Goal: Task Accomplishment & Management: Complete application form

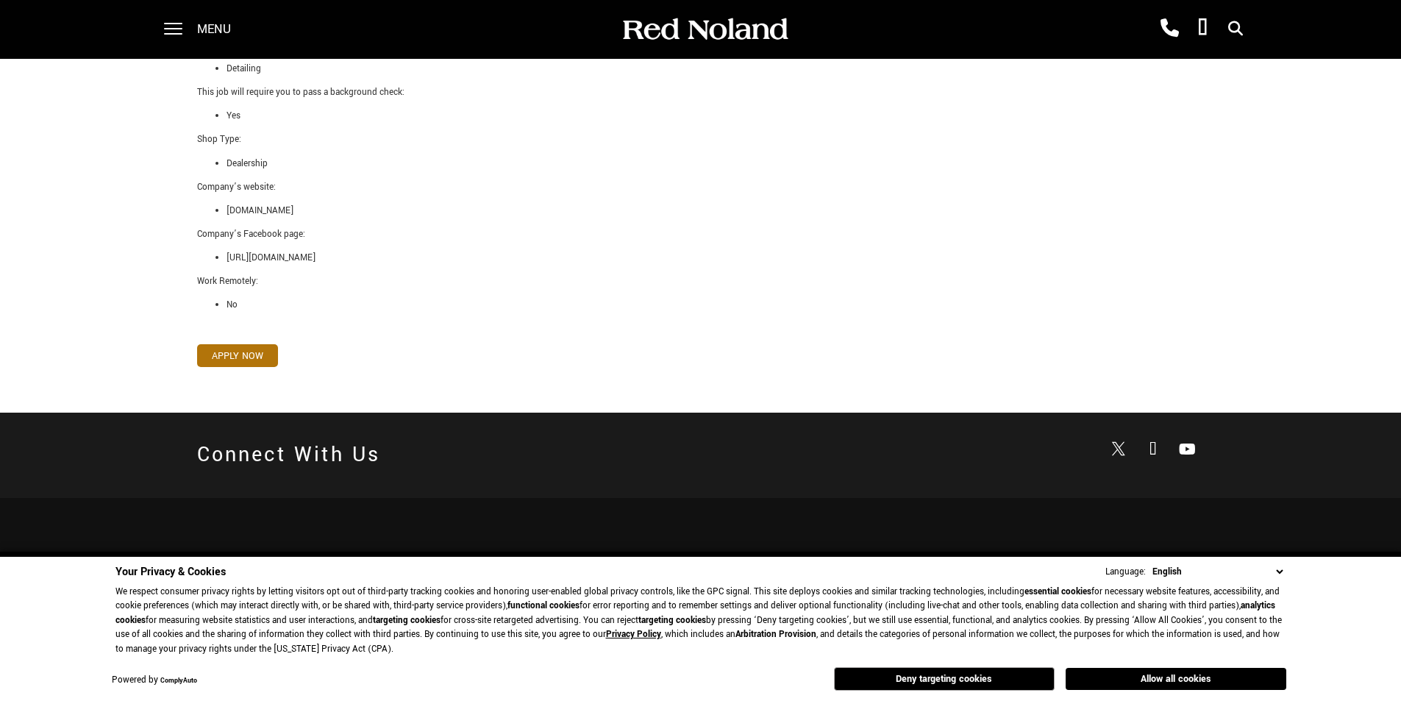
scroll to position [1029, 0]
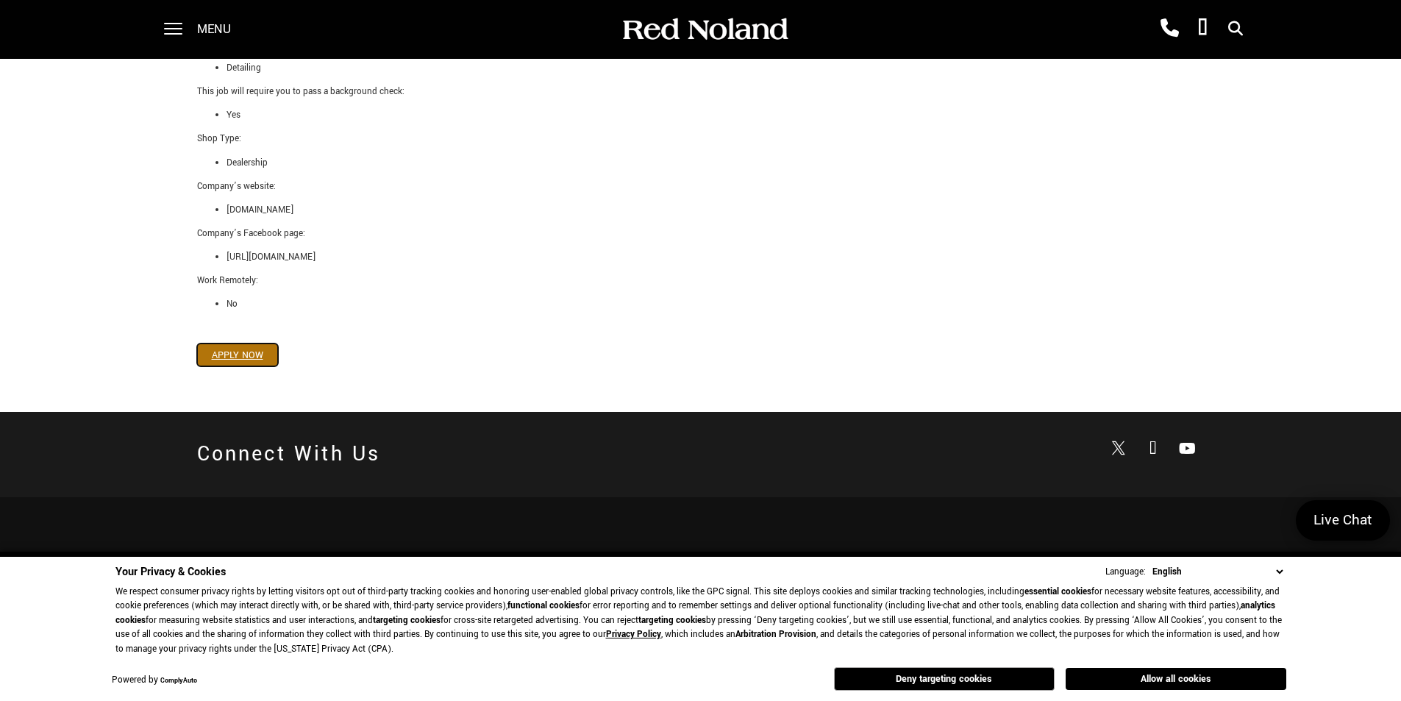
drag, startPoint x: 250, startPoint y: 354, endPoint x: 280, endPoint y: 354, distance: 30.2
click at [250, 354] on link "Apply Now" at bounding box center [237, 354] width 81 height 23
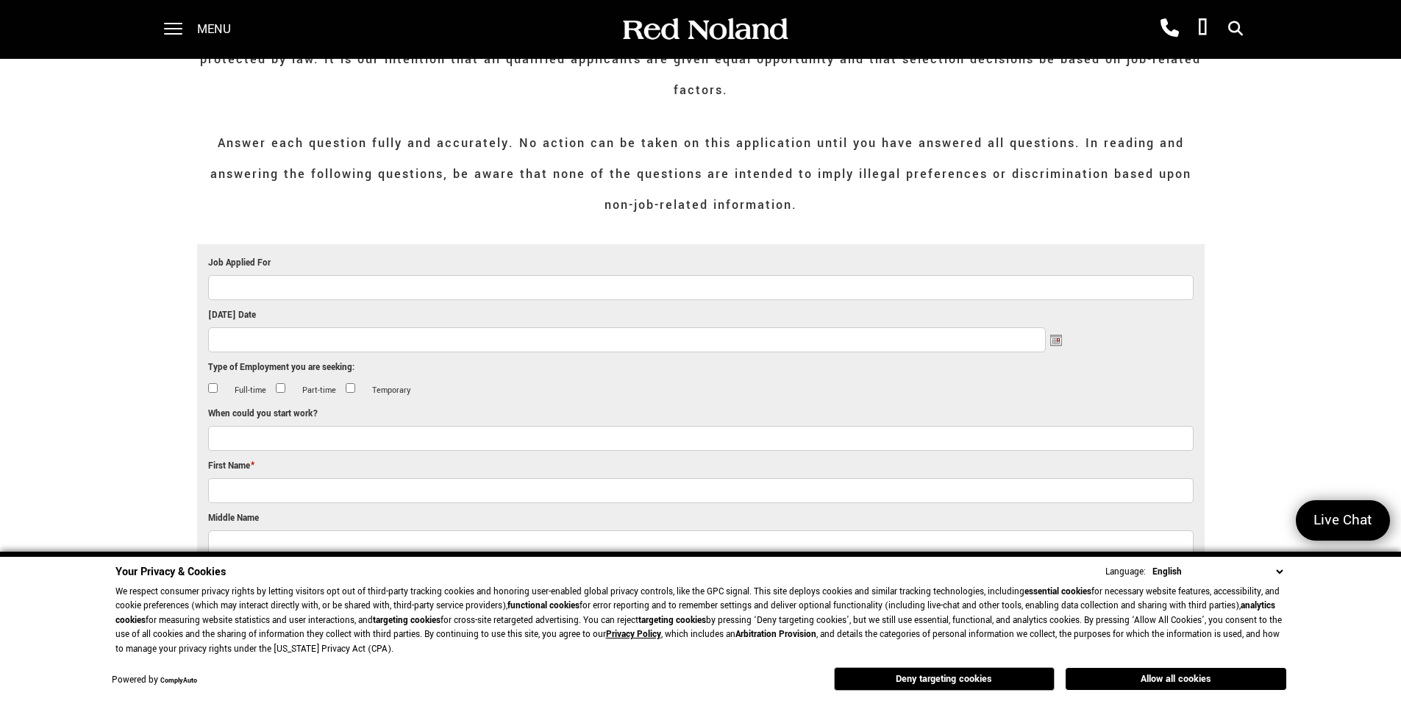
scroll to position [221, 0]
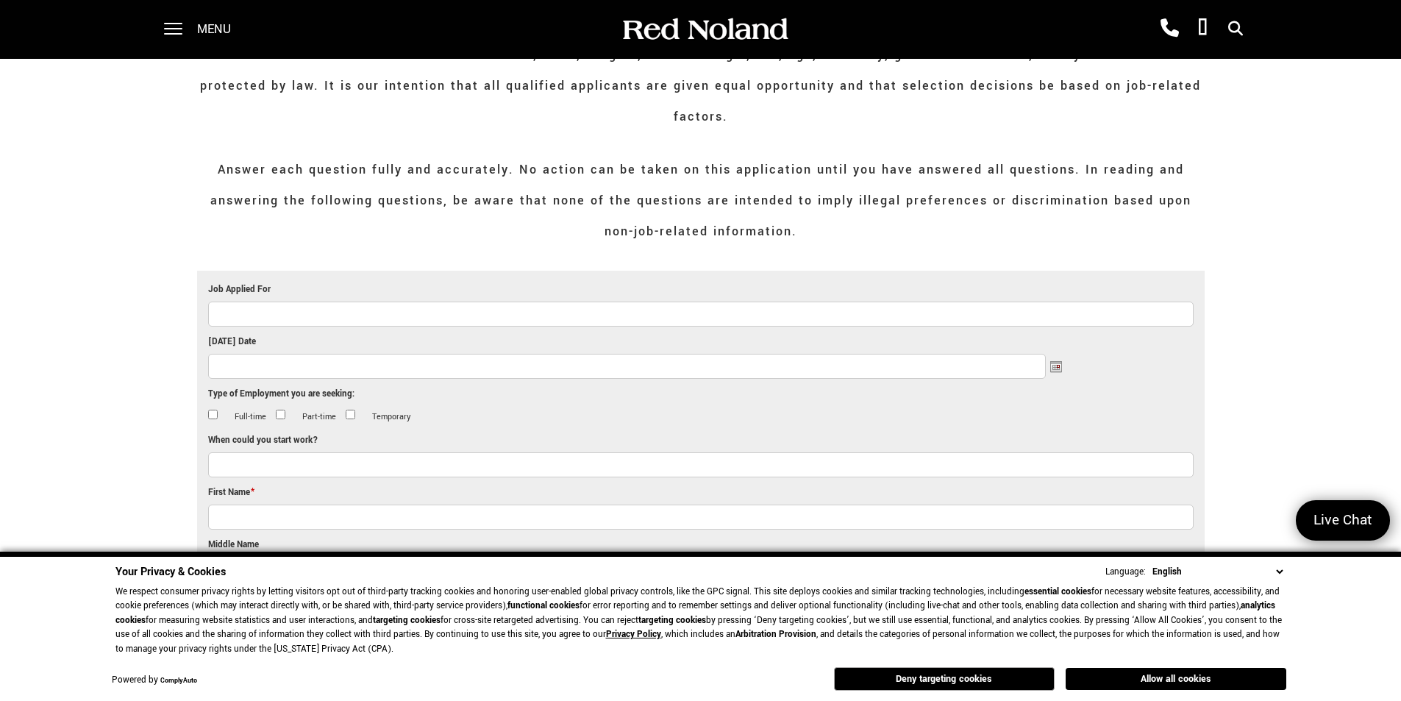
click at [295, 301] on input "Job Applied For" at bounding box center [700, 313] width 985 height 25
type input "Automotive Detailer"
click at [321, 354] on input "[DATE] Date" at bounding box center [627, 366] width 838 height 25
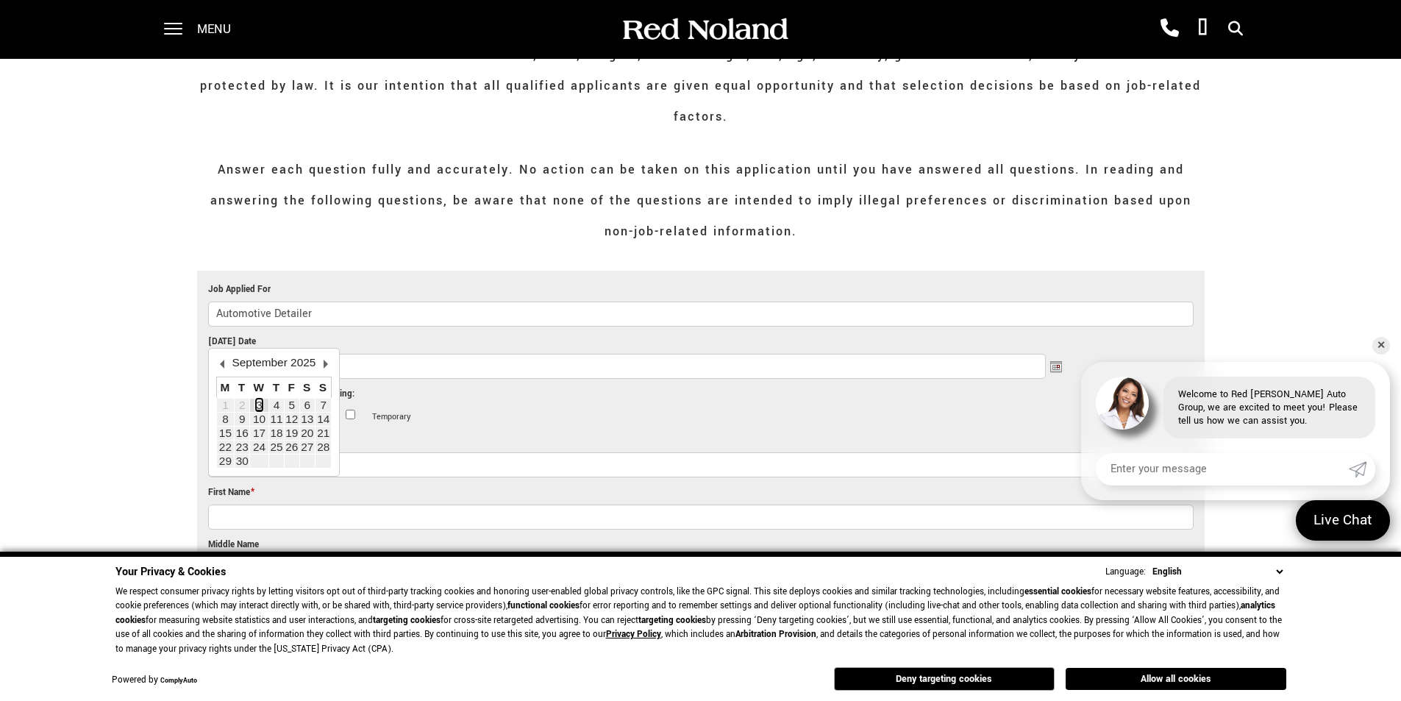
click at [263, 407] on link "3" at bounding box center [259, 405] width 7 height 13
type input "[DATE]"
click at [210, 410] on input "Full-time" at bounding box center [213, 415] width 10 height 10
checkbox input "true"
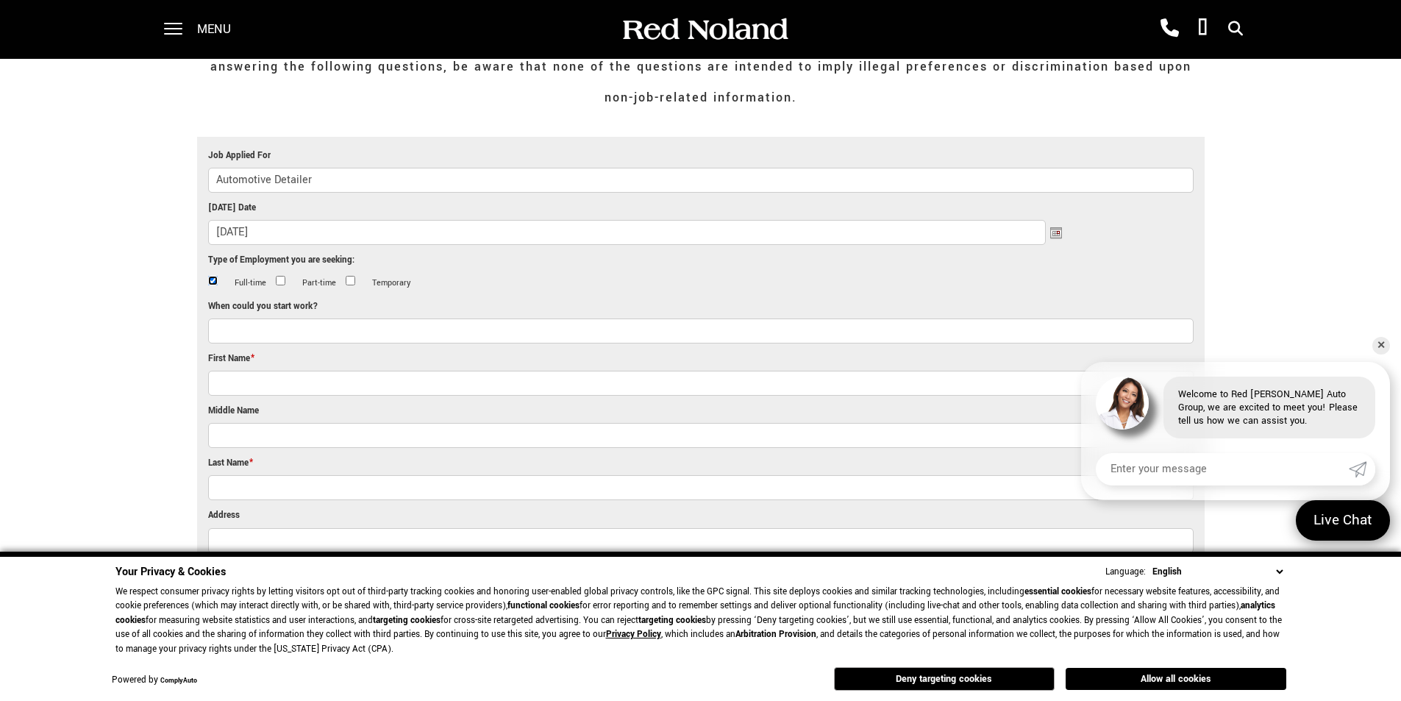
scroll to position [368, 0]
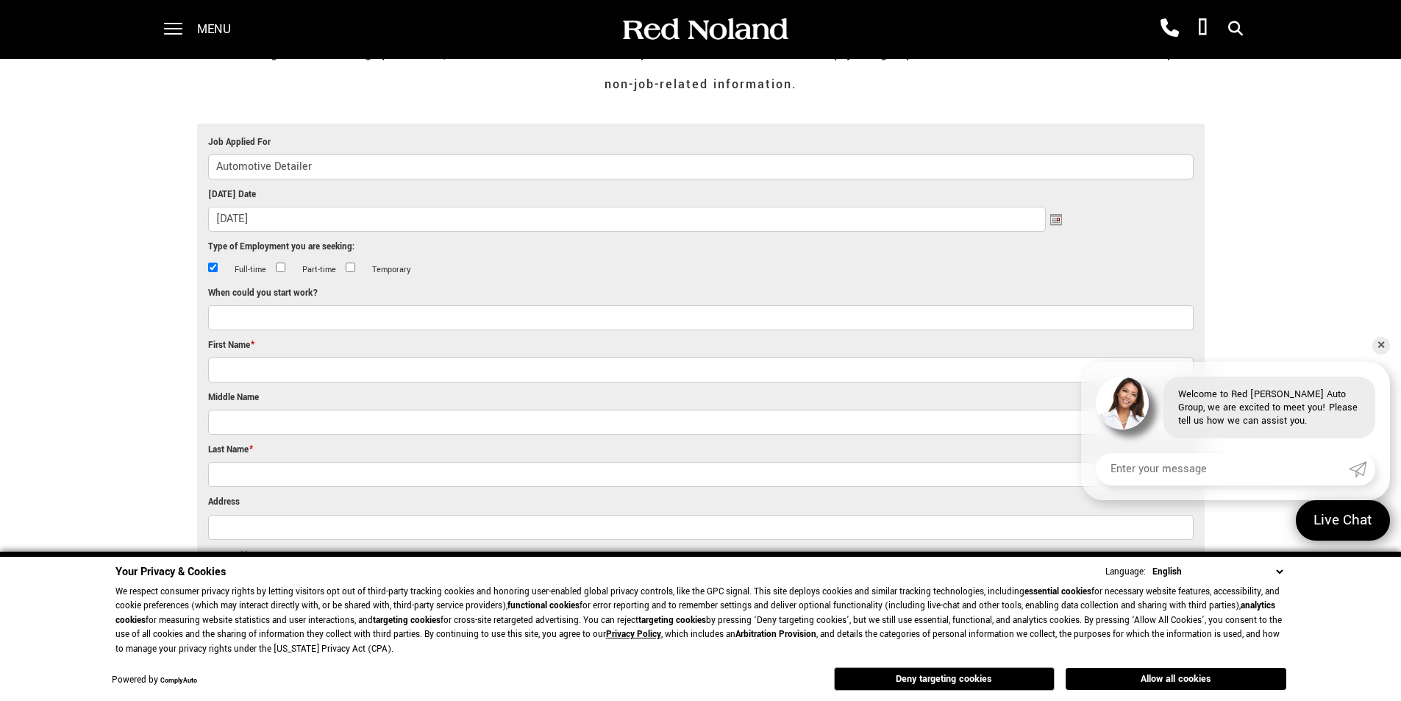
click at [272, 305] on input "When could you start work?" at bounding box center [700, 317] width 985 height 25
type input "[DATE]"
click at [282, 357] on input "First Name *" at bounding box center [700, 369] width 985 height 25
type input "[PERSON_NAME]"
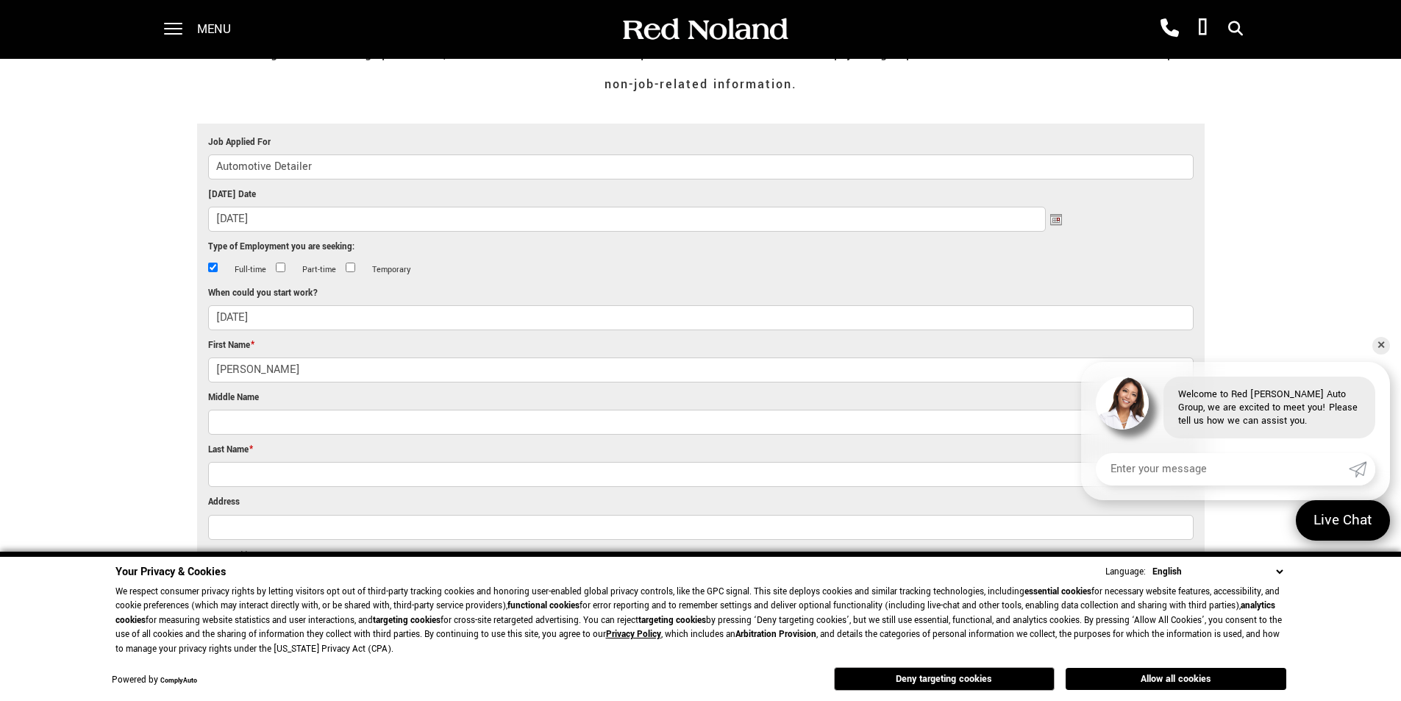
click at [365, 410] on input "Middle Name" at bounding box center [700, 422] width 985 height 25
type input "R"
click at [326, 462] on input "Last Name *" at bounding box center [700, 474] width 985 height 25
type input "[PERSON_NAME]"
click at [287, 494] on li "Address Street Address City [US_STATE] [US_STATE] [US_STATE] [US_STATE] [US_STA…" at bounding box center [700, 588] width 985 height 188
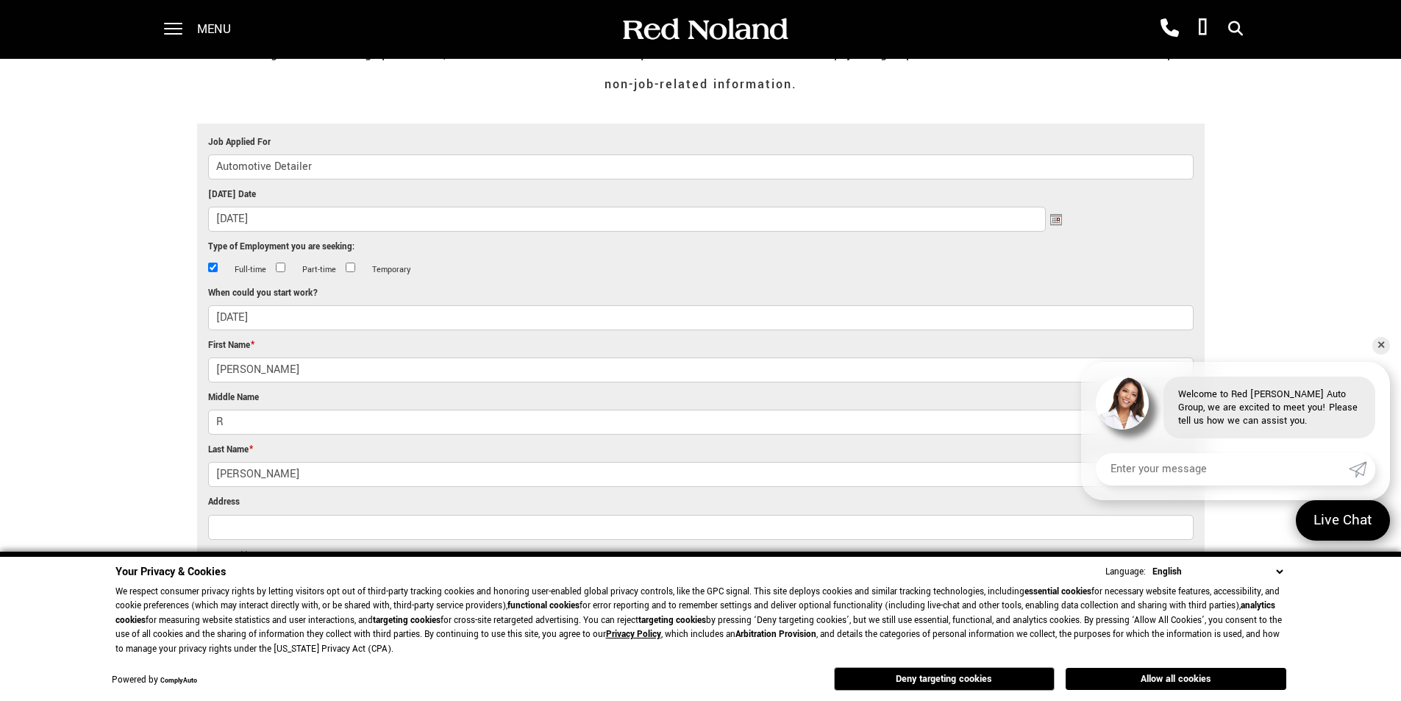
click at [285, 515] on input "Address" at bounding box center [700, 527] width 985 height 25
type input "[STREET_ADDRESS][PERSON_NAME]"
type input "Peyton"
select select "[US_STATE]"
type input "80831"
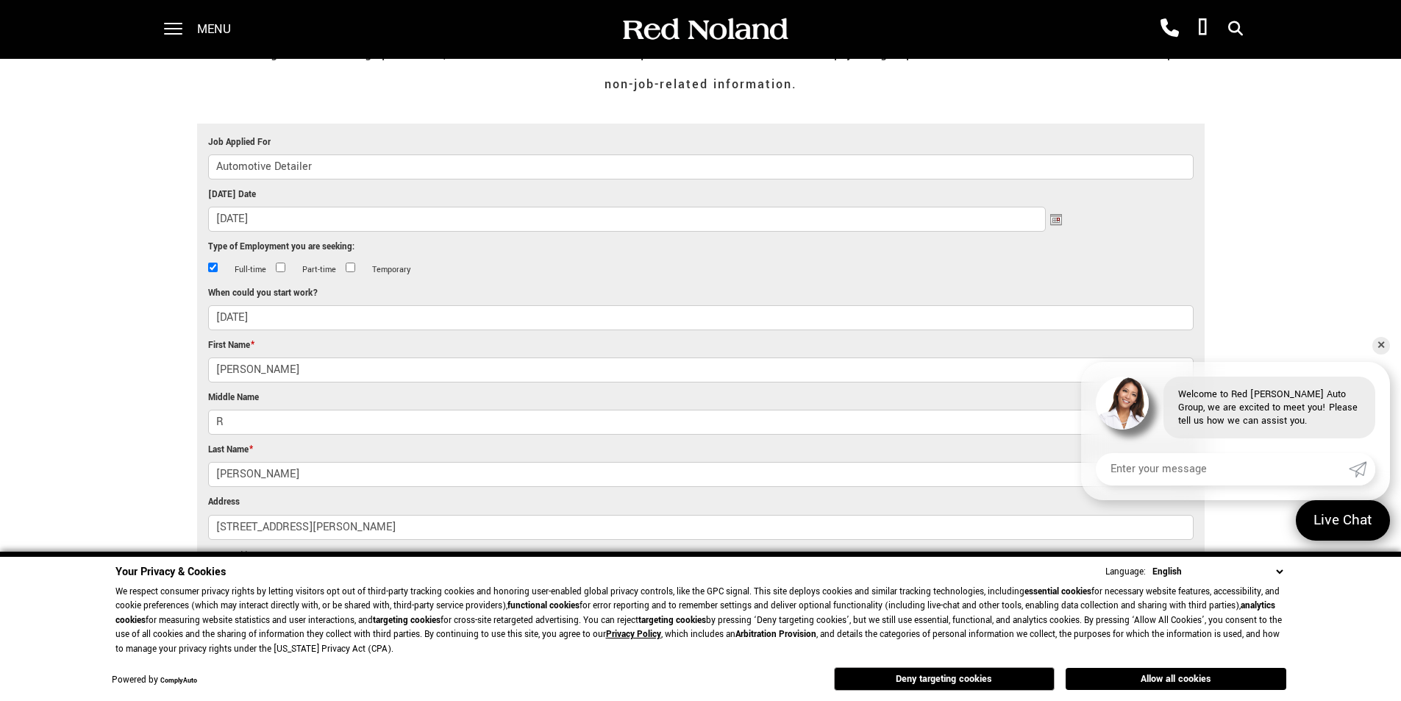
type input "[EMAIL_ADDRESS][DOMAIN_NAME]"
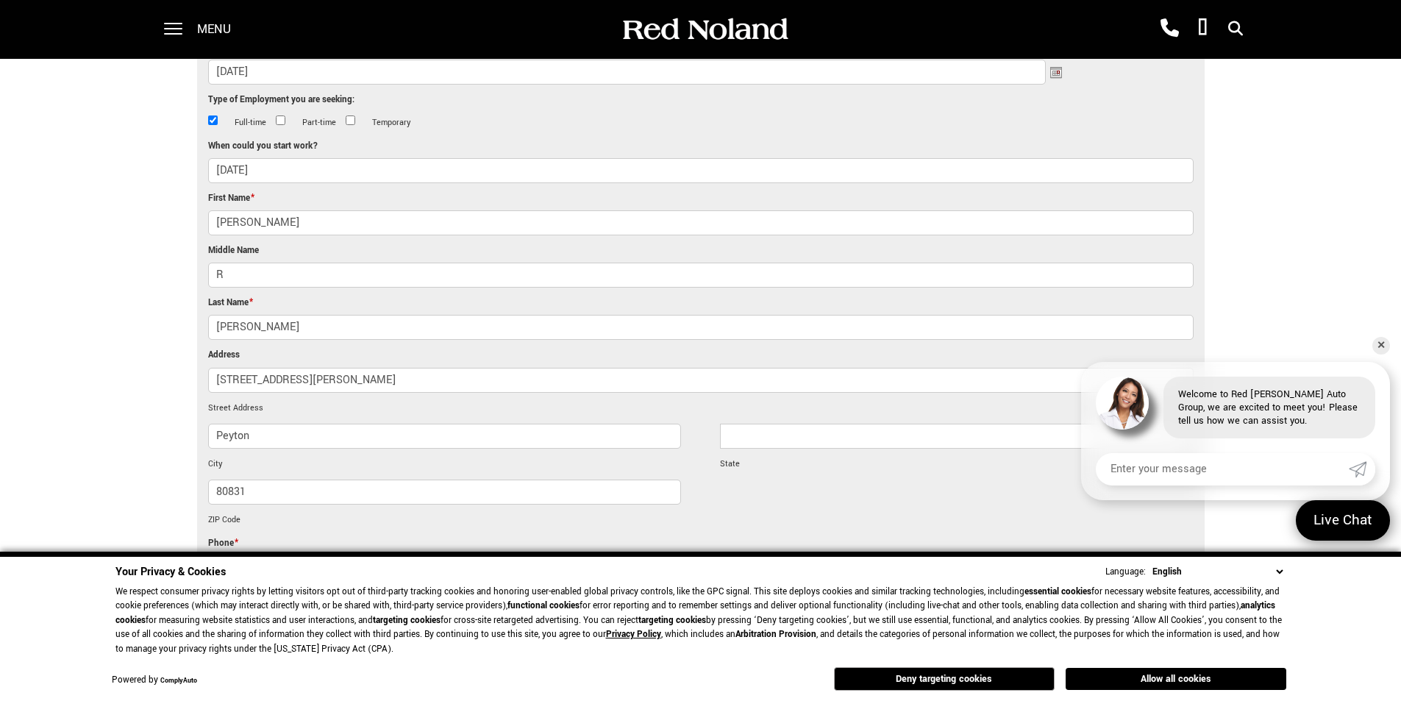
scroll to position [662, 0]
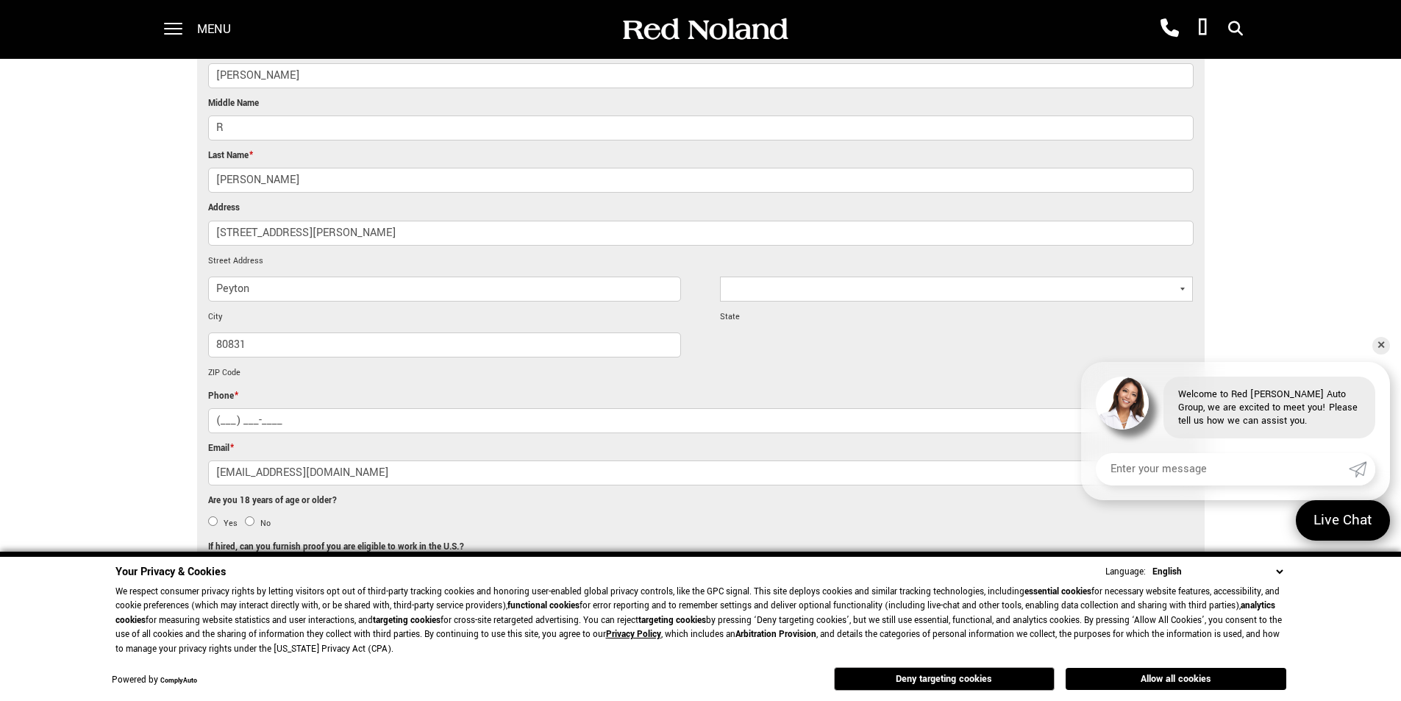
click at [282, 408] on input "(___) ___-____" at bounding box center [700, 420] width 985 height 25
type input "[PHONE_NUMBER]"
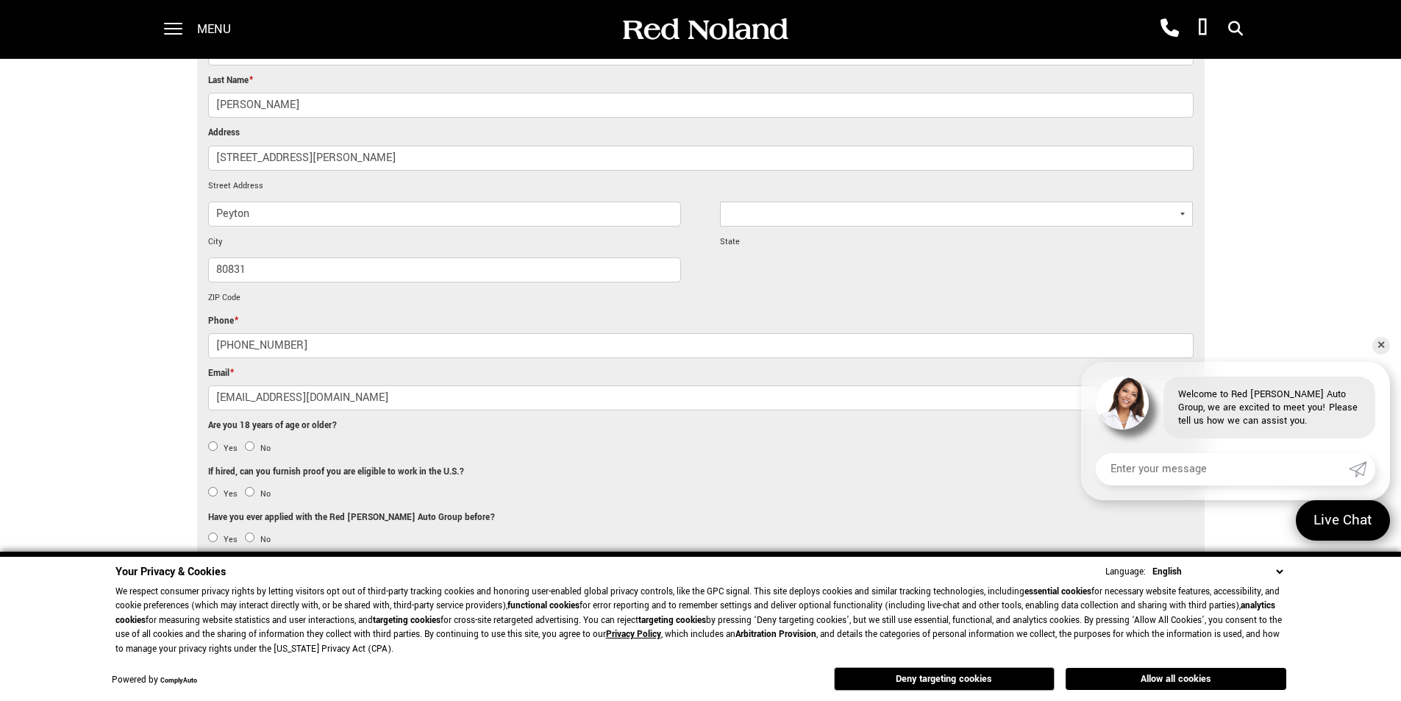
scroll to position [809, 0]
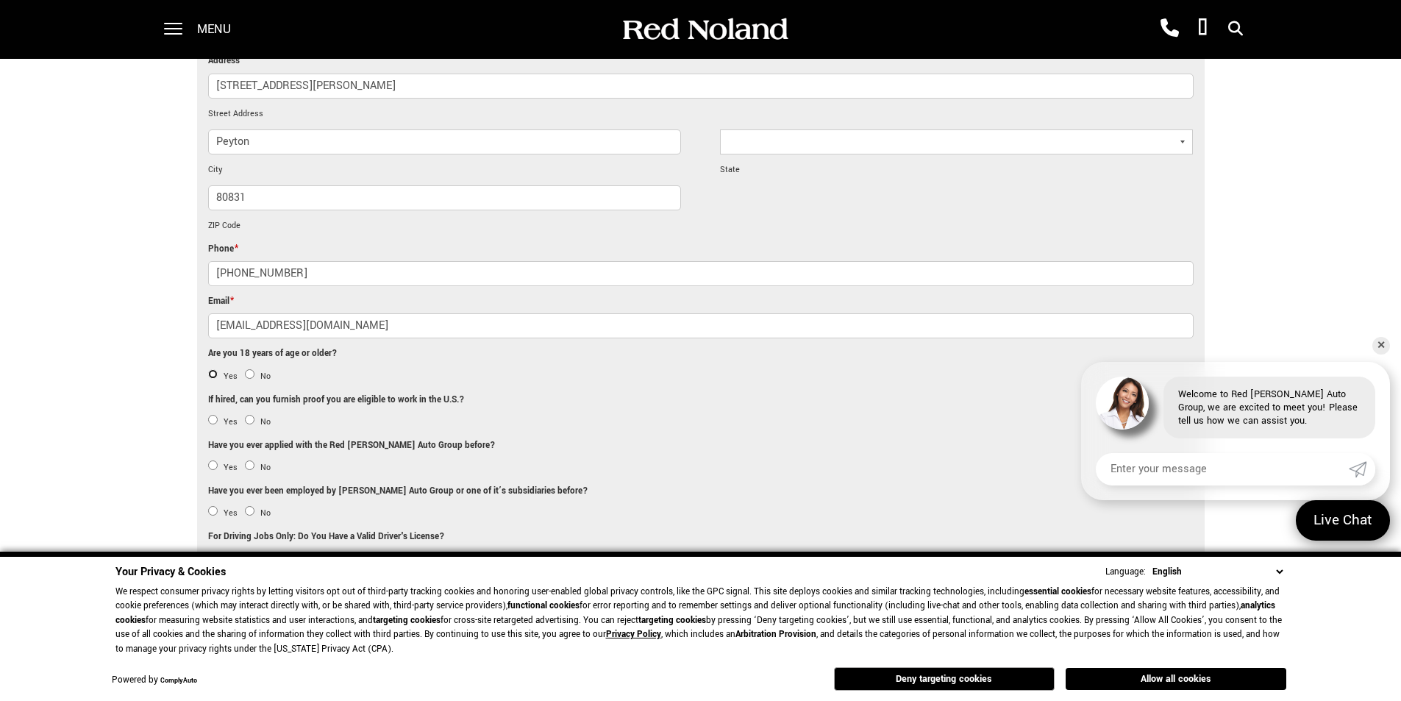
click at [215, 369] on input "Yes" at bounding box center [213, 374] width 10 height 10
radio input "true"
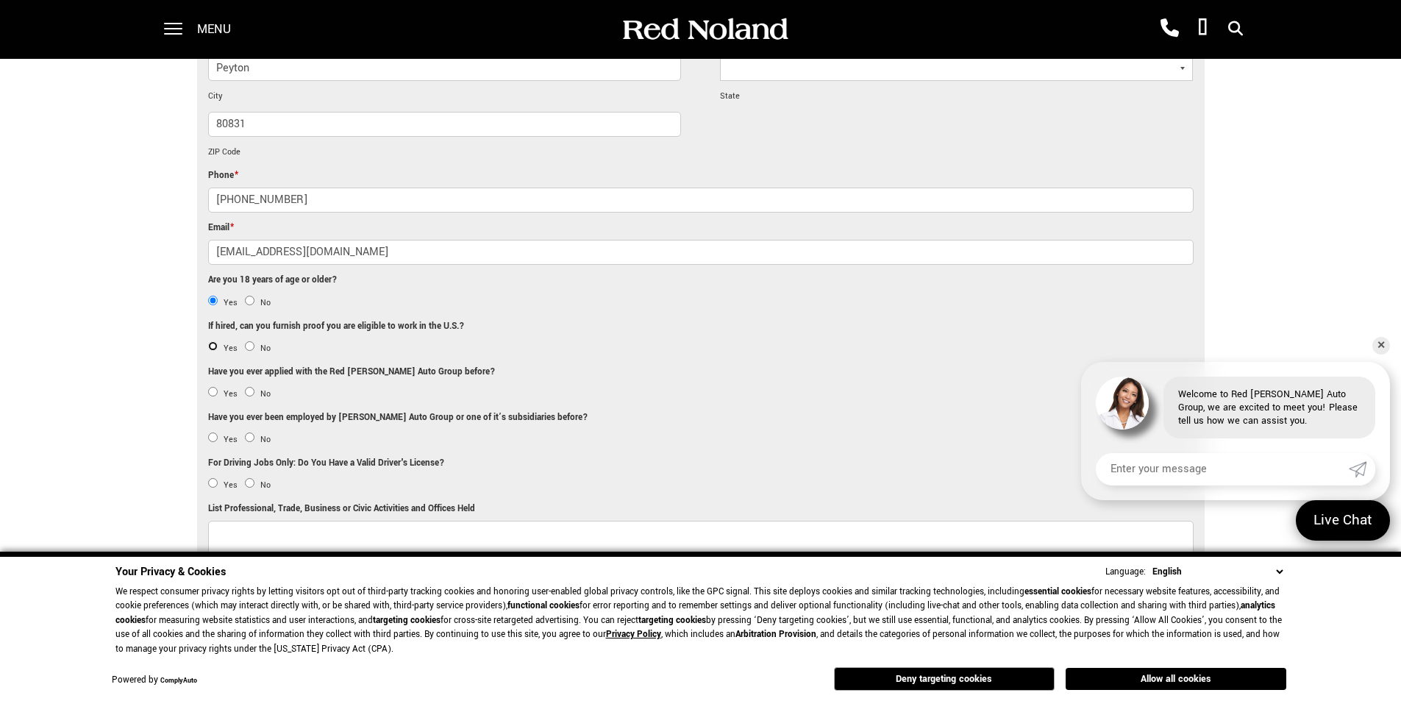
click at [214, 341] on input "Yes" at bounding box center [213, 346] width 10 height 10
radio input "true"
click at [251, 387] on input "No" at bounding box center [250, 392] width 10 height 10
radio input "true"
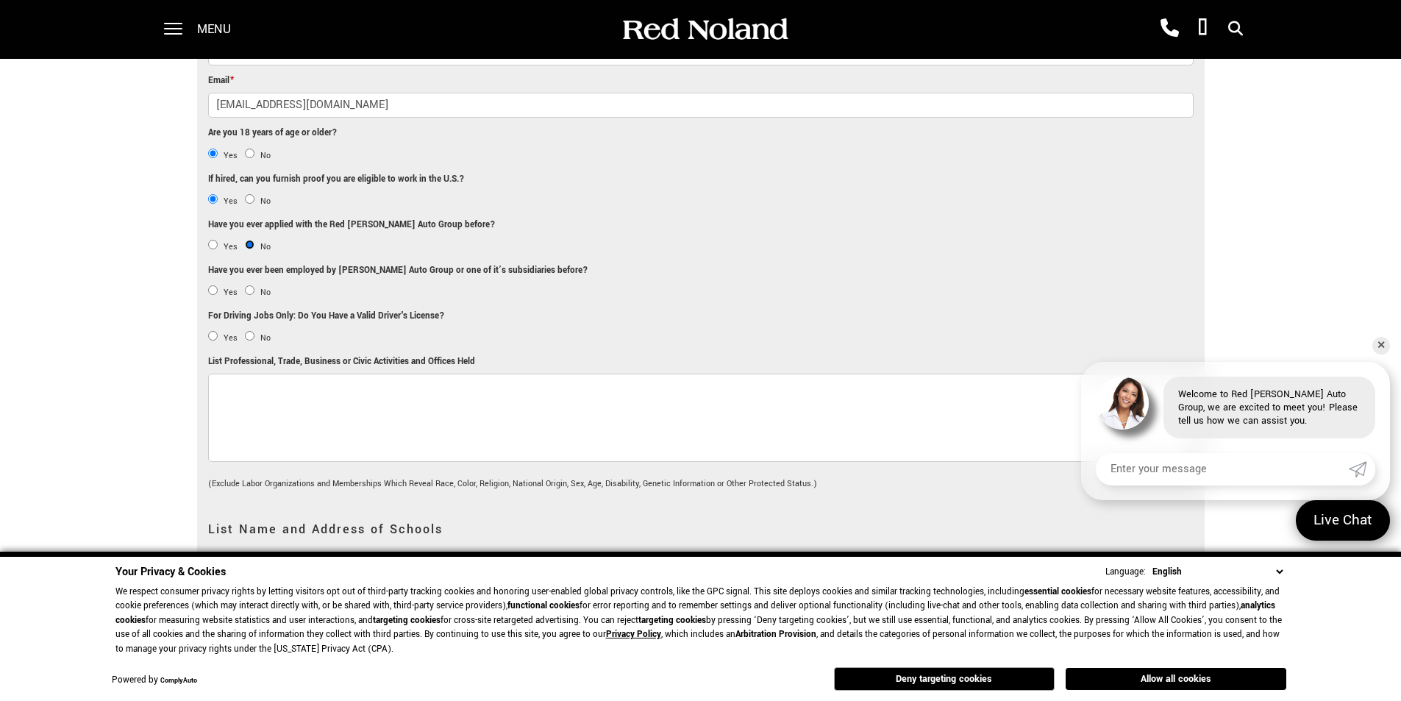
scroll to position [956, 0]
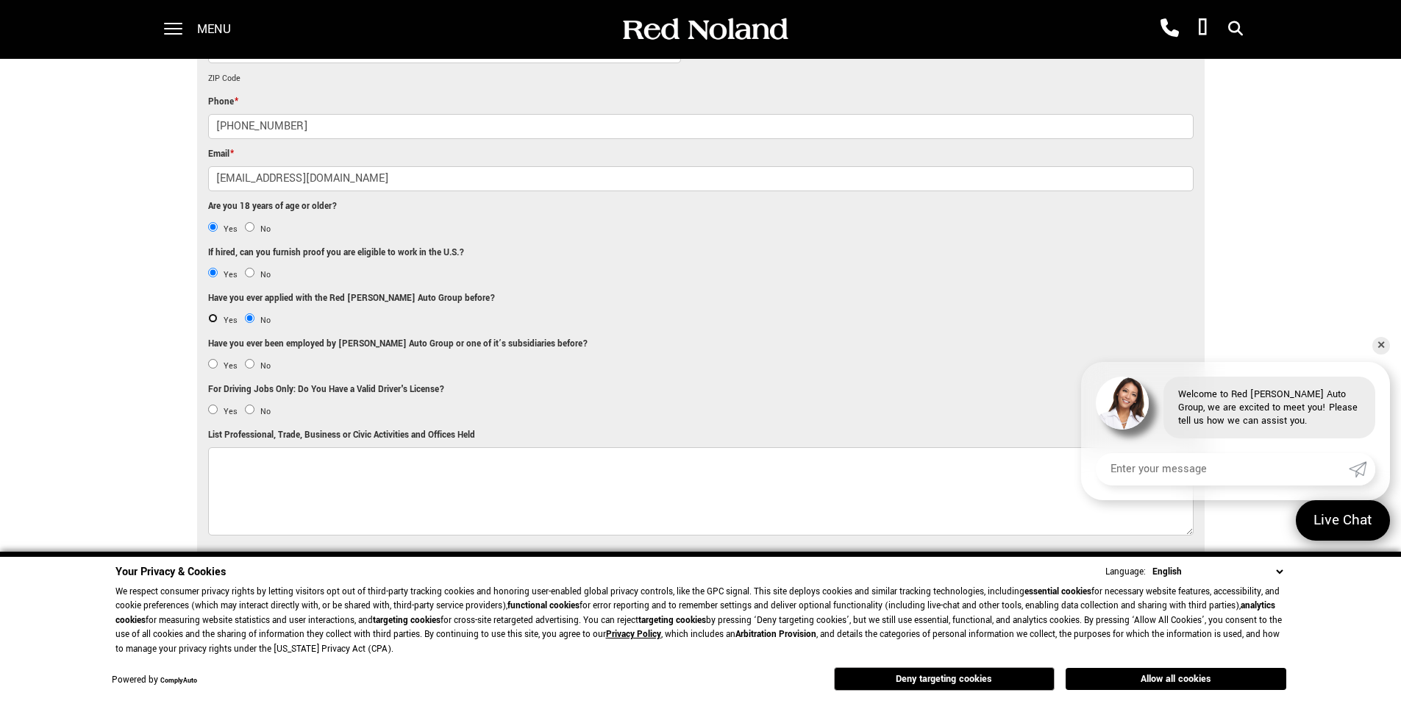
click at [210, 313] on input "Yes" at bounding box center [213, 318] width 10 height 10
radio input "true"
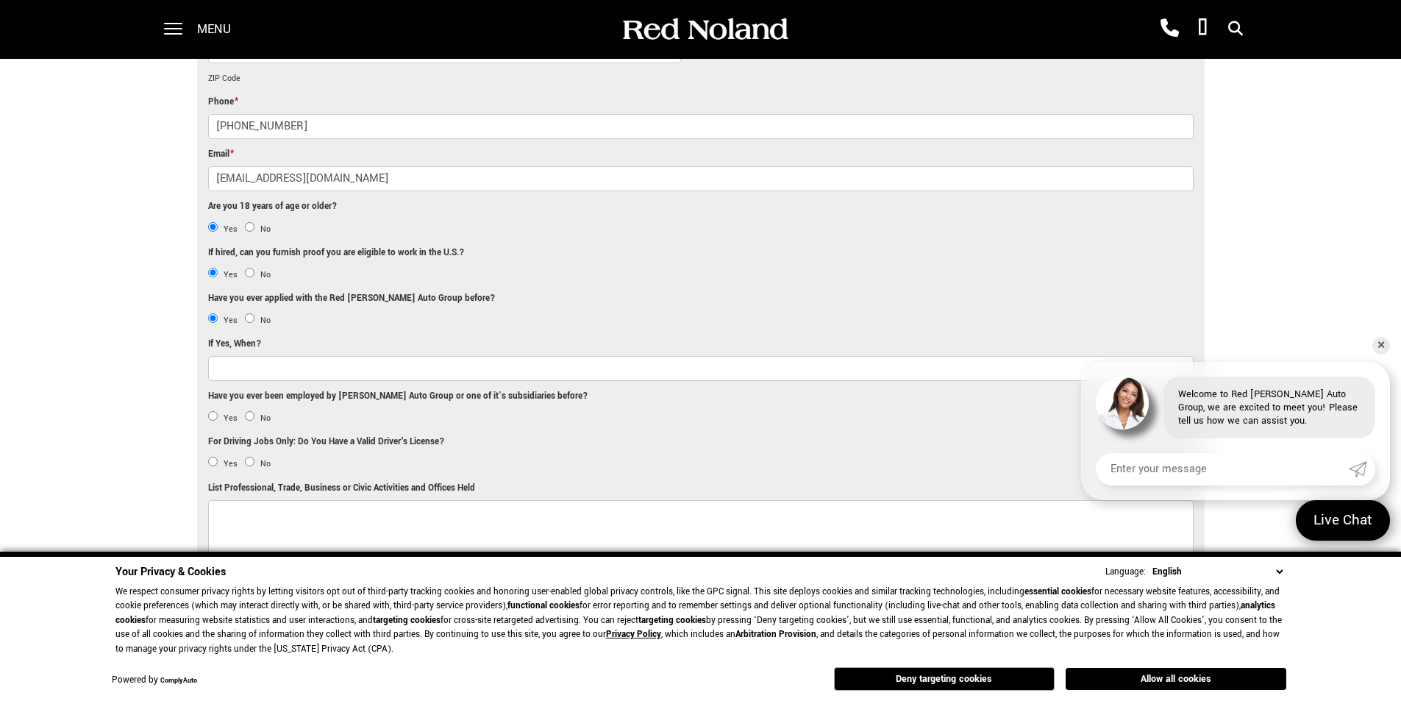
click at [247, 314] on li "No" at bounding box center [258, 320] width 26 height 13
click at [248, 313] on input "No" at bounding box center [250, 318] width 10 height 10
radio input "true"
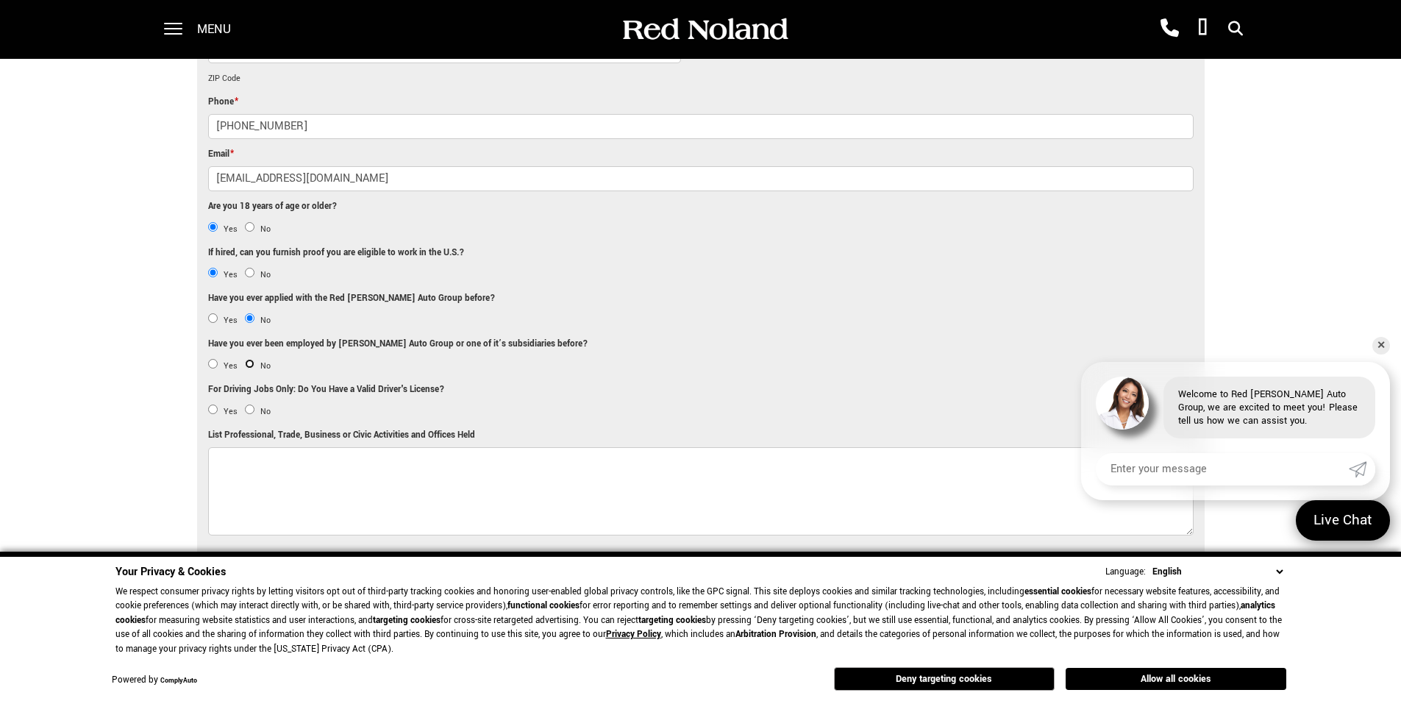
click at [249, 359] on input "No" at bounding box center [250, 364] width 10 height 10
radio input "true"
click at [217, 404] on input "Yes" at bounding box center [213, 409] width 10 height 10
radio input "true"
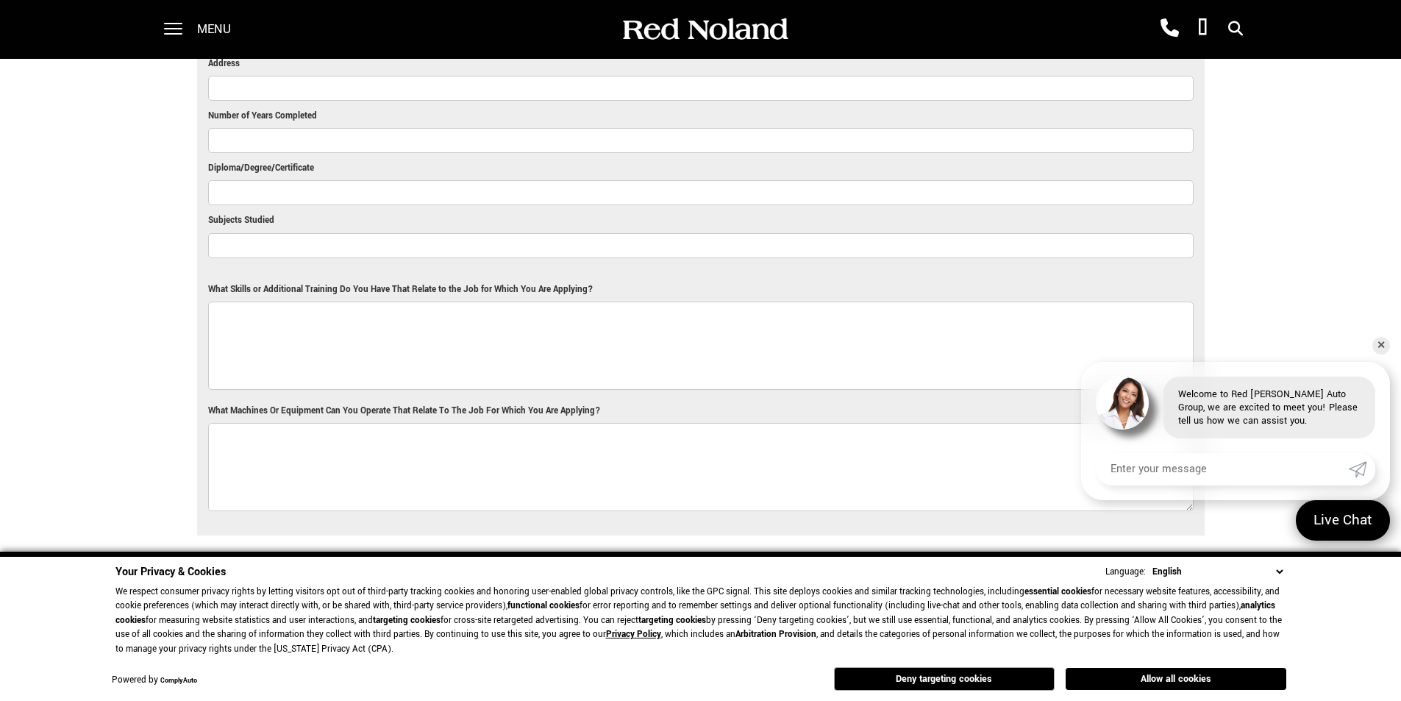
scroll to position [1985, 0]
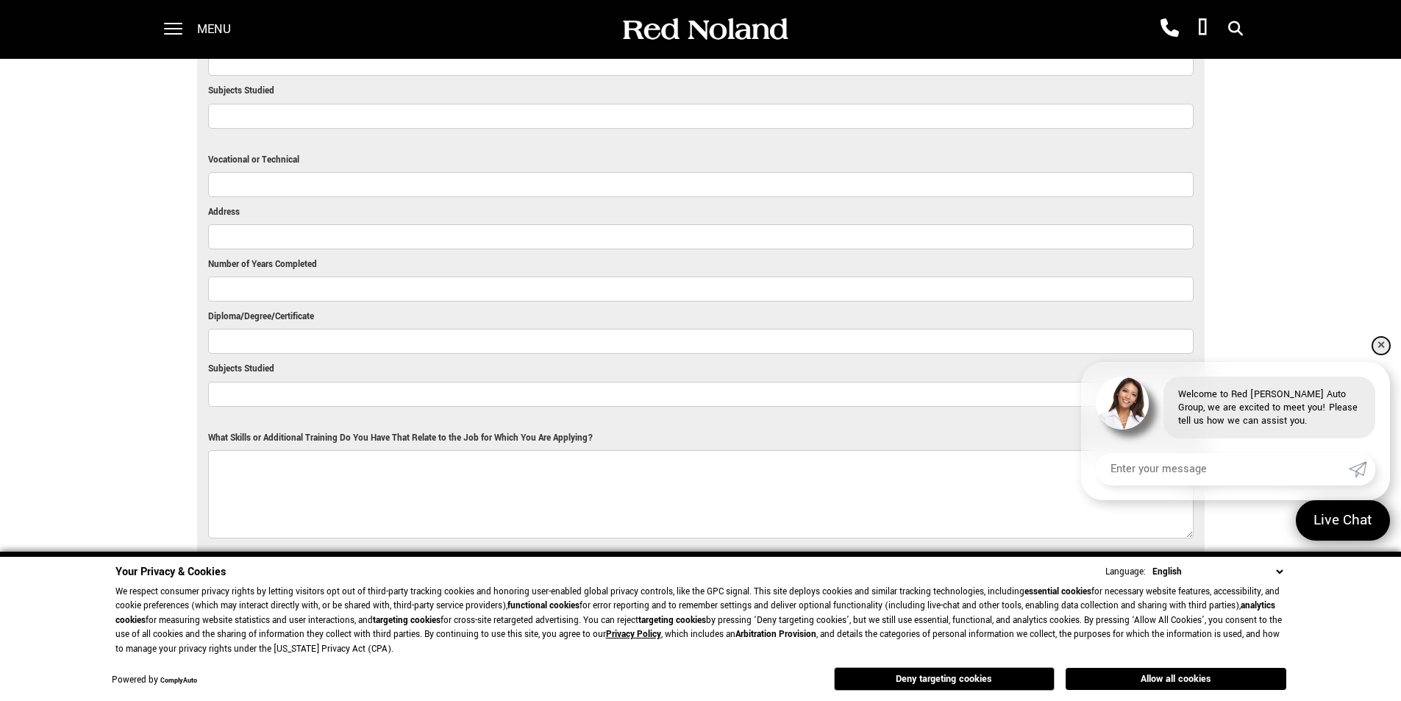
click at [1383, 341] on link "✕" at bounding box center [1381, 346] width 18 height 18
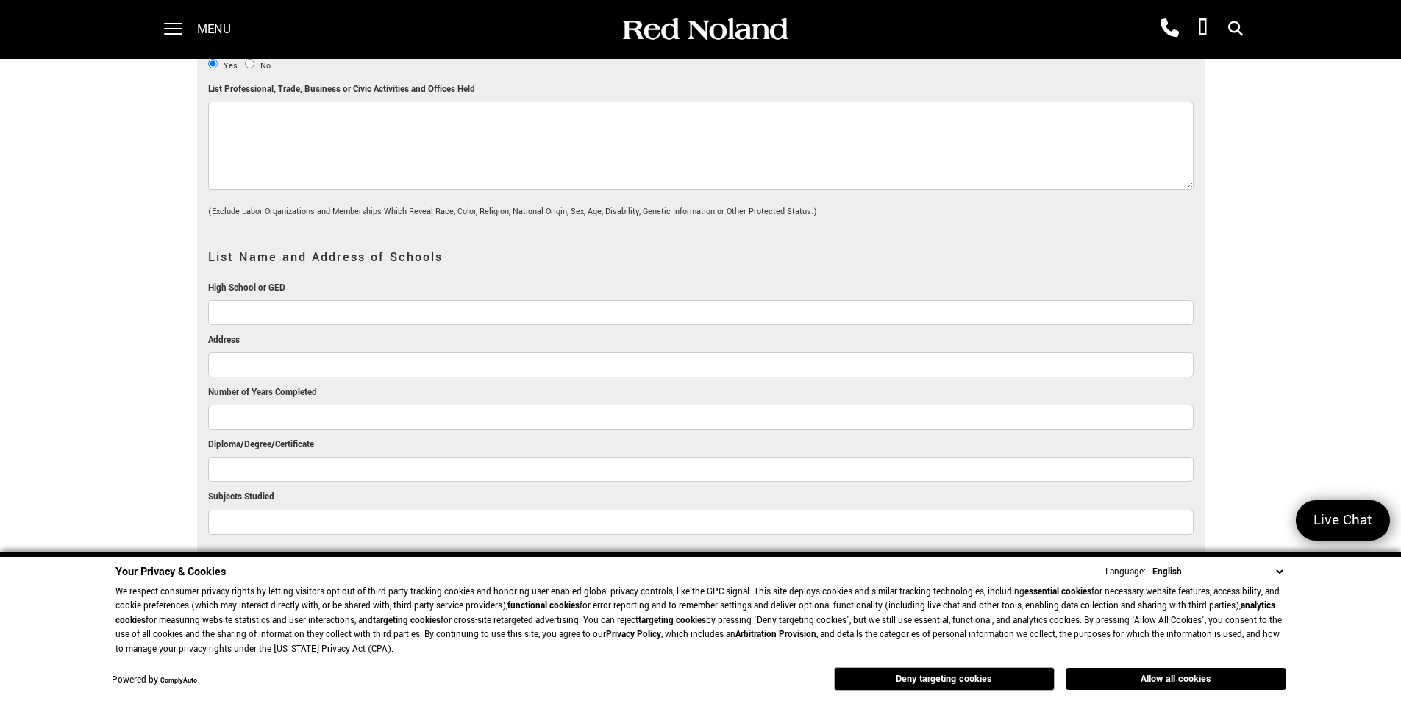
scroll to position [1324, 0]
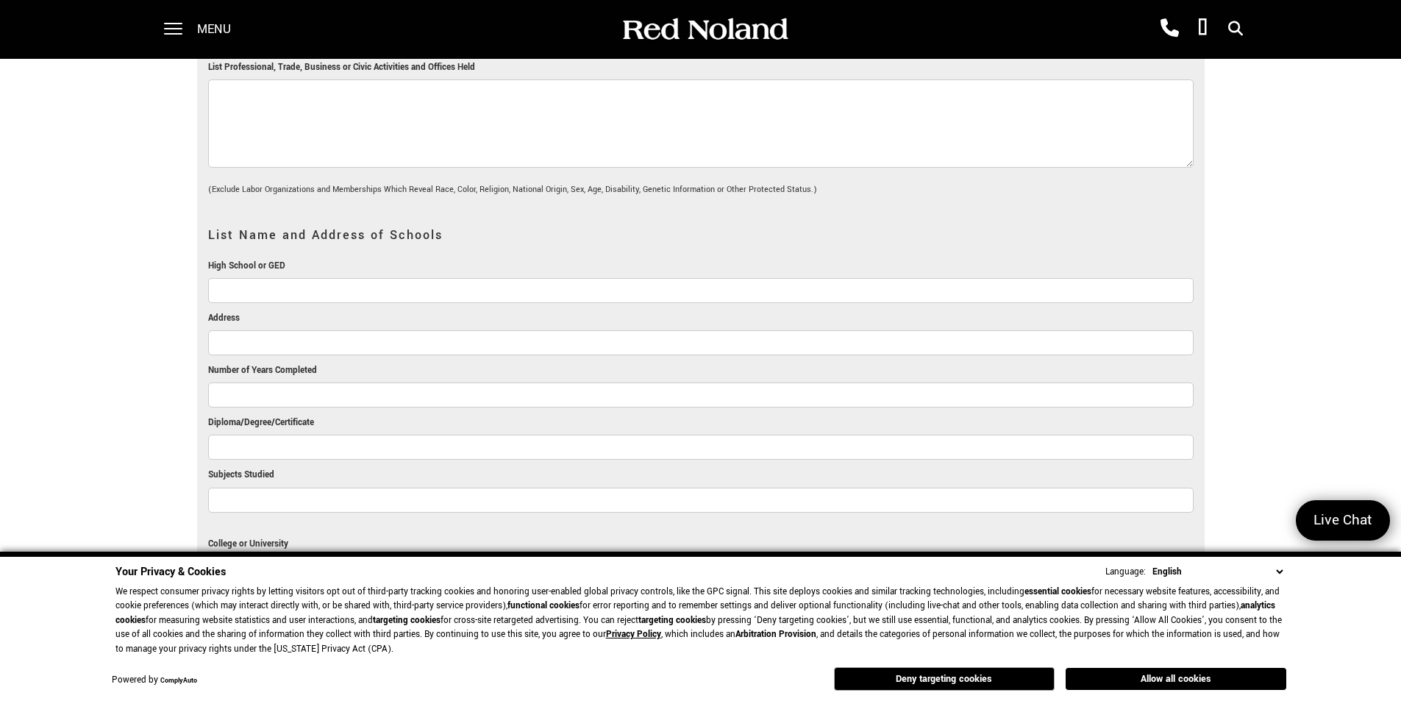
click at [260, 278] on input "High School or GED" at bounding box center [700, 290] width 985 height 25
type input "F"
drag, startPoint x: 335, startPoint y: 260, endPoint x: 0, endPoint y: 220, distance: 337.0
type input "\"
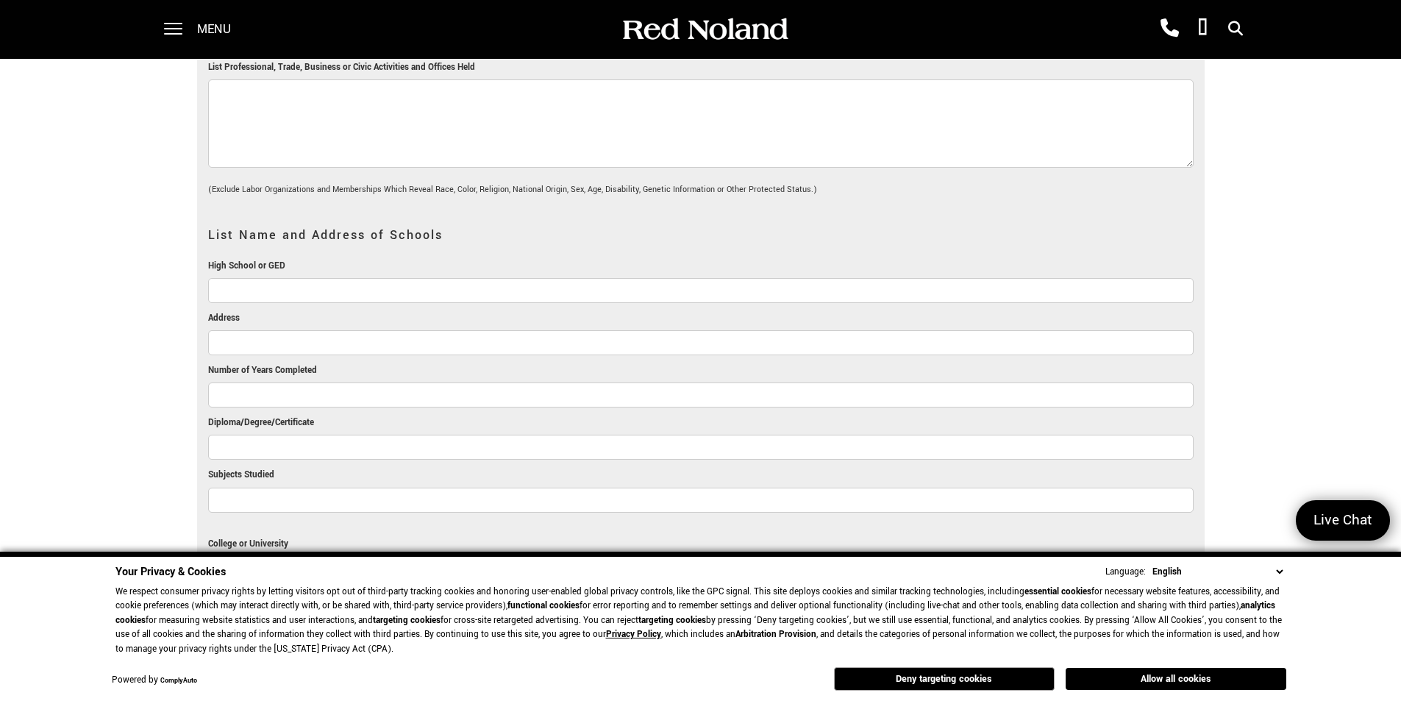
click at [342, 278] on input "High School or GED" at bounding box center [700, 290] width 985 height 25
type input "[GEOGRAPHIC_DATA]"
drag, startPoint x: 252, startPoint y: 313, endPoint x: 296, endPoint y: 294, distance: 47.1
click at [253, 330] on input "Address" at bounding box center [700, 342] width 985 height 25
paste input "[STREET_ADDRESS][PERSON_NAME][PERSON_NAME]"
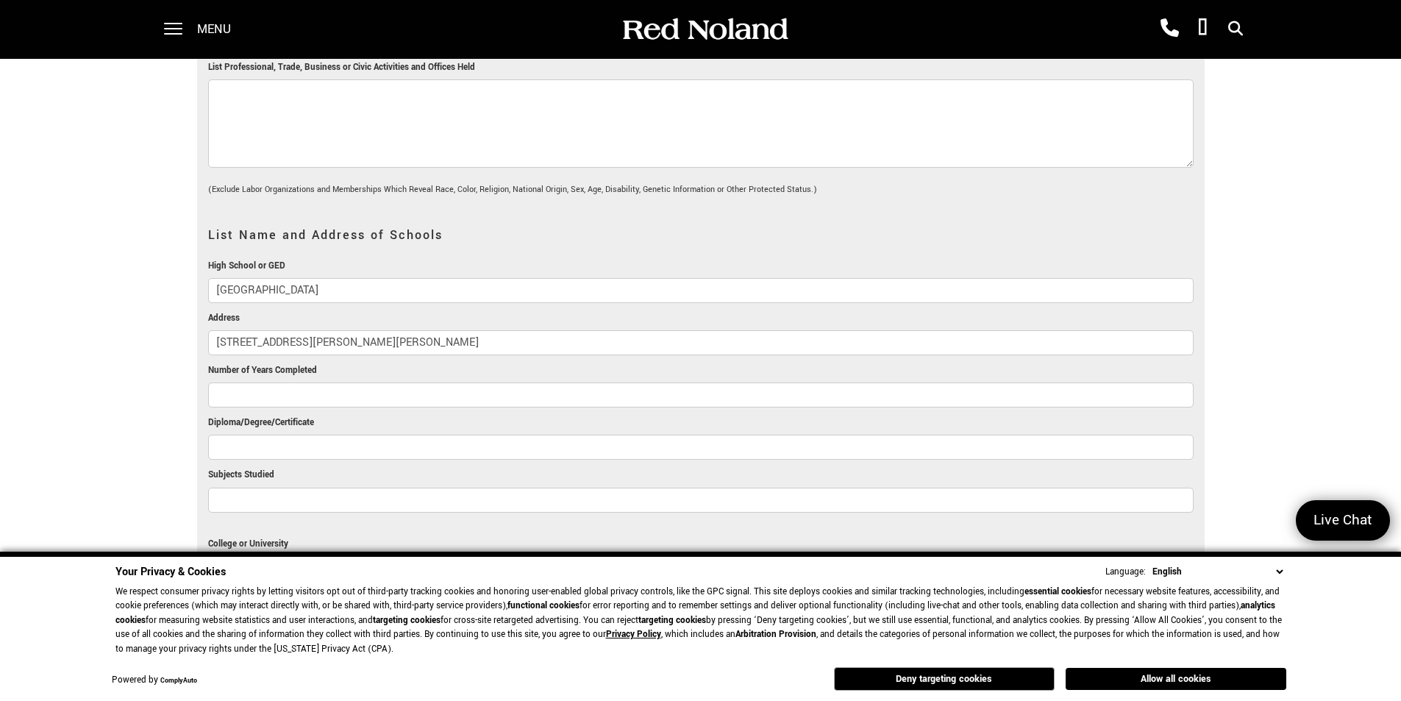
type input "[STREET_ADDRESS][PERSON_NAME][PERSON_NAME]"
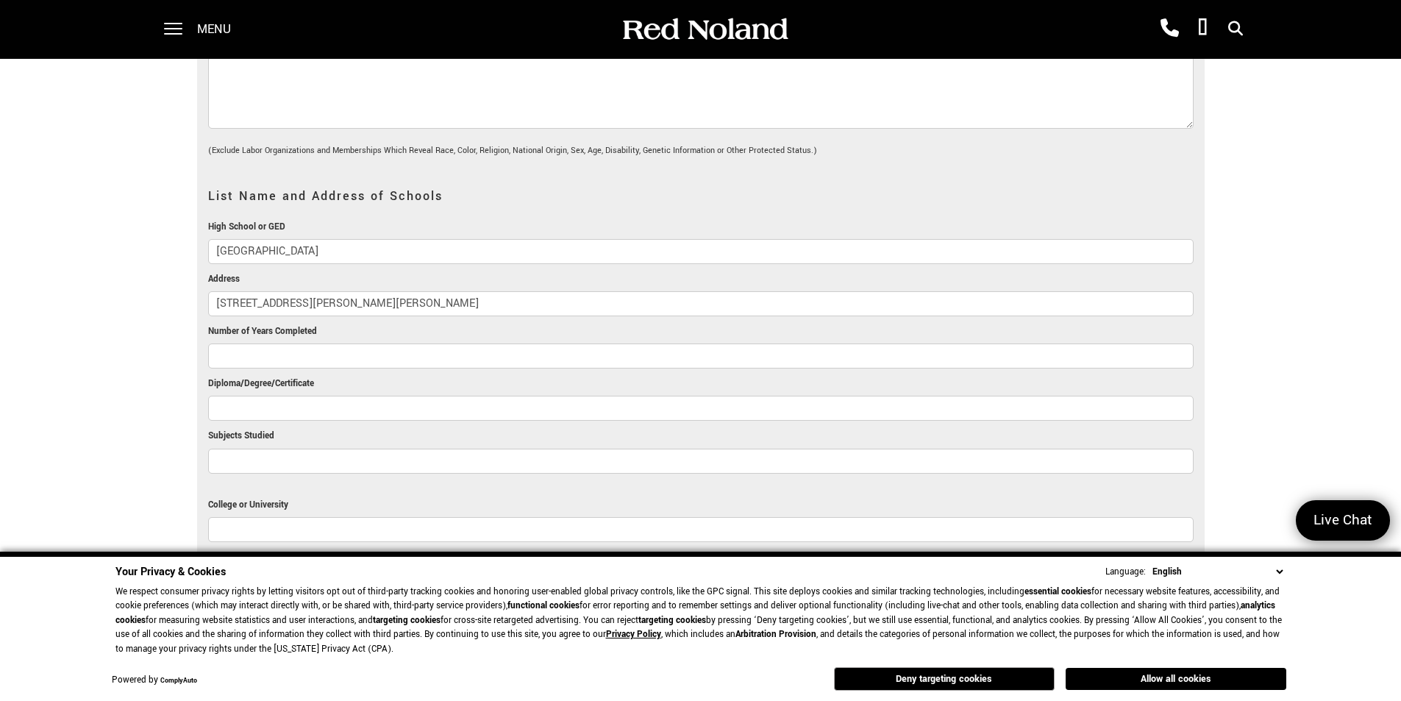
scroll to position [1397, 0]
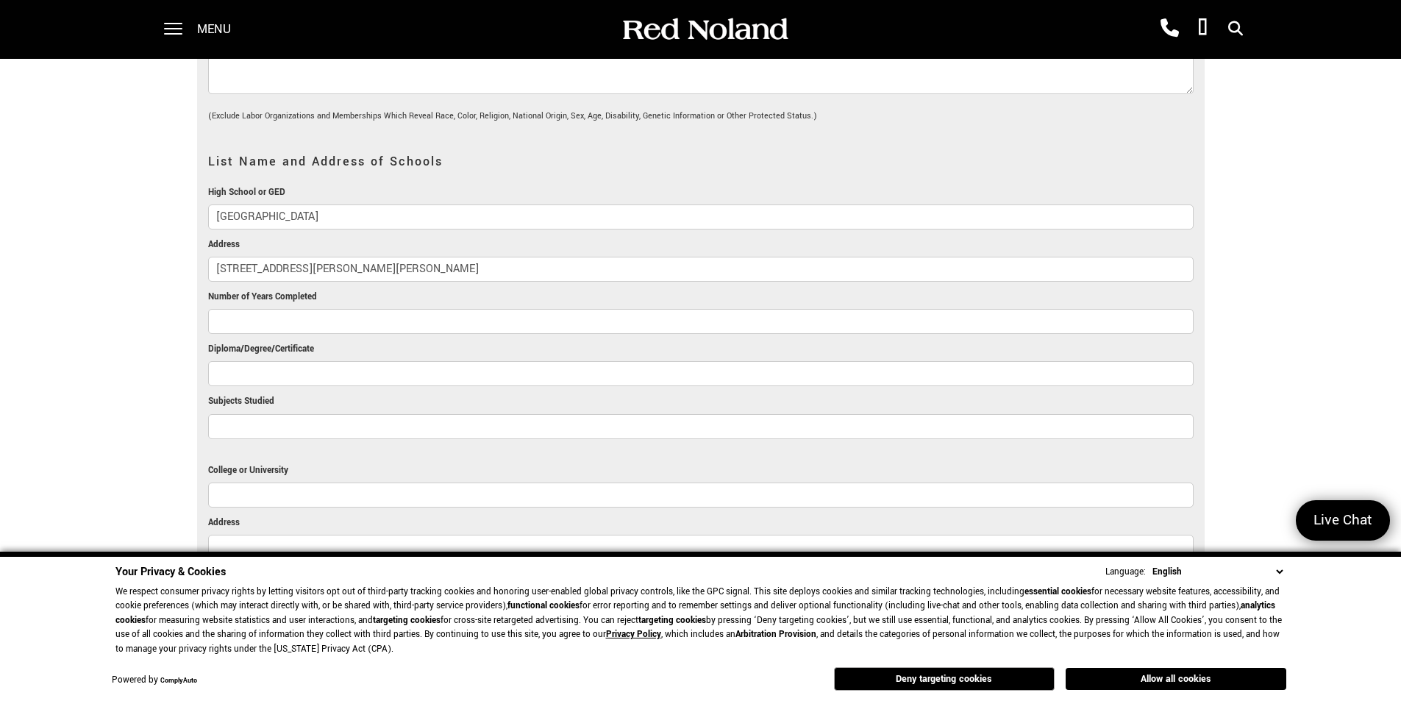
click at [363, 309] on input "Number of Years Completed" at bounding box center [700, 321] width 985 height 25
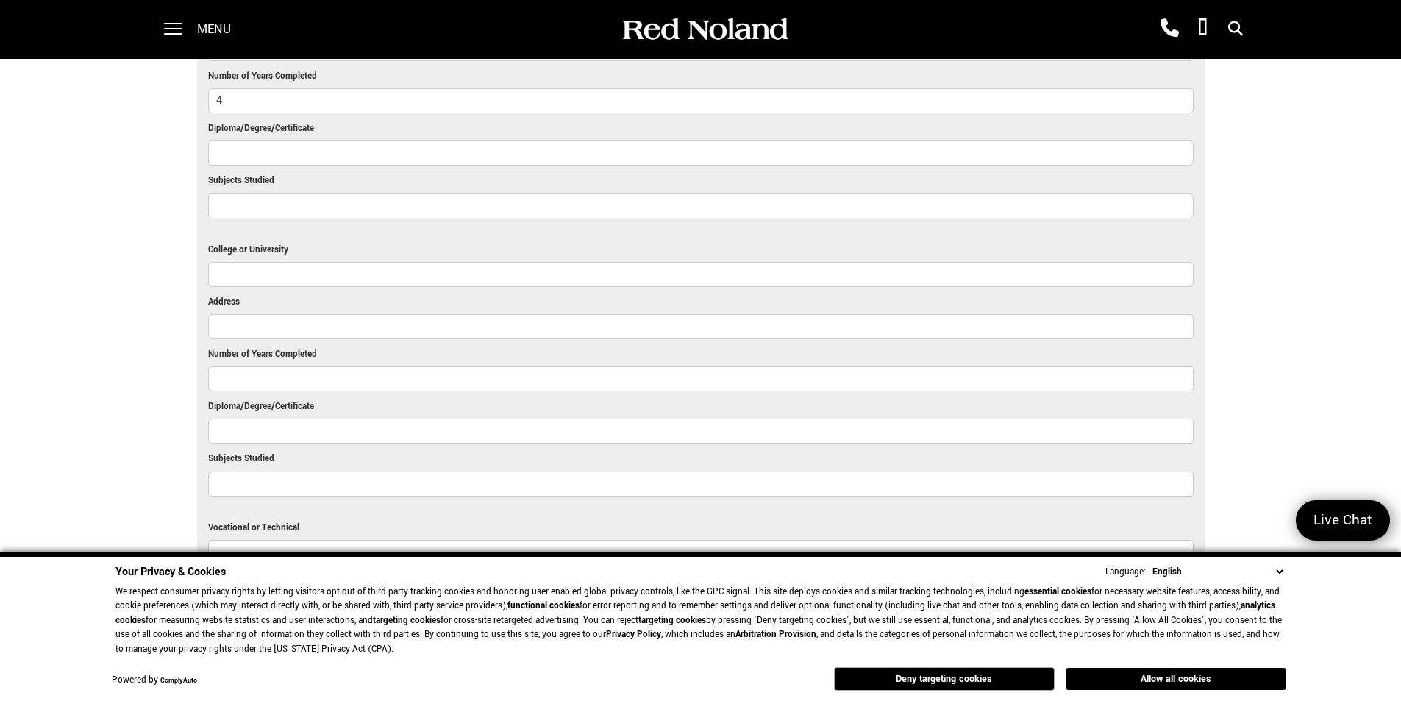
scroll to position [1471, 0]
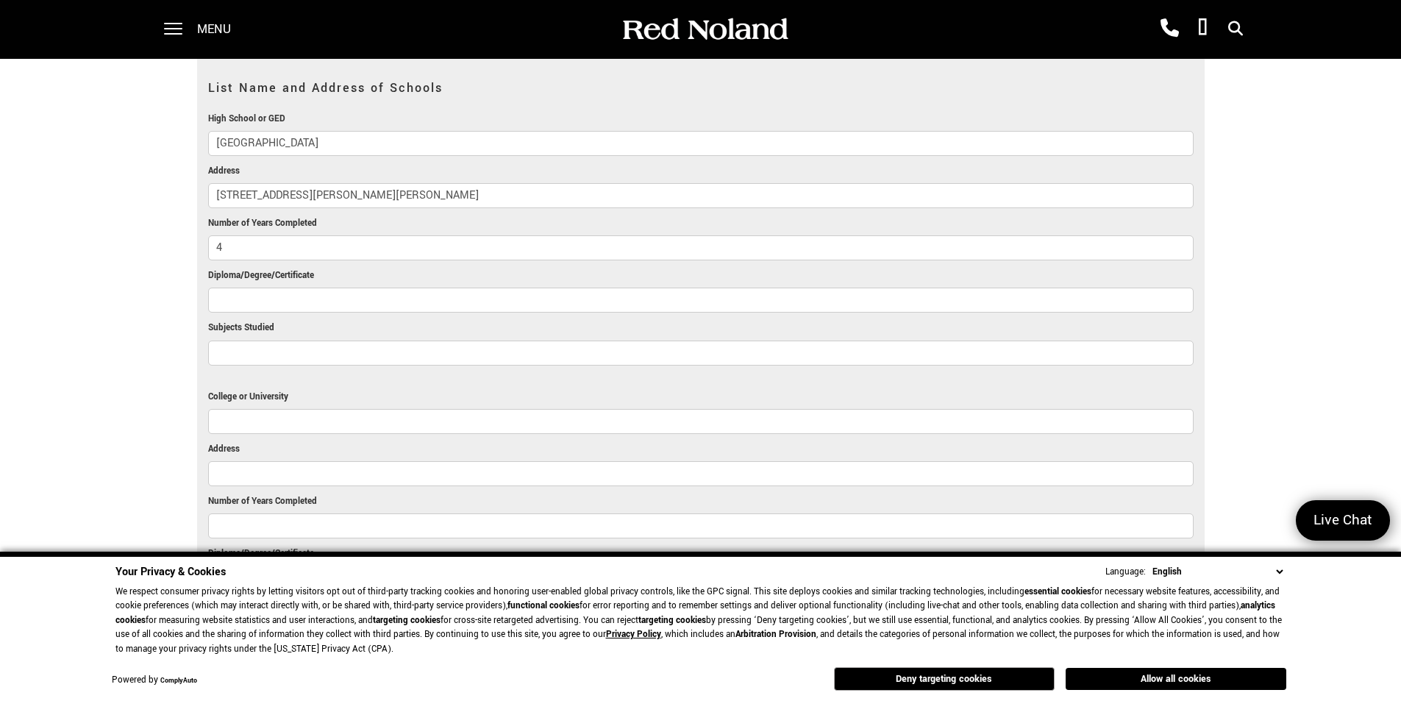
type input "4"
click at [245, 288] on input "Diploma/Degree/Certificate" at bounding box center [700, 300] width 985 height 25
type input "G"
type input "GE"
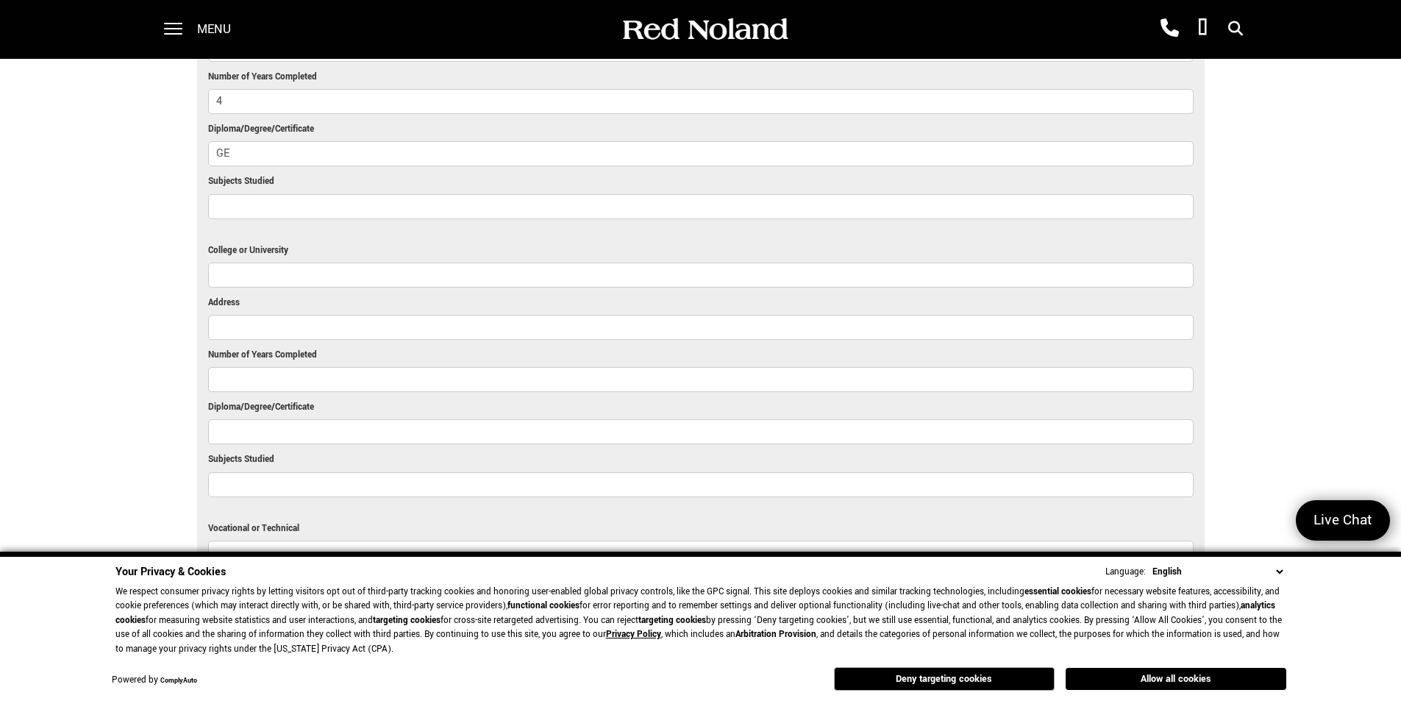
scroll to position [1618, 0]
click at [265, 193] on input "Subjects Studied" at bounding box center [700, 205] width 985 height 25
type input "GE"
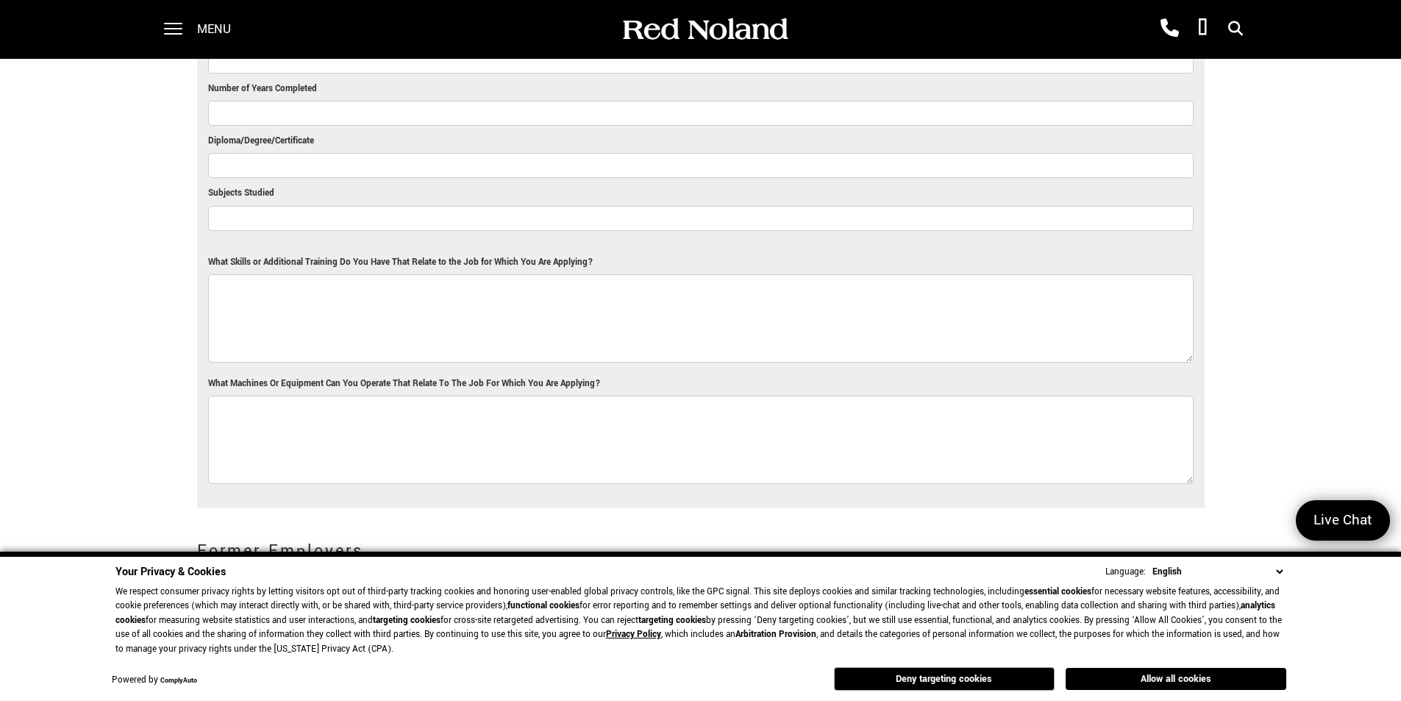
scroll to position [2206, 0]
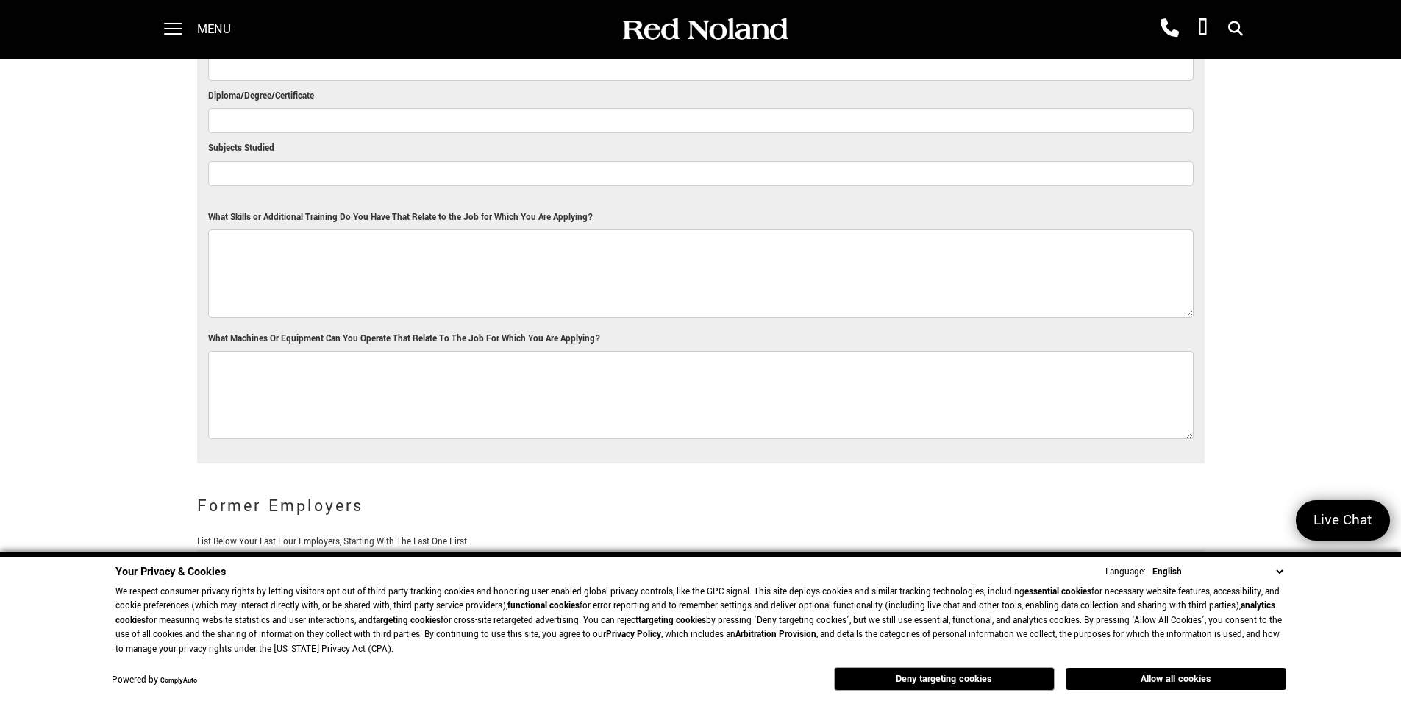
click at [271, 238] on textarea "What Skills or Additional Training Do You Have That Relate to the Job for Which…" at bounding box center [700, 273] width 985 height 88
click at [493, 235] on textarea "9 plus years of detailing and automotive experience," at bounding box center [700, 273] width 985 height 88
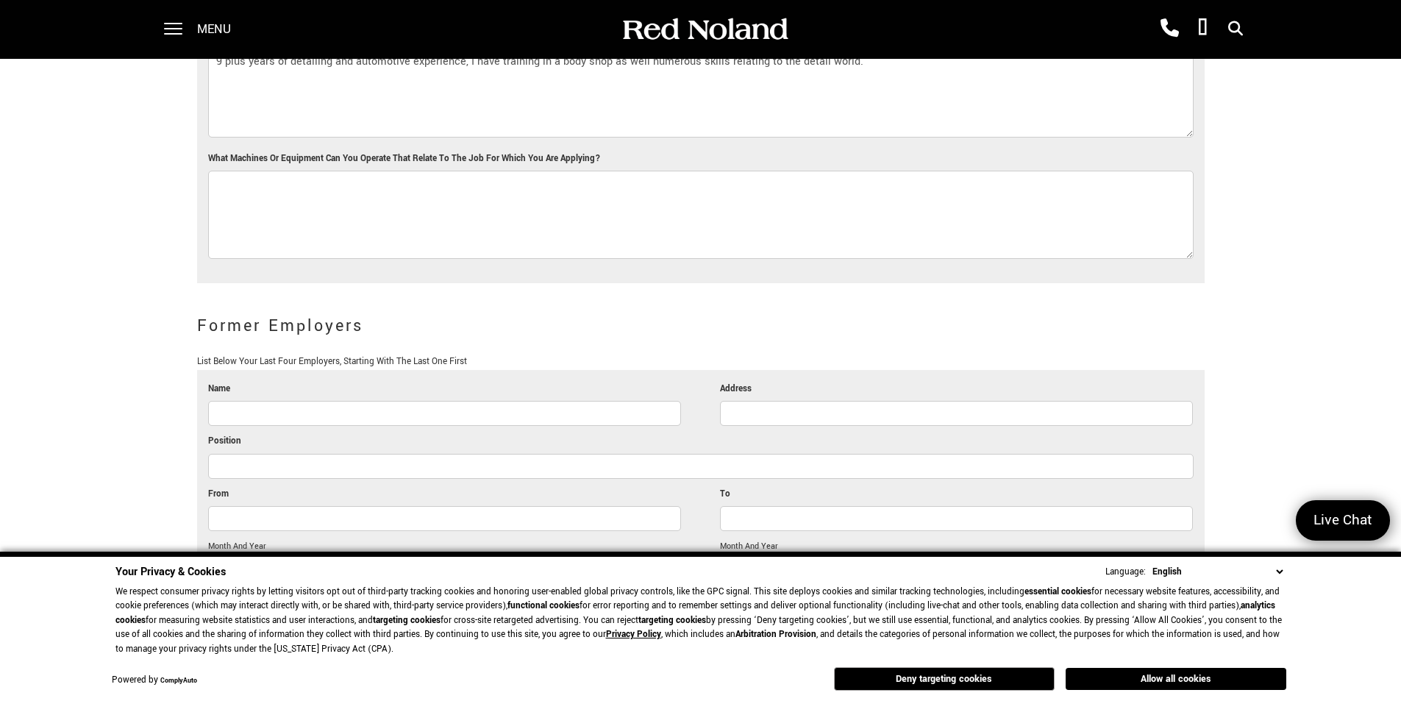
scroll to position [2353, 0]
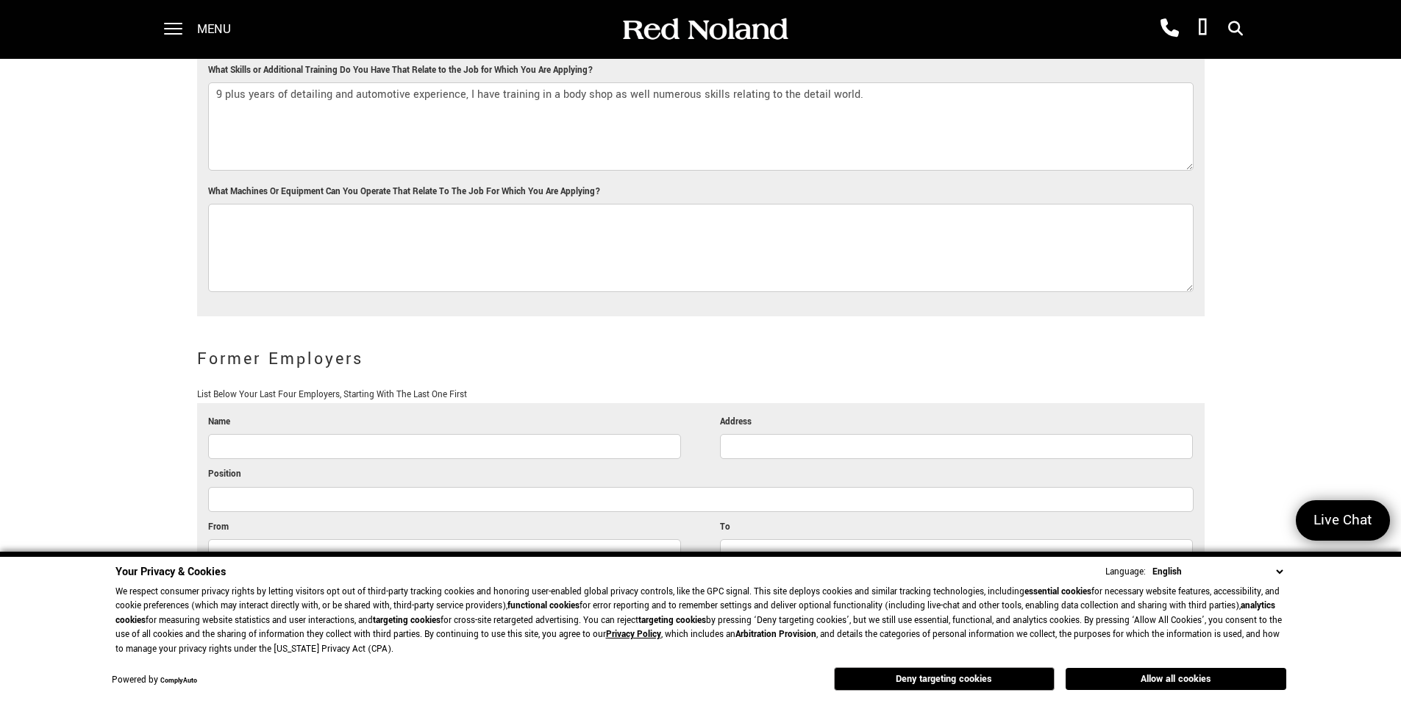
type textarea "9 plus years of detailing and automotive experience, I have training in a body …"
click at [433, 213] on textarea "What Machines Or Equipment Can You Operate That Relate To The Job For Which You…" at bounding box center [700, 248] width 985 height 88
click at [588, 204] on textarea "I know how to operate 95 percent of tools available including buffers, [PERSON_…" at bounding box center [700, 248] width 985 height 88
click at [607, 204] on textarea "I know how to operate 95 percent of tools available including buffers, [PERSON_…" at bounding box center [700, 248] width 985 height 88
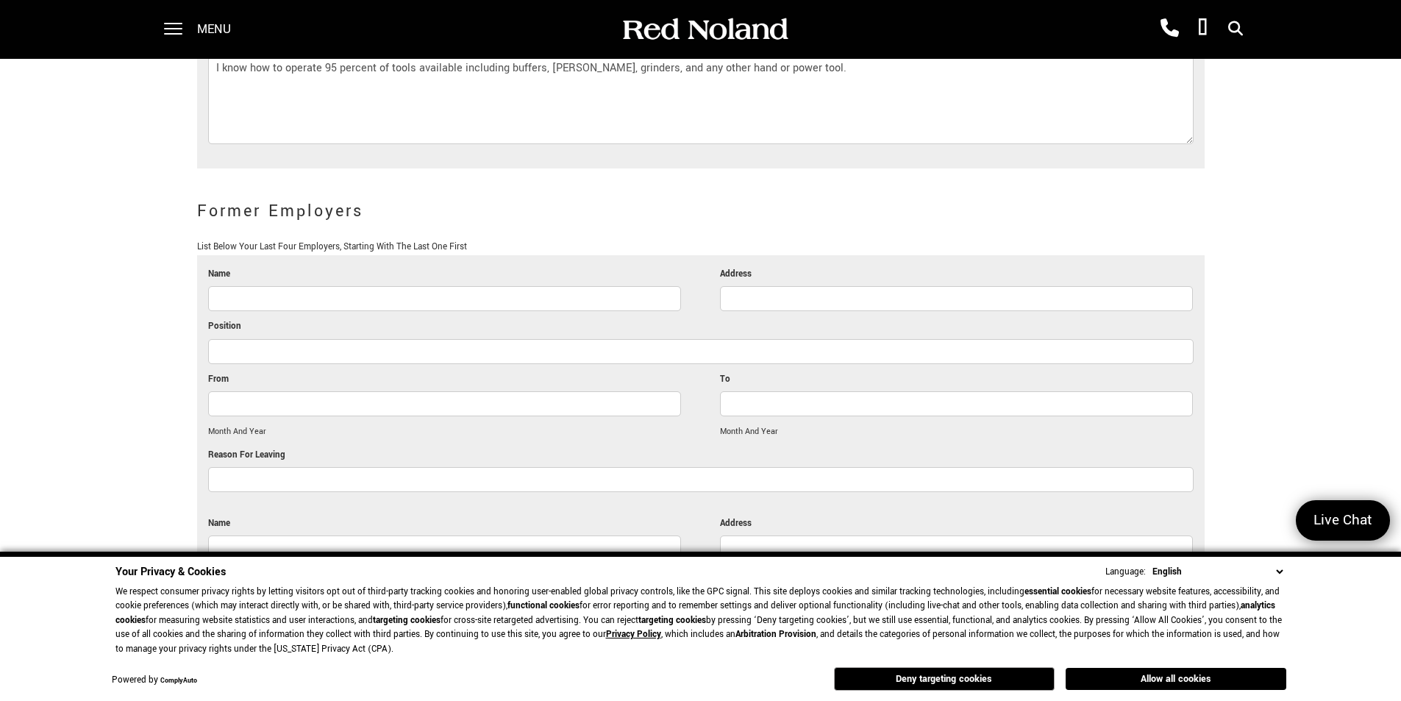
scroll to position [2500, 0]
type textarea "I know how to operate 95 percent of tools available including buffers, [PERSON_…"
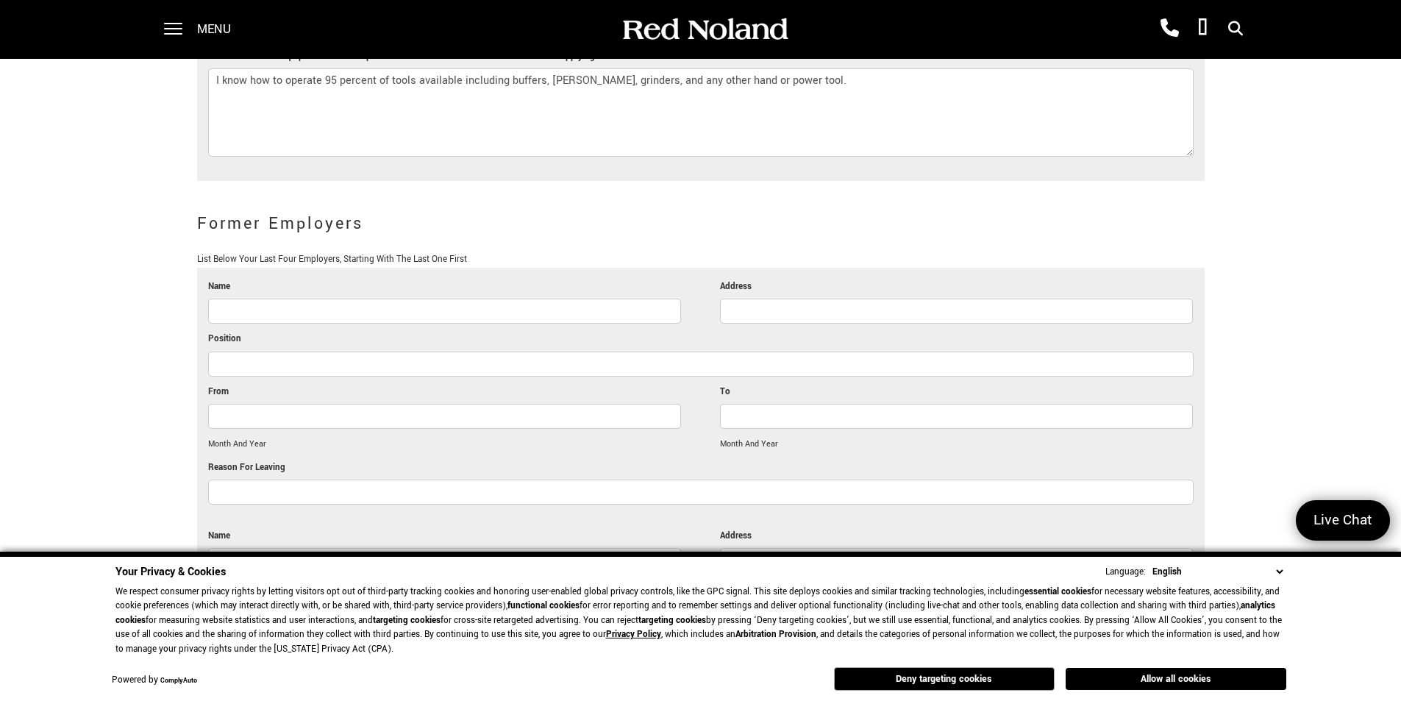
scroll to position [2353, 0]
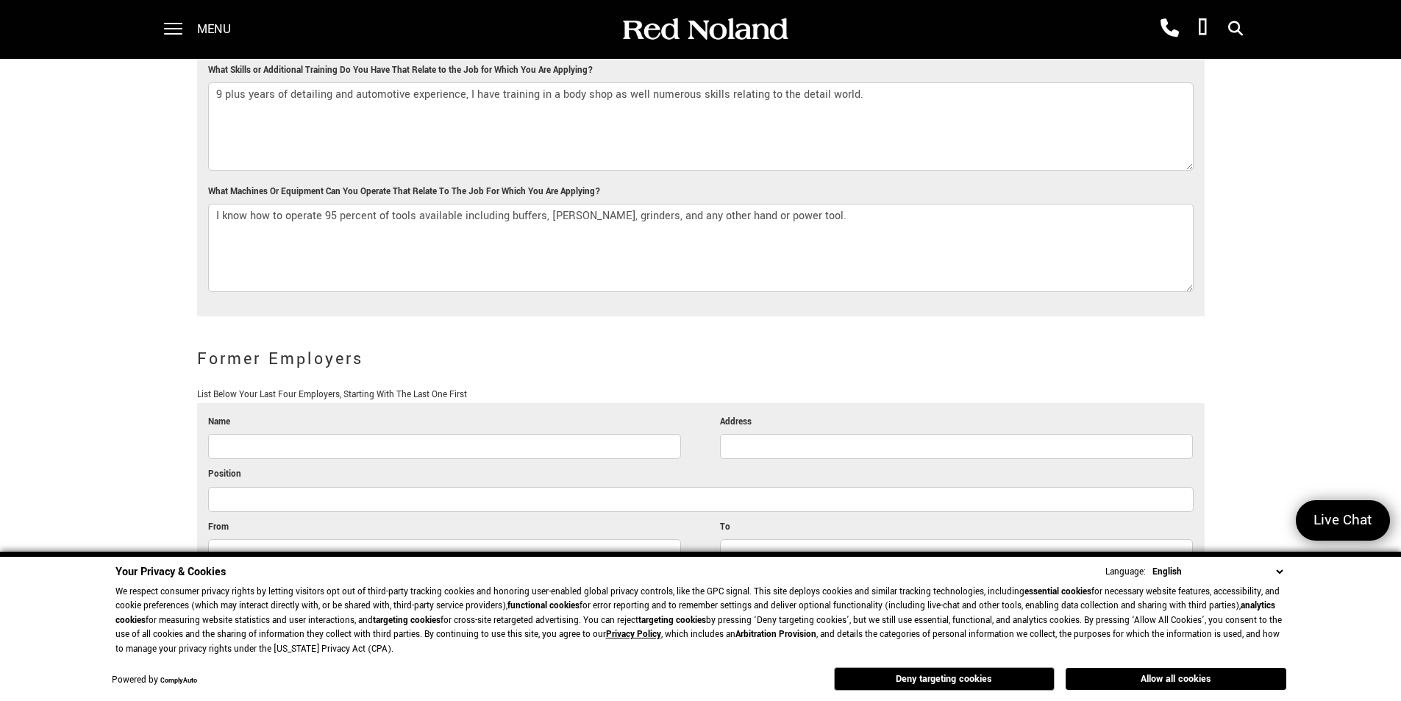
click at [39, 342] on div "You Are Here: Home > Careers > Employment Application Employment Application AN…" at bounding box center [700, 193] width 1401 height 5093
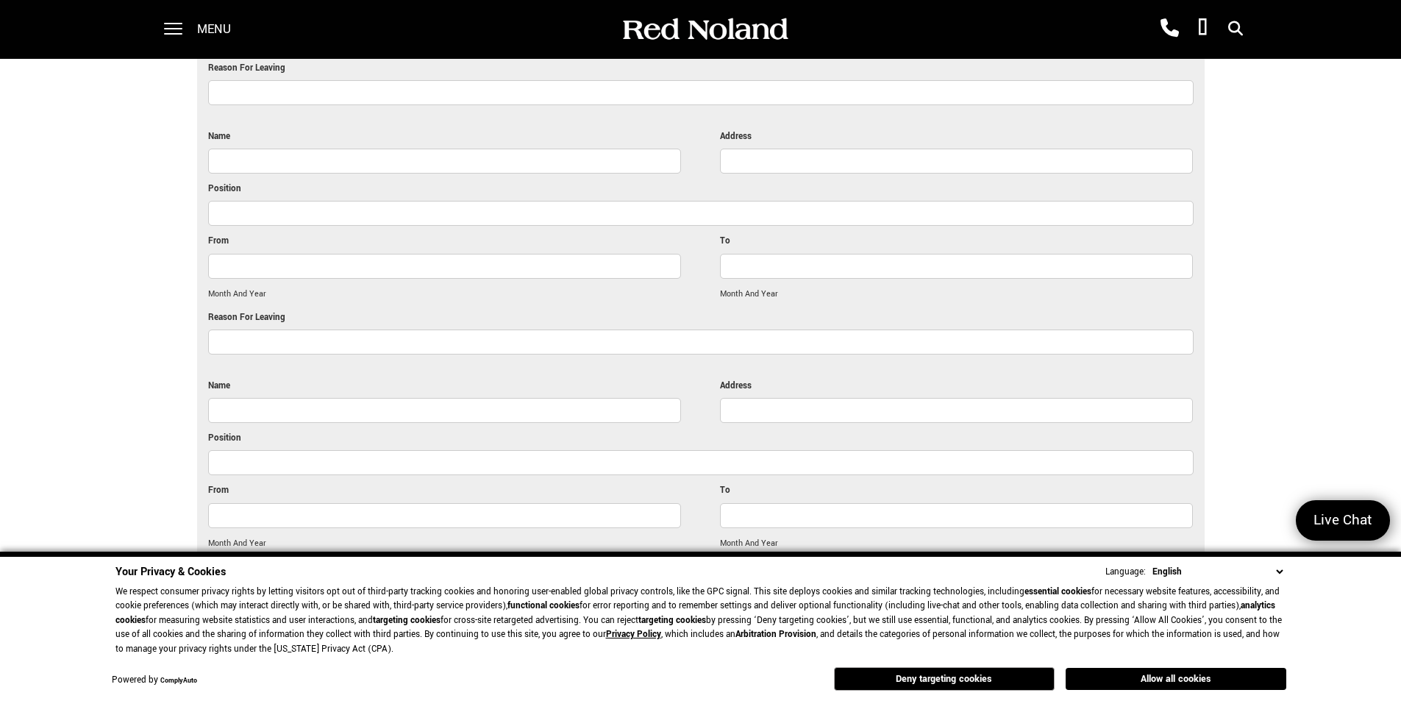
scroll to position [3309, 0]
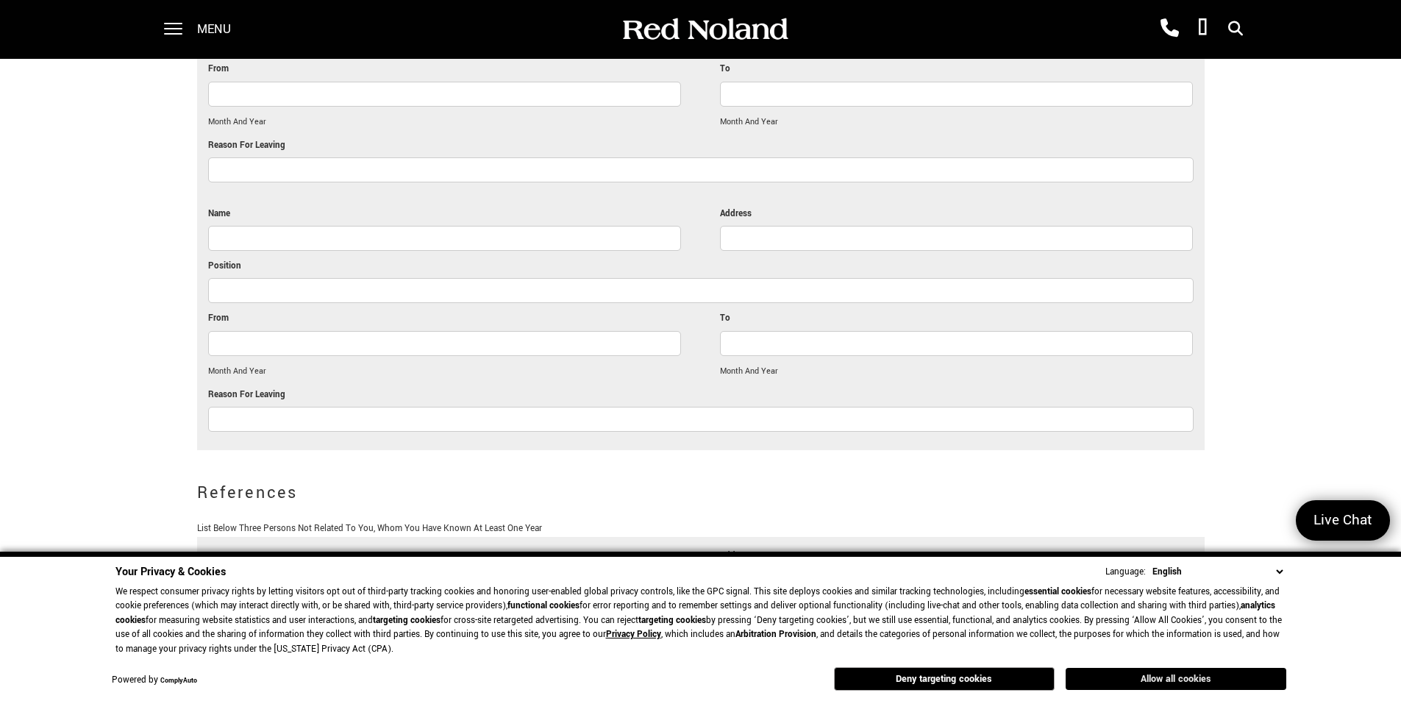
click at [1149, 676] on button "Allow all cookies" at bounding box center [1175, 679] width 221 height 22
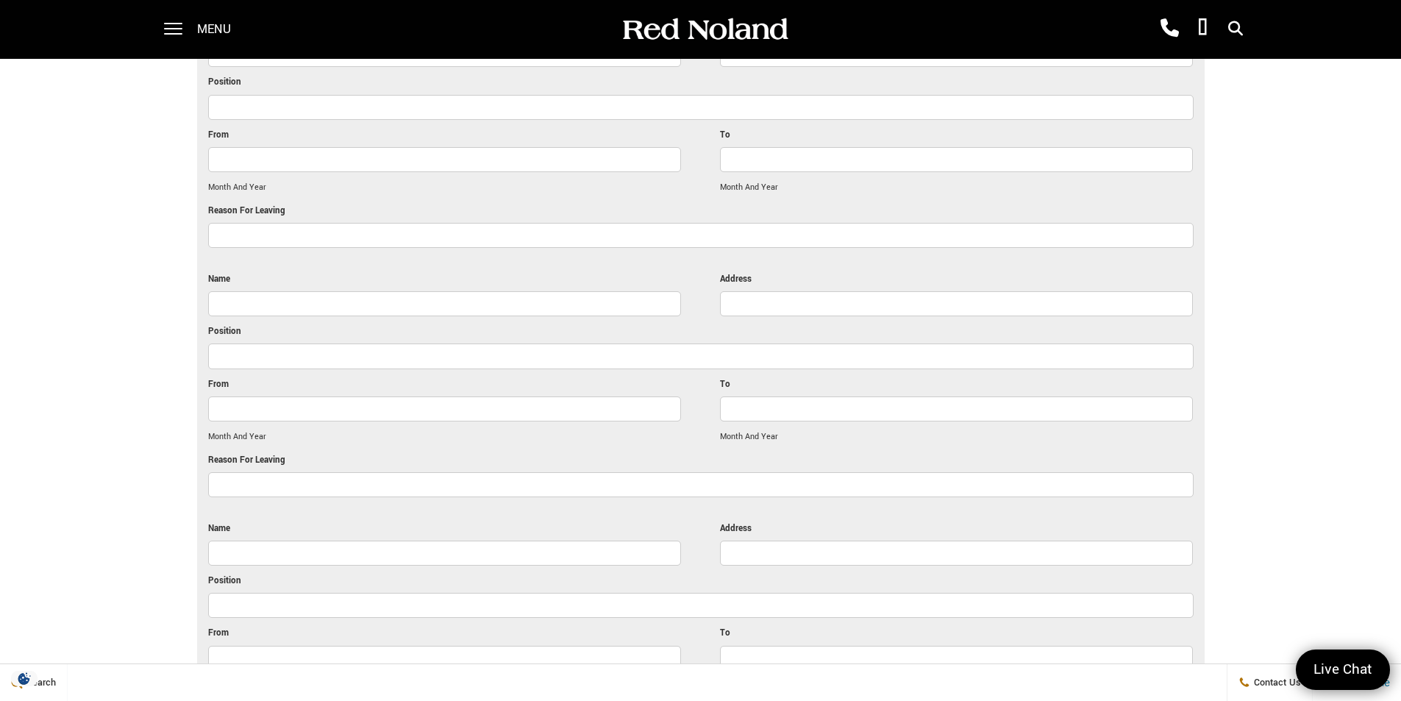
scroll to position [2685, 0]
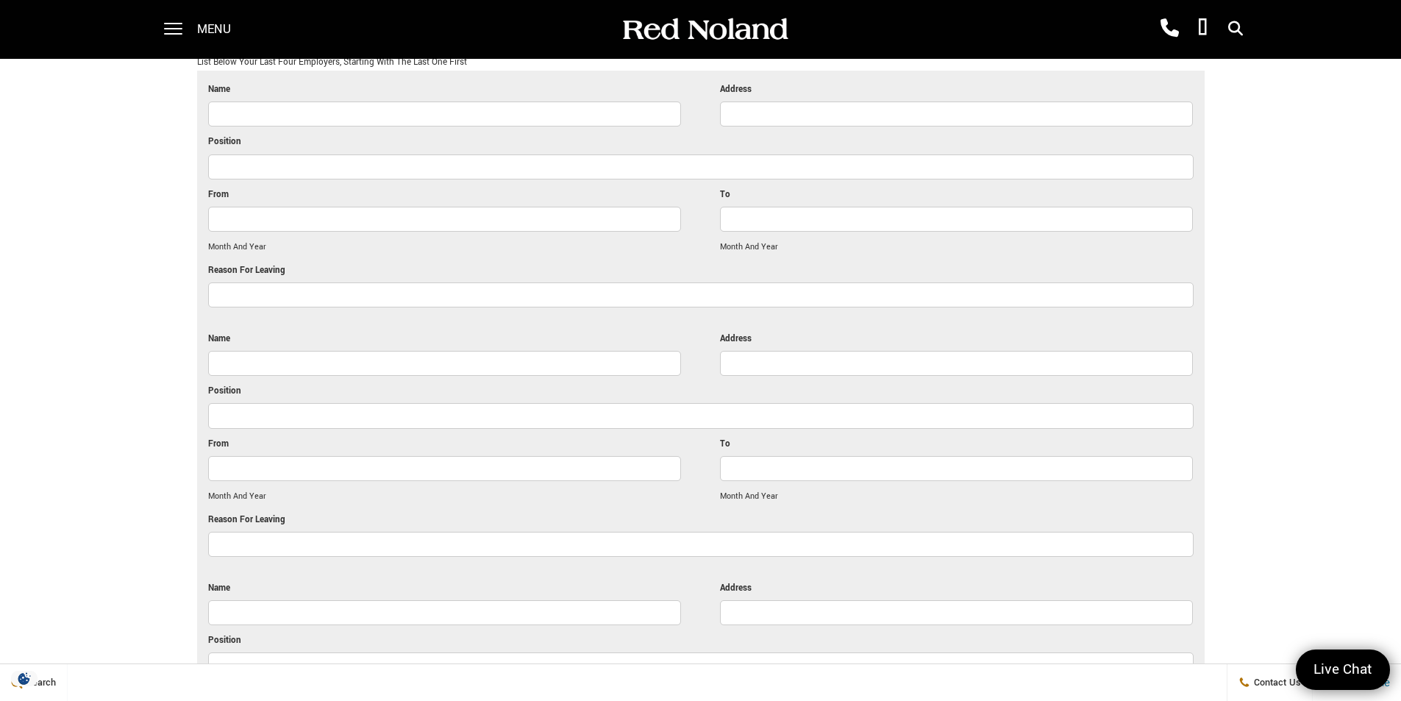
drag, startPoint x: 1254, startPoint y: 424, endPoint x: 1244, endPoint y: 425, distance: 10.4
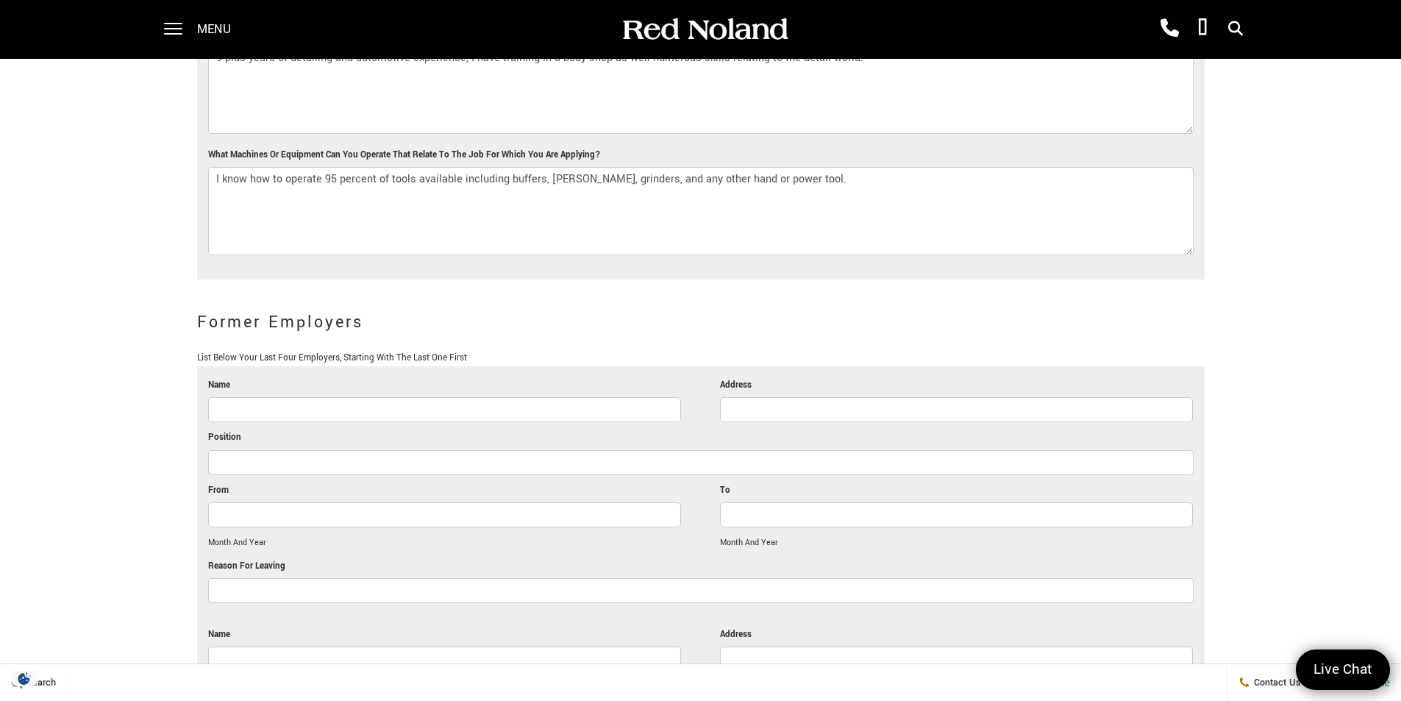
scroll to position [2391, 0]
paste input "Pikes Peak Cog Railway"
type input "Pikes Peak Cog Railway"
click at [816, 396] on input "Address" at bounding box center [956, 408] width 473 height 25
paste input "[STREET_ADDRESS]"
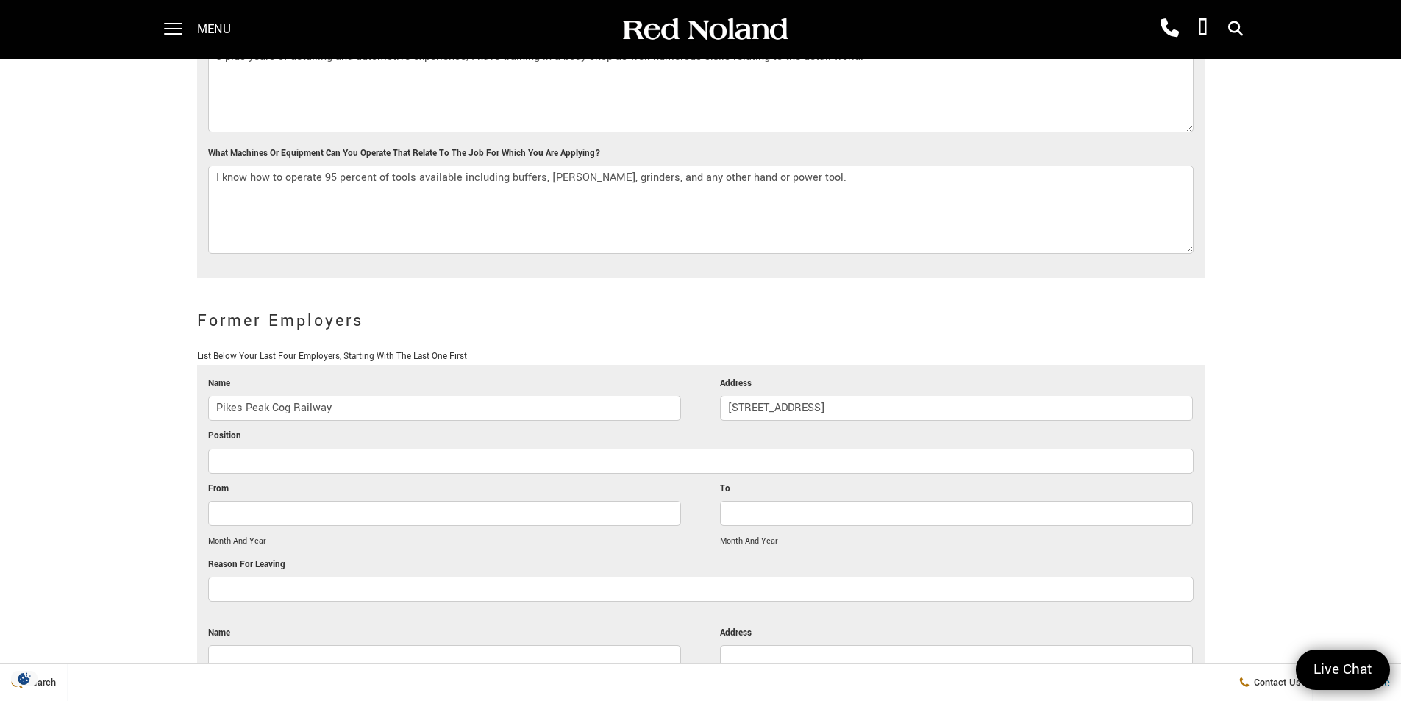
type input "[STREET_ADDRESS]"
click at [1374, 491] on div "You Are Here: Home > Careers > Employment Application Employment Application AN…" at bounding box center [700, 155] width 1401 height 5093
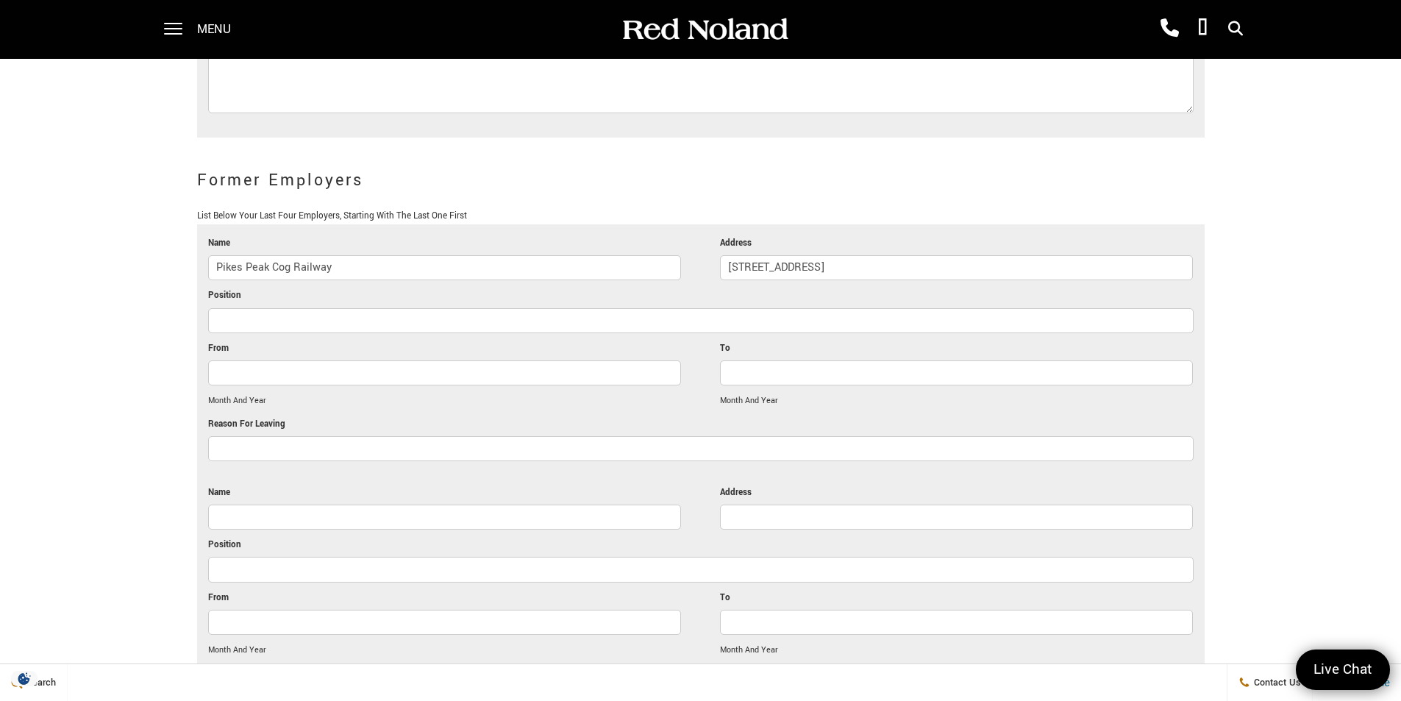
scroll to position [2538, 0]
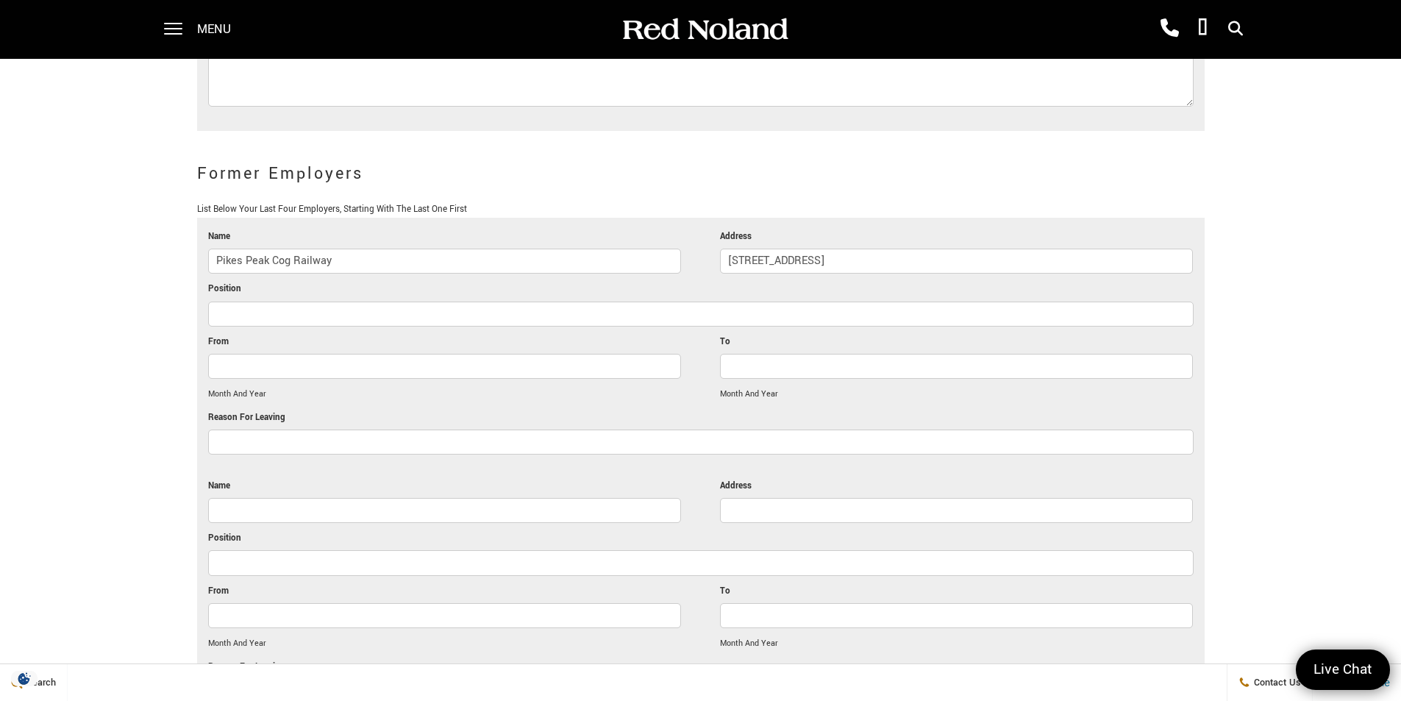
click at [278, 301] on input "Position" at bounding box center [700, 313] width 985 height 25
paste input "Train Dispatch"
type input "Train Dispatch"
click at [411, 354] on input "From" at bounding box center [444, 366] width 473 height 25
paste input "[DATE]"
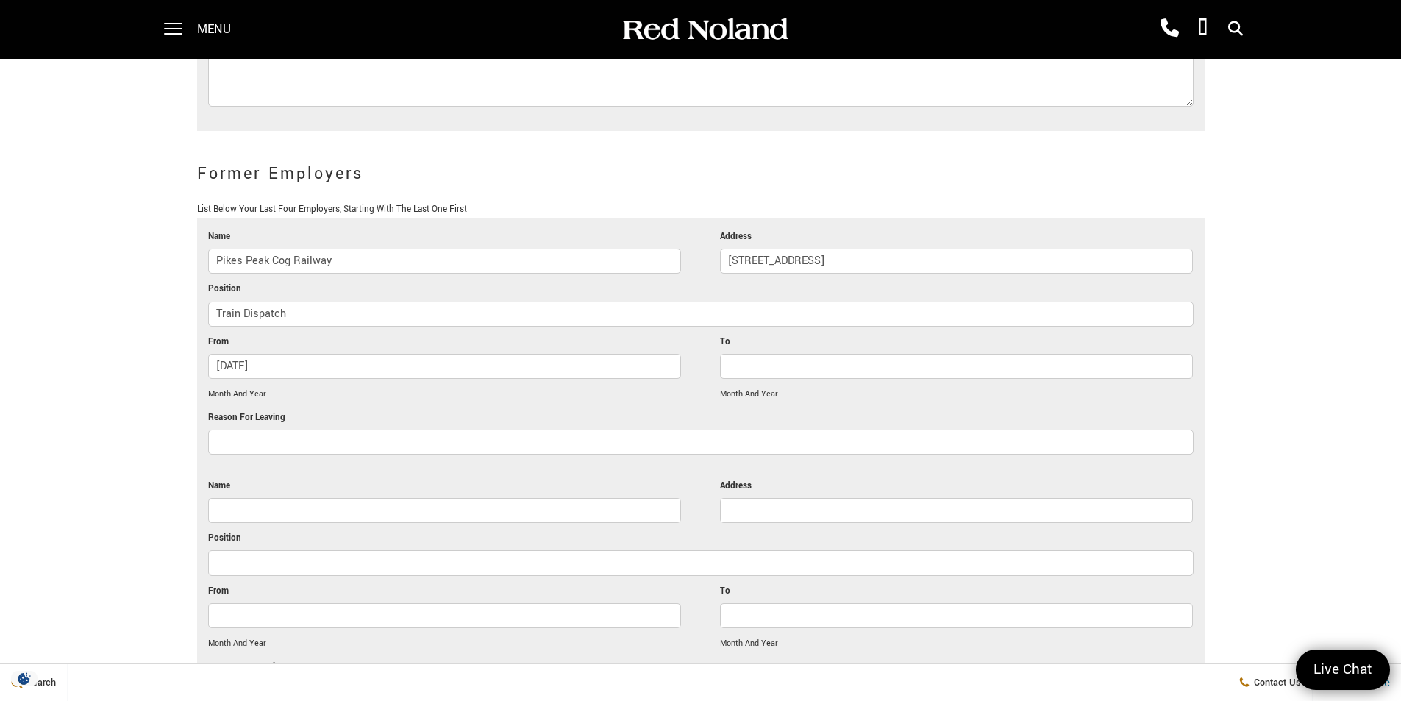
type input "[DATE]"
click at [759, 354] on input "To" at bounding box center [956, 366] width 473 height 25
type input "[DATE]"
click at [496, 367] on li "From [DATE] Month And Year" at bounding box center [444, 372] width 473 height 76
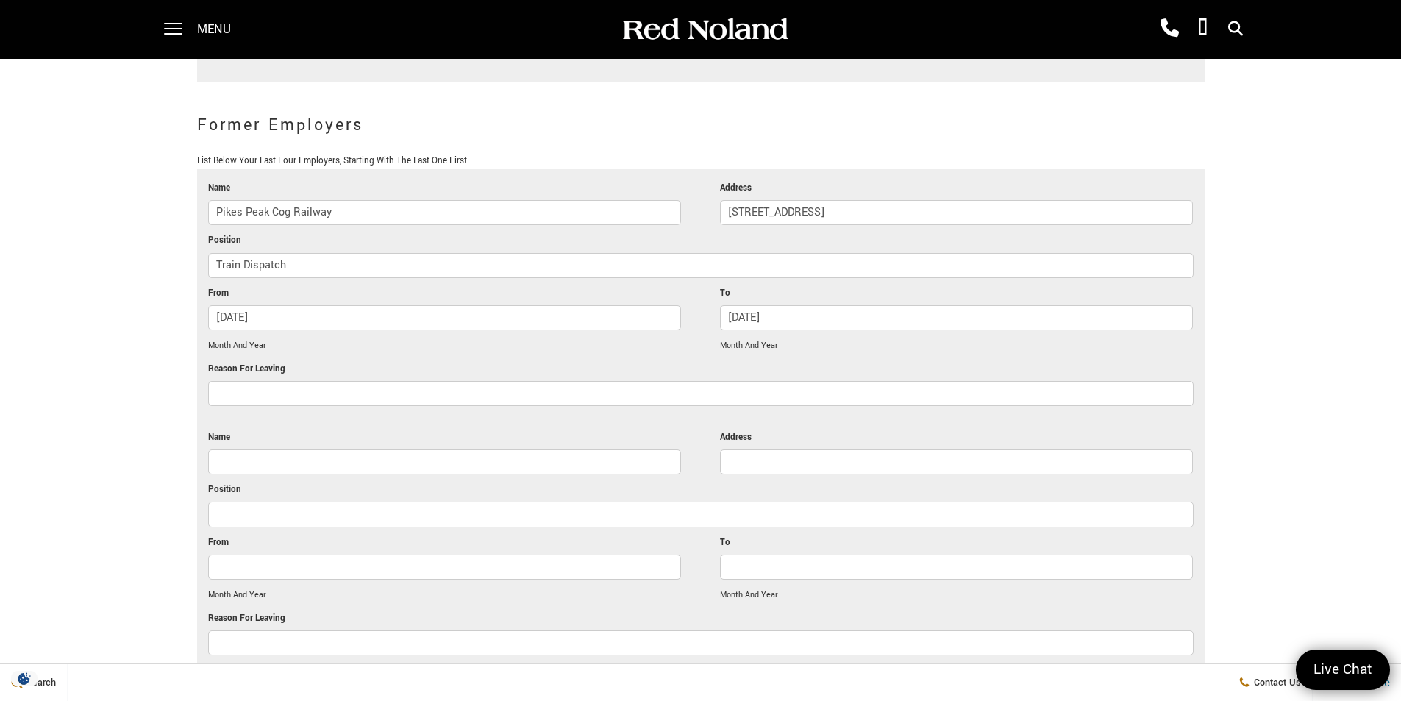
scroll to position [2612, 0]
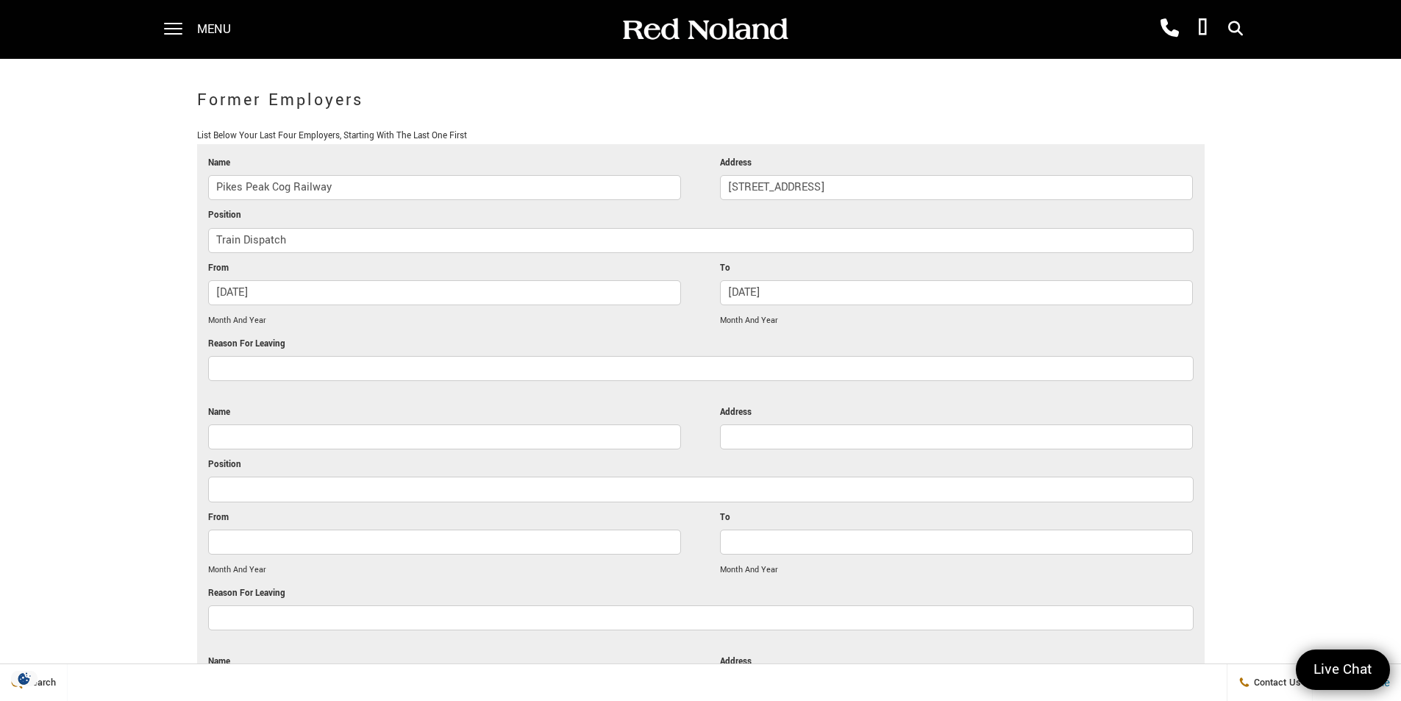
click at [401, 356] on input "Reason For Leaving" at bounding box center [700, 368] width 985 height 25
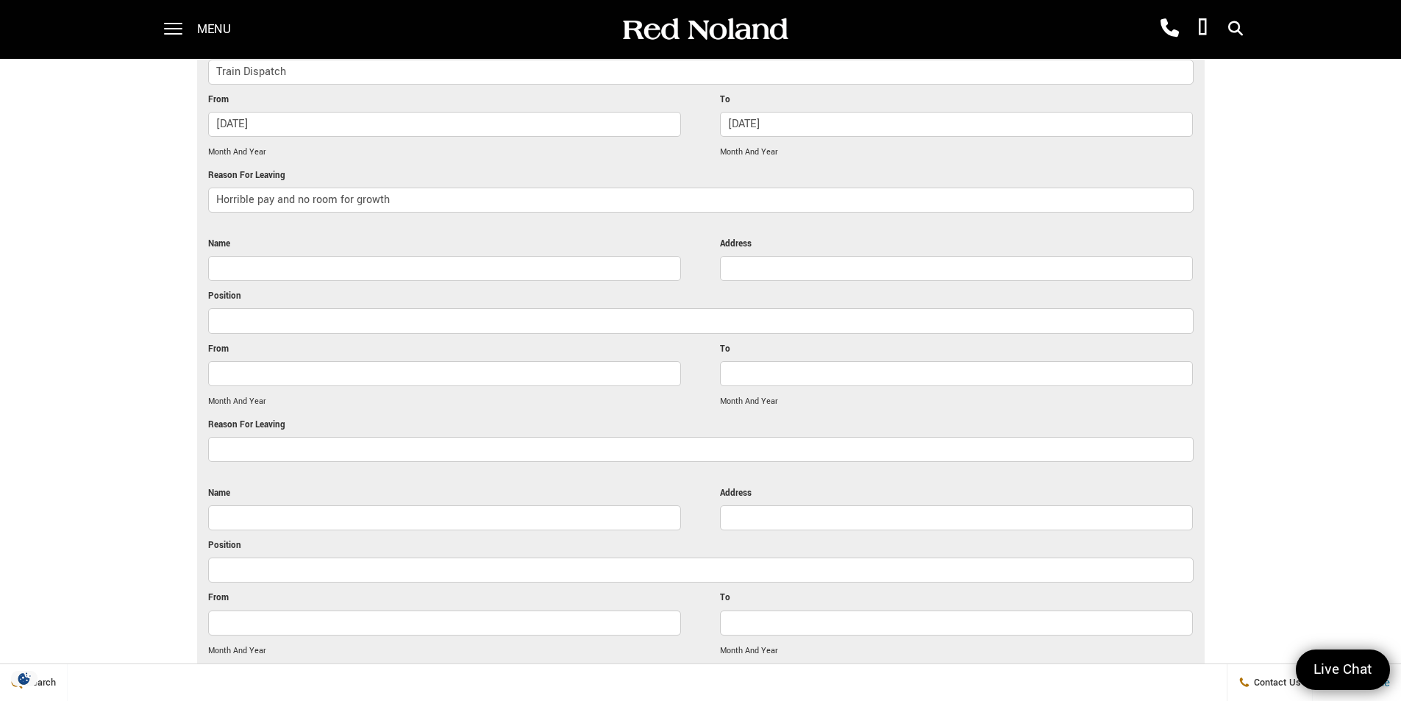
scroll to position [2759, 0]
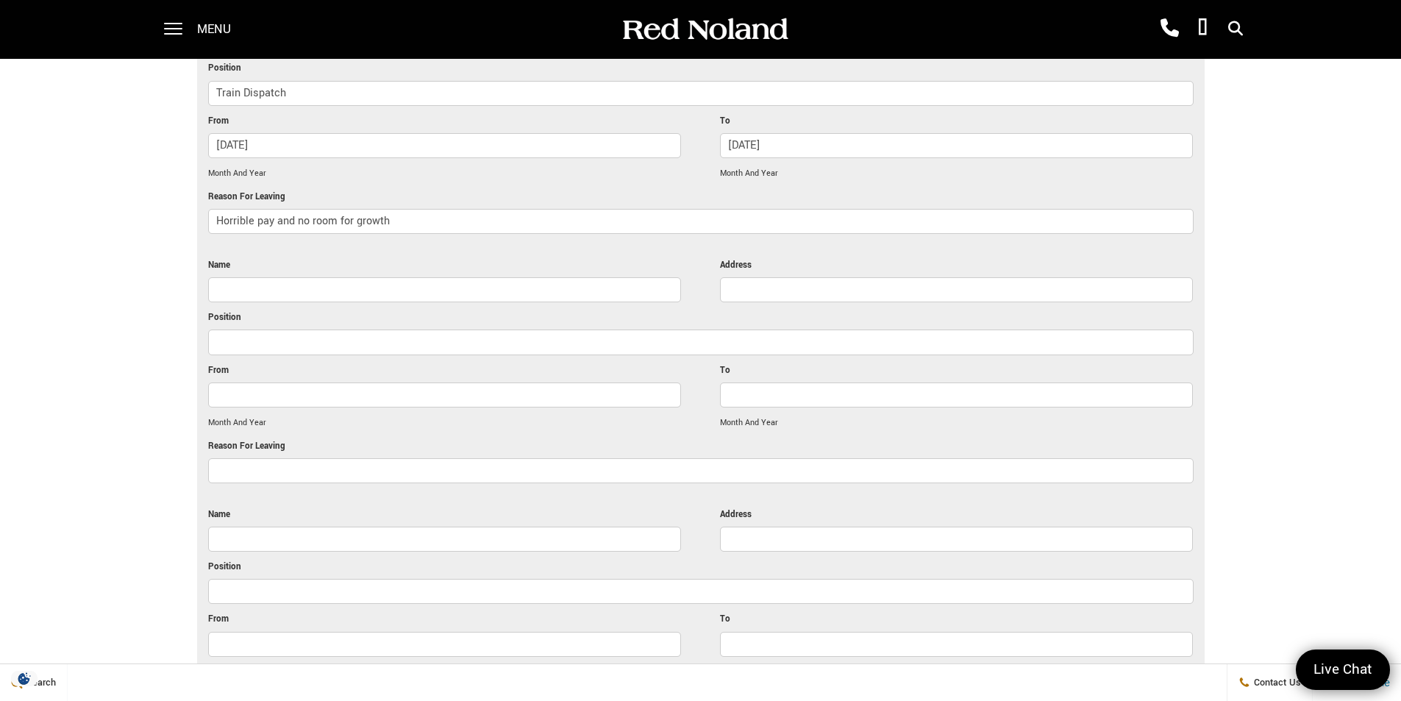
type input "Horrible pay and no room for growth"
click at [265, 257] on li "Name" at bounding box center [444, 283] width 473 height 52
paste input "Vinyl Installer"
type input "Vinyl Installer"
drag, startPoint x: 297, startPoint y: 311, endPoint x: 0, endPoint y: 335, distance: 298.0
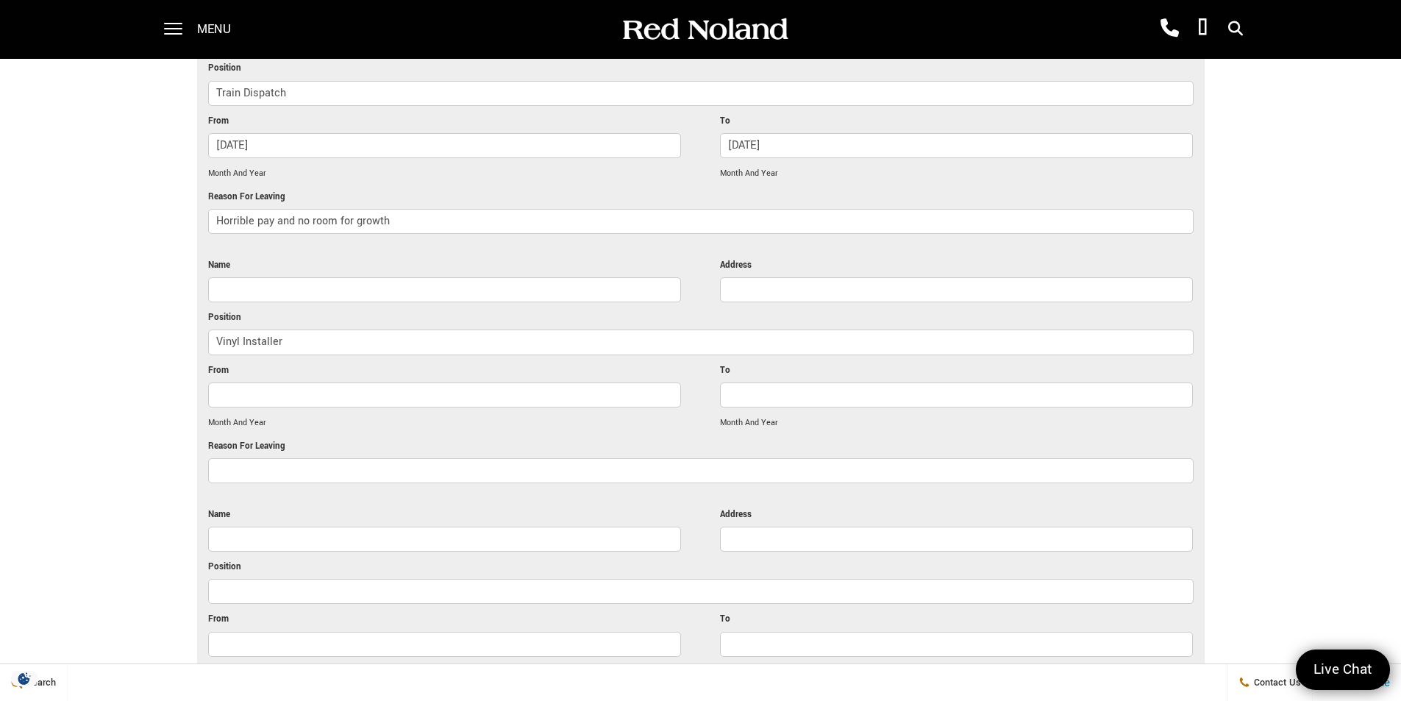
paste input "Paint Correction Tech"
type input "Paint Correction Tech"
drag, startPoint x: 304, startPoint y: 364, endPoint x: 804, endPoint y: 321, distance: 501.8
click at [835, 329] on div "Paint Correction Tech" at bounding box center [700, 345] width 985 height 32
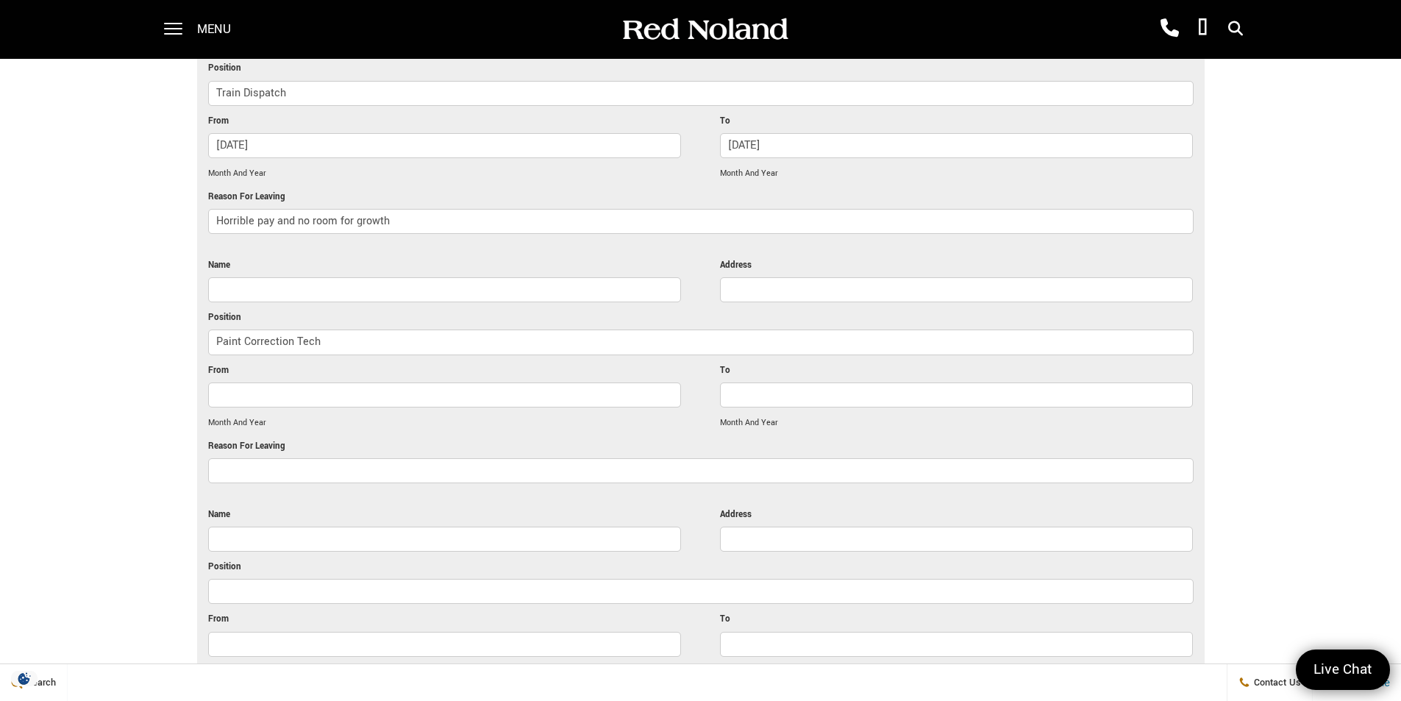
paste input "Pro PDR Solutions"
type input "Pro PDR Solutions"
click at [832, 277] on input "Address" at bounding box center [956, 289] width 473 height 25
paste input "[STREET_ADDRESS][US_STATE]"
type input "[STREET_ADDRESS][US_STATE]"
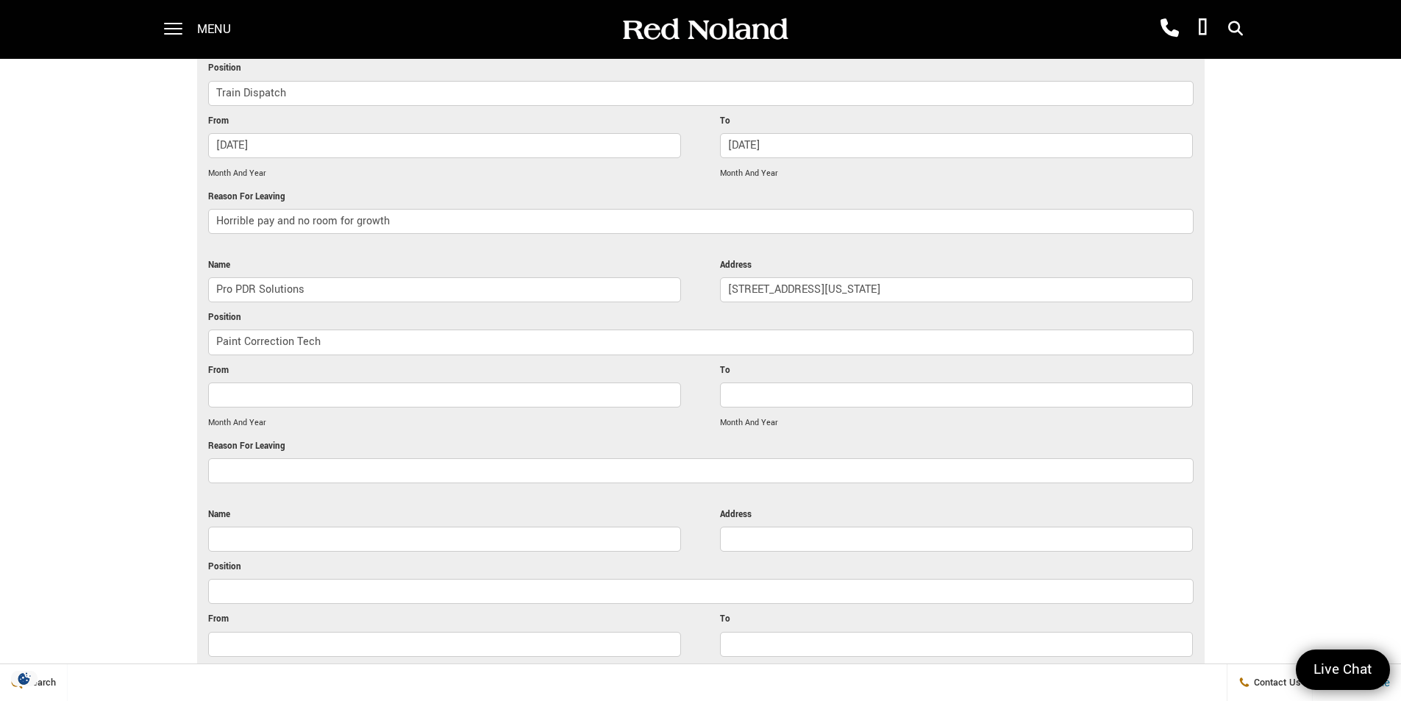
drag, startPoint x: 279, startPoint y: 376, endPoint x: 275, endPoint y: 368, distance: 8.2
paste input "[DATE]"
type input "[DATE]"
paste input "[DATE]"
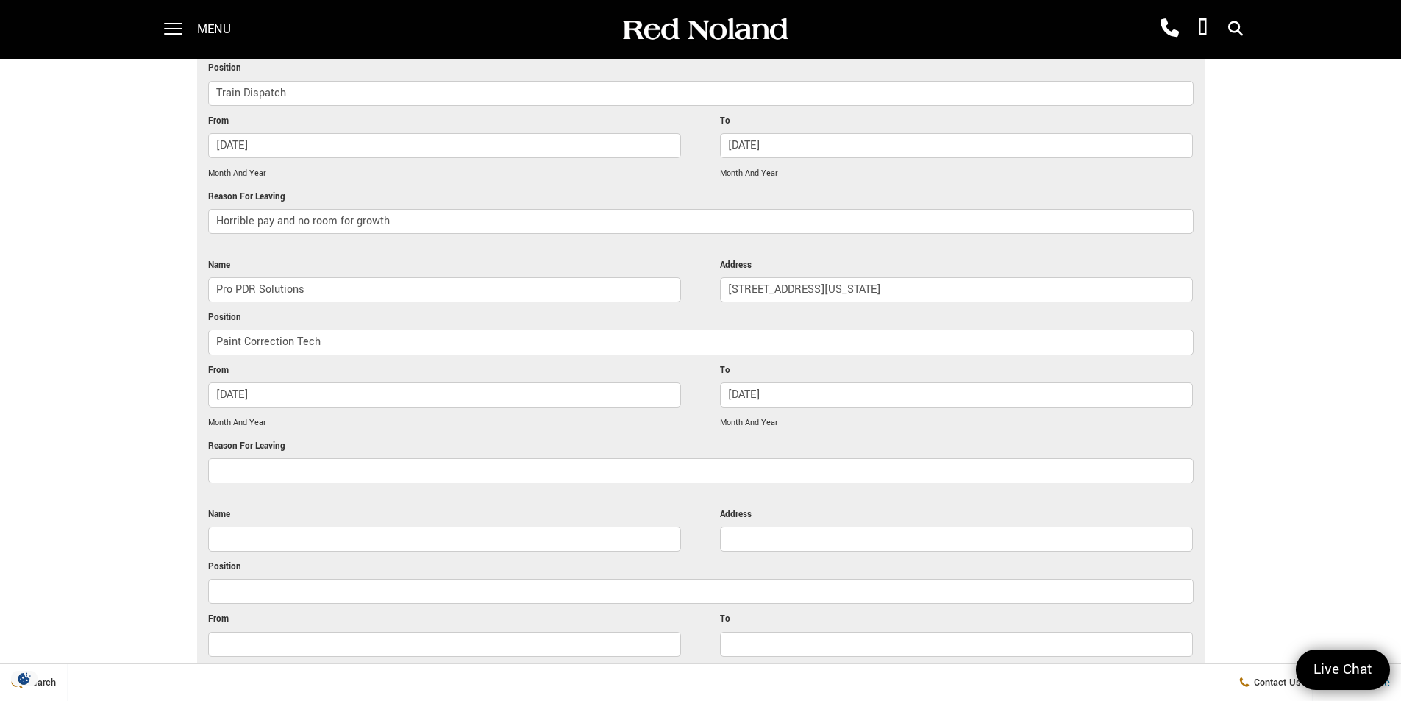
type input "[DATE]"
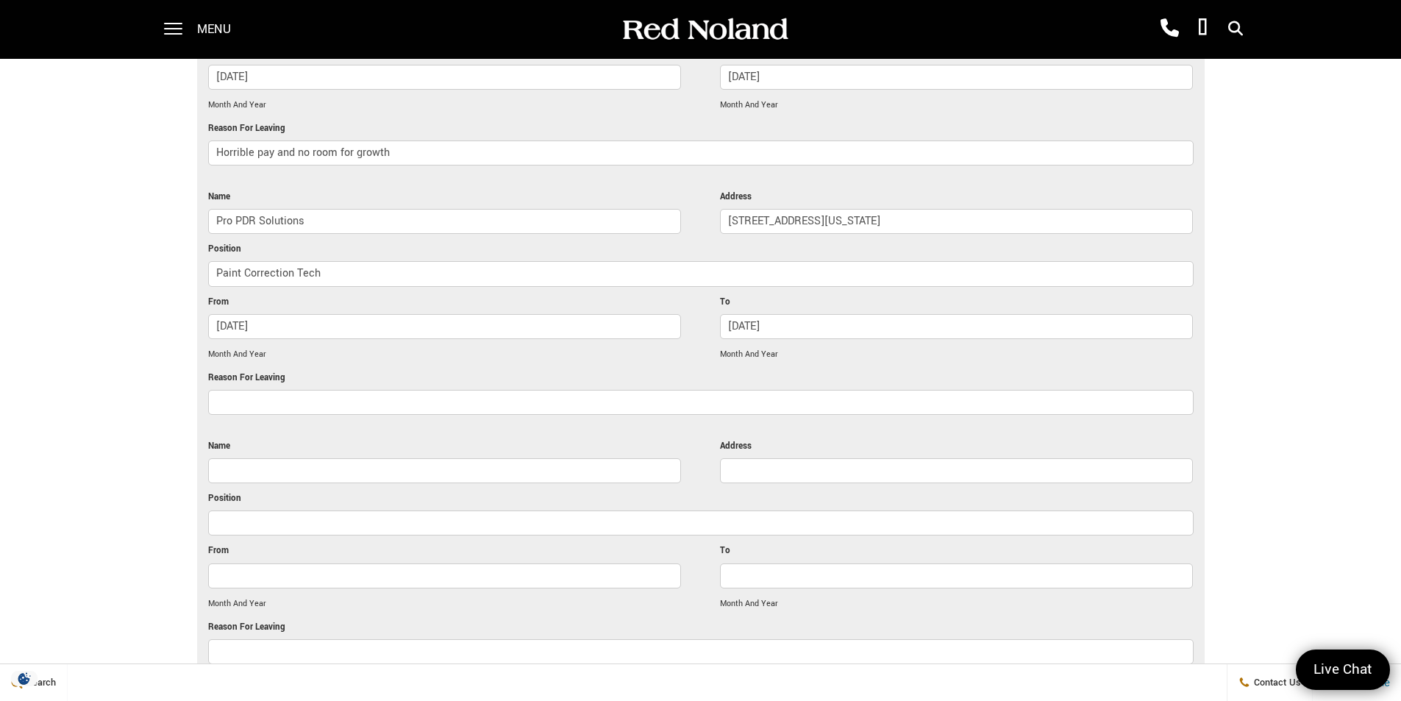
scroll to position [2906, 0]
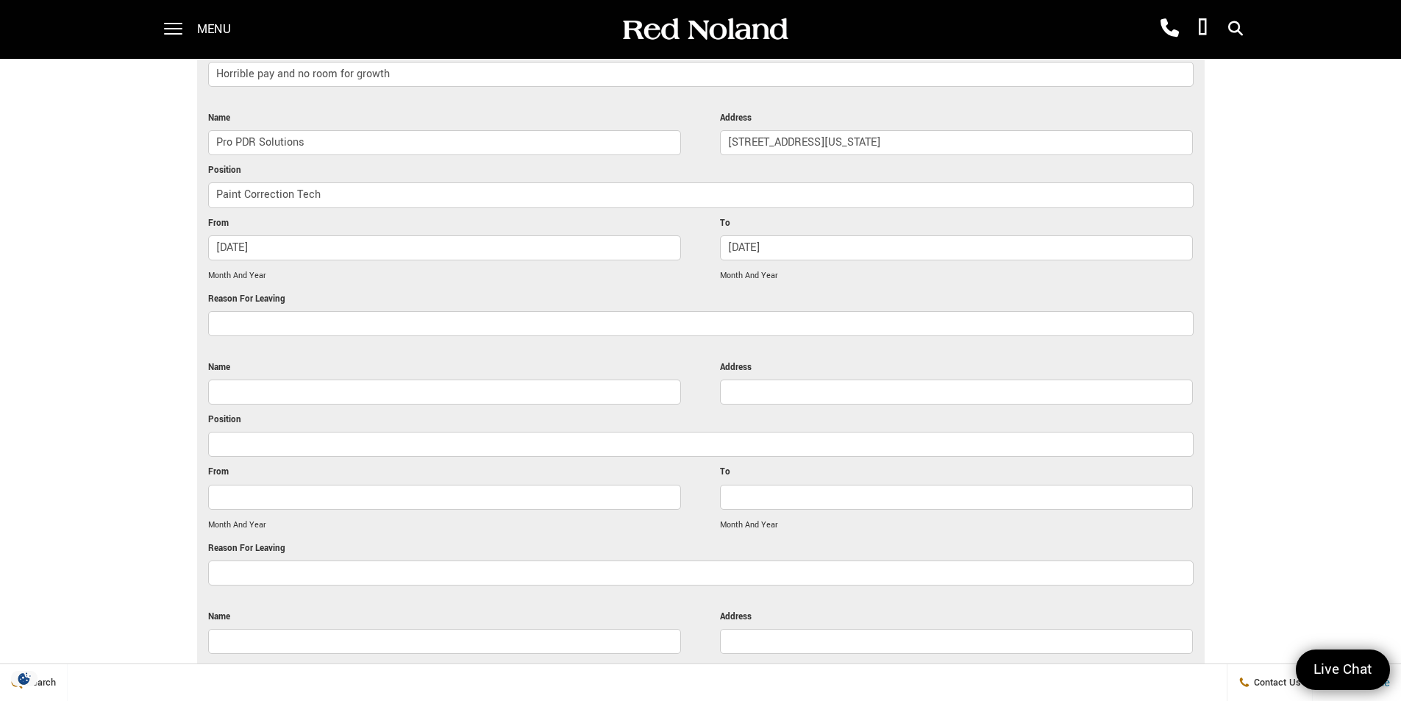
click at [284, 311] on div at bounding box center [700, 327] width 985 height 32
click at [309, 311] on input "Reason For Leaving" at bounding box center [700, 323] width 985 height 25
type input "C"
type input "No work"
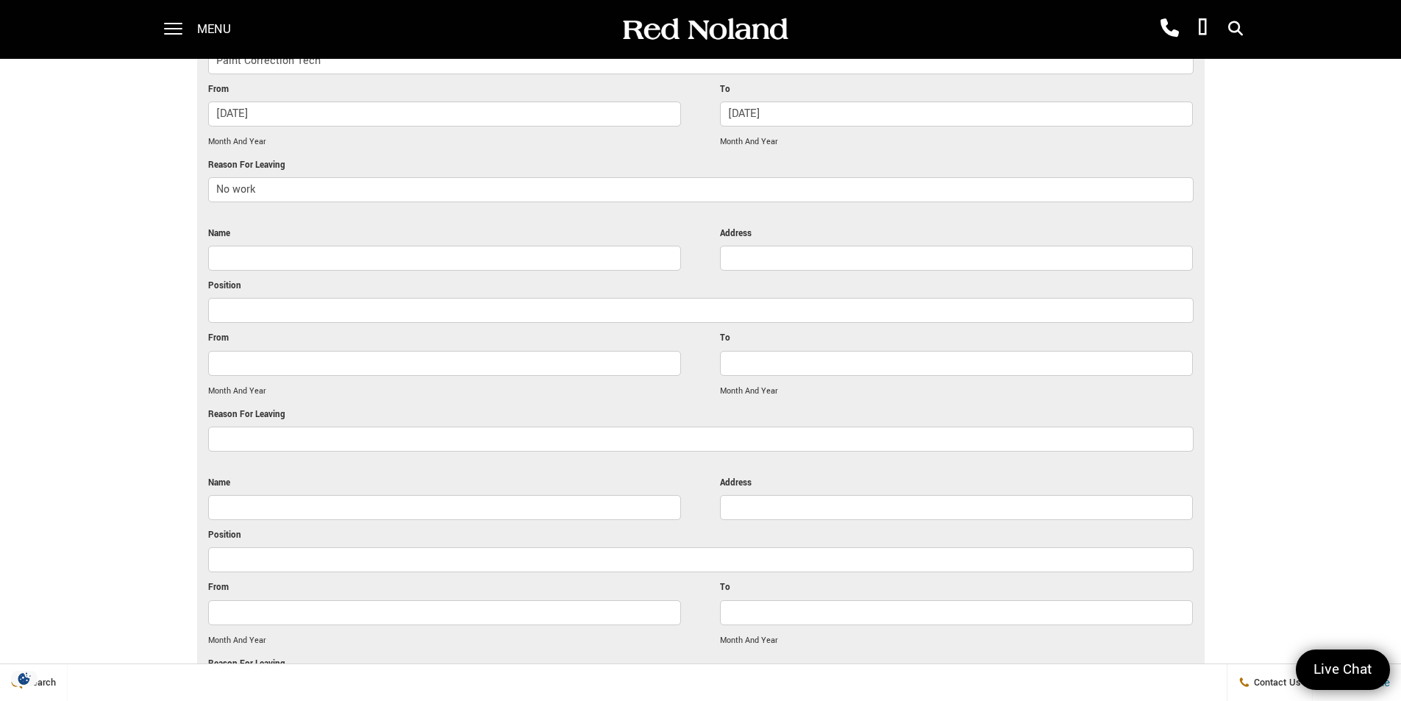
scroll to position [3053, 0]
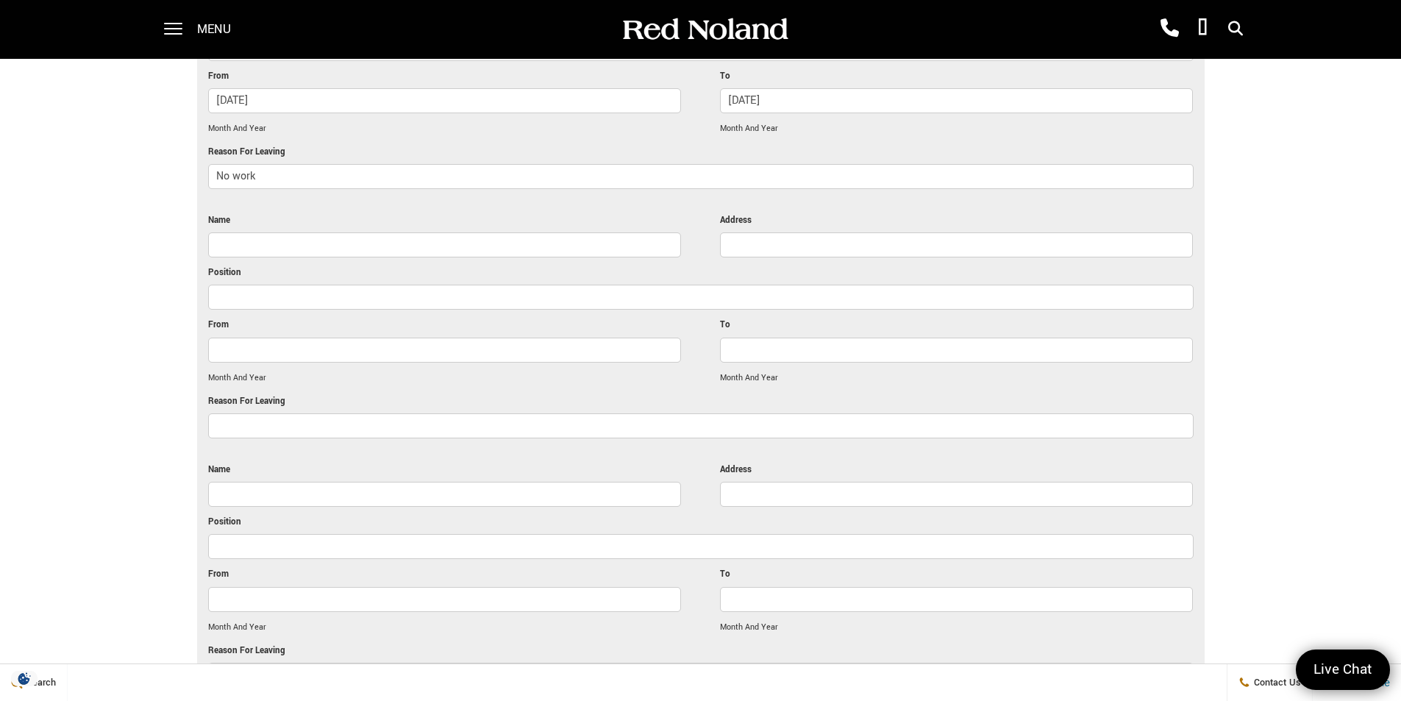
click at [249, 232] on input "Name" at bounding box center [444, 244] width 473 height 25
click at [313, 232] on input "Name" at bounding box center [444, 244] width 473 height 25
paste input "[PERSON_NAME] Ford of Motor City"
type input "[PERSON_NAME] Ford of Motor City"
click at [737, 232] on input "Address" at bounding box center [956, 244] width 473 height 25
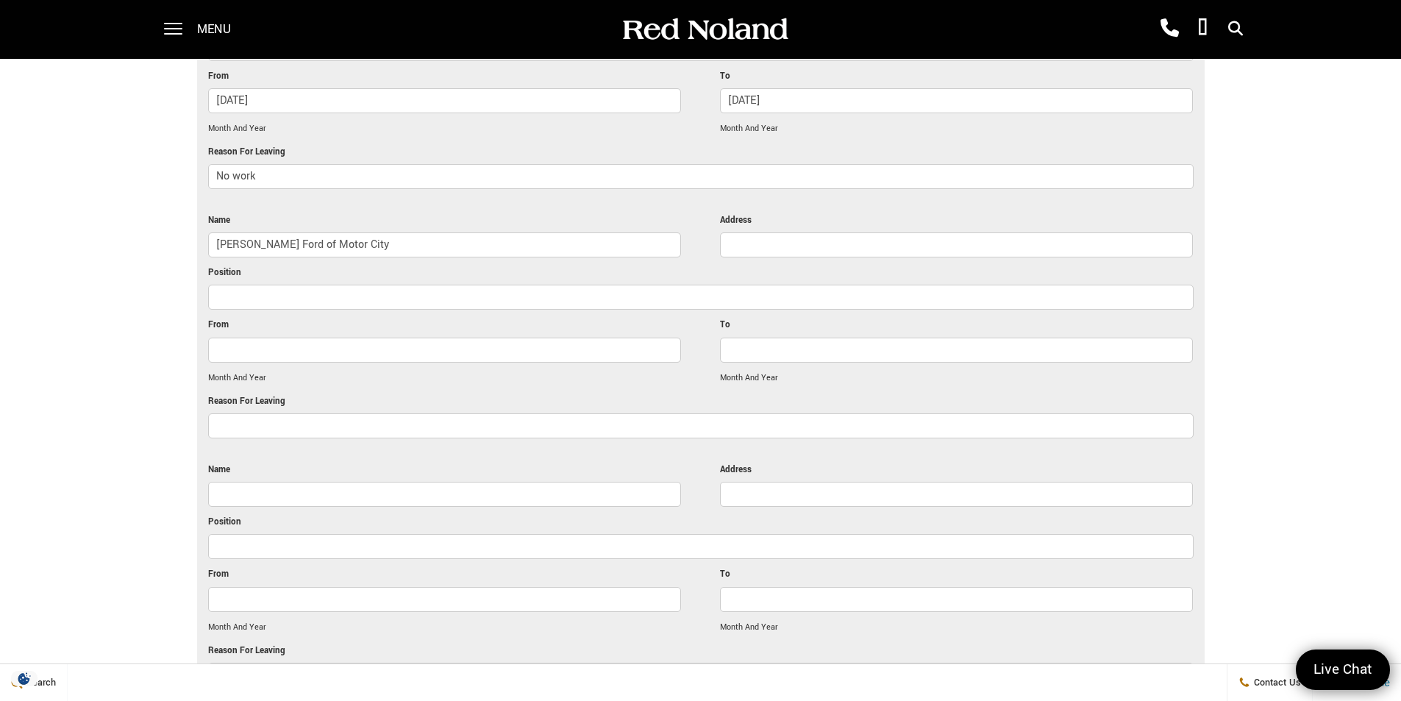
paste input "[STREET_ADDRESS][US_STATE]"
type input "[STREET_ADDRESS][US_STATE]"
click at [387, 285] on input "Position" at bounding box center [700, 297] width 985 height 25
paste input "Paint Correction Tech"
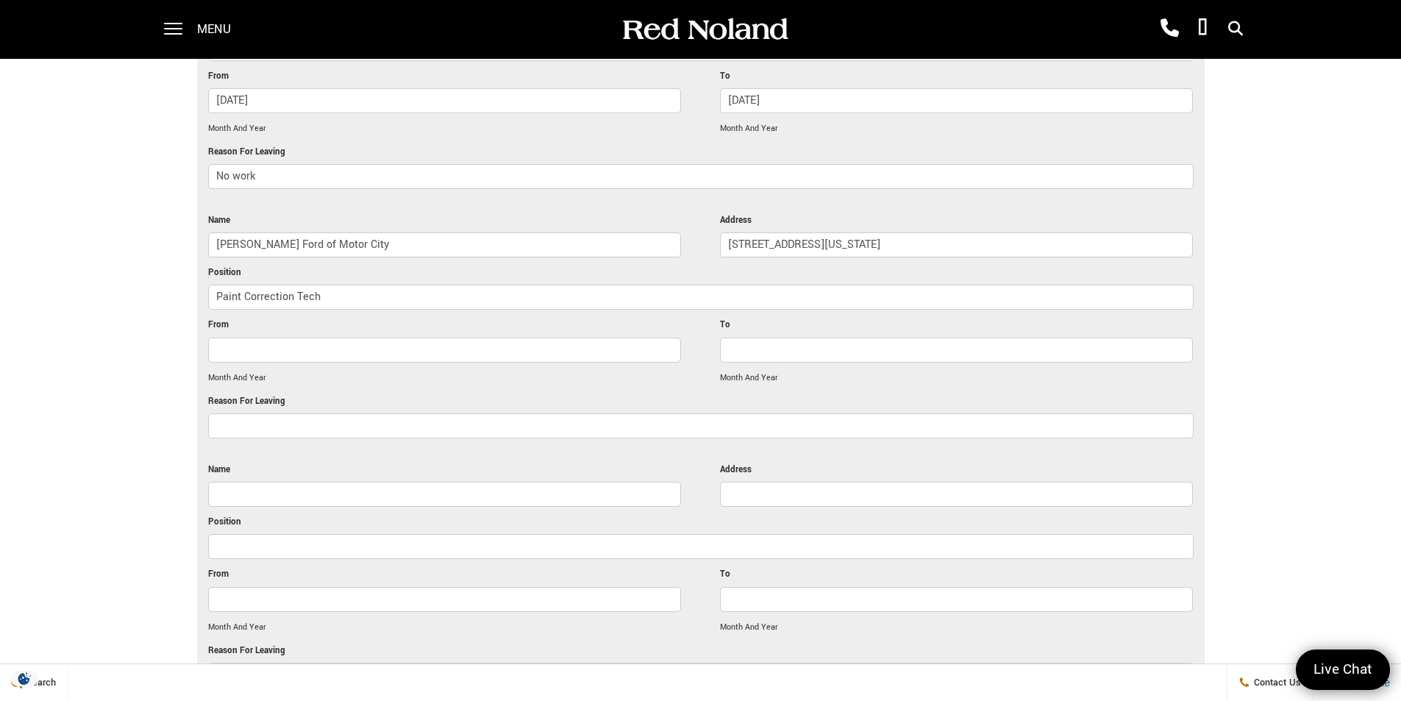
type input "Paint Correction Tech"
click at [348, 338] on input "From" at bounding box center [444, 350] width 473 height 25
paste input "[DATE]"
type input "[DATE]"
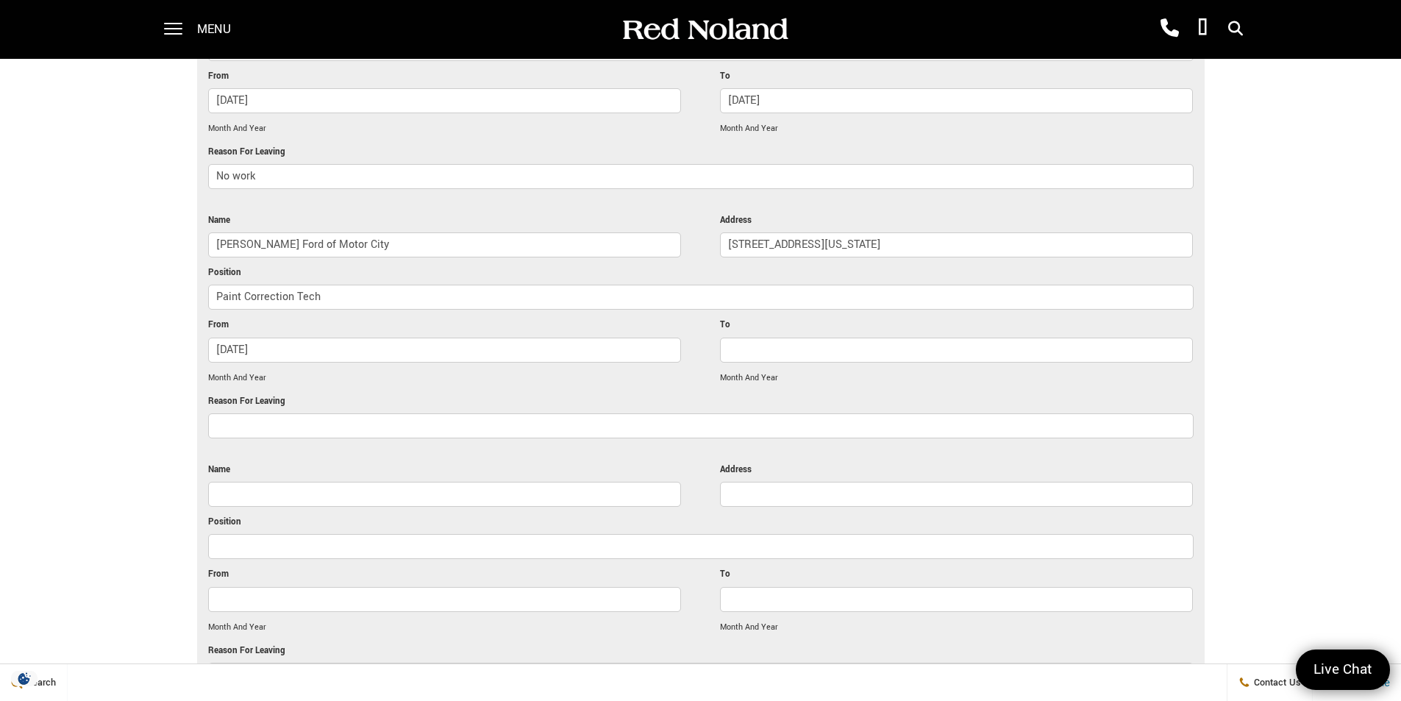
click at [768, 338] on input "To" at bounding box center [956, 350] width 473 height 25
paste input "[DATE]"
type input "[DATE]"
click at [434, 413] on input "Reason For Leaving" at bounding box center [700, 425] width 985 height 25
type input "Dispute with co worker"
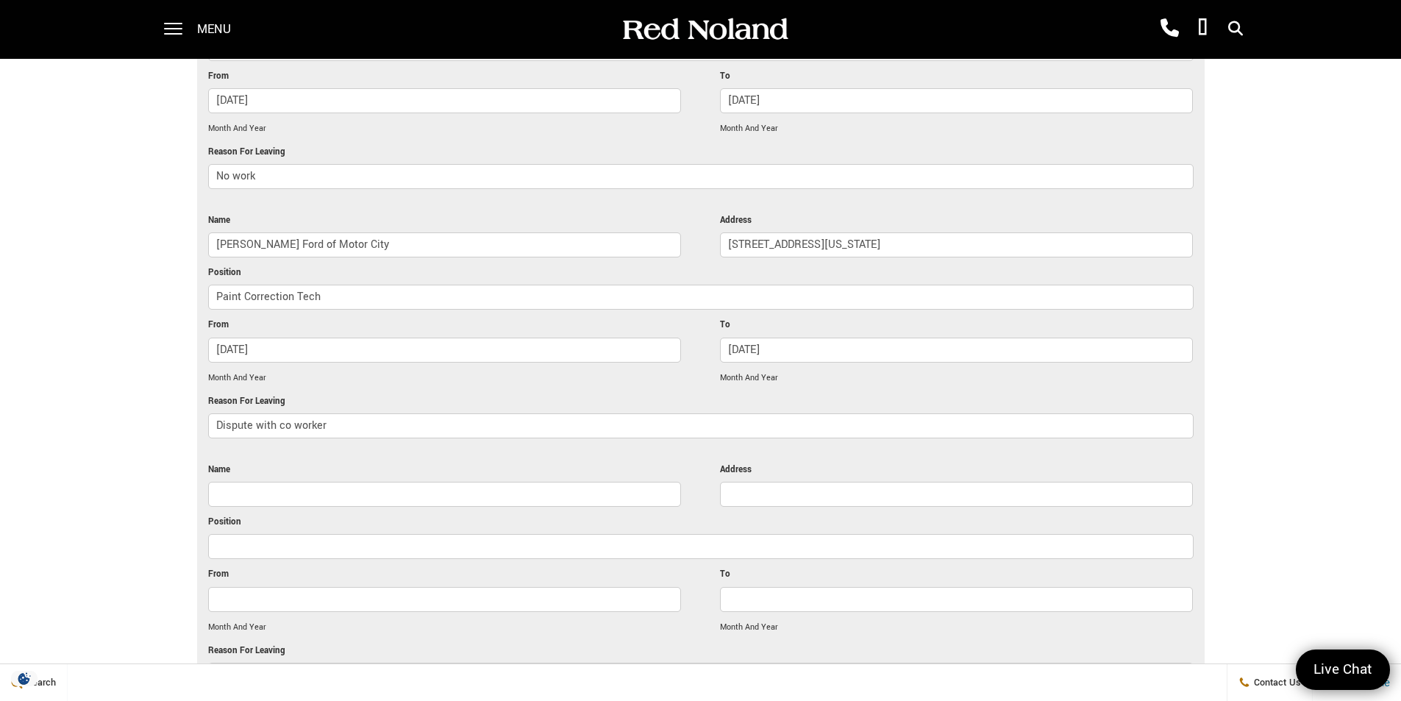
click at [402, 462] on li "Name" at bounding box center [444, 488] width 473 height 52
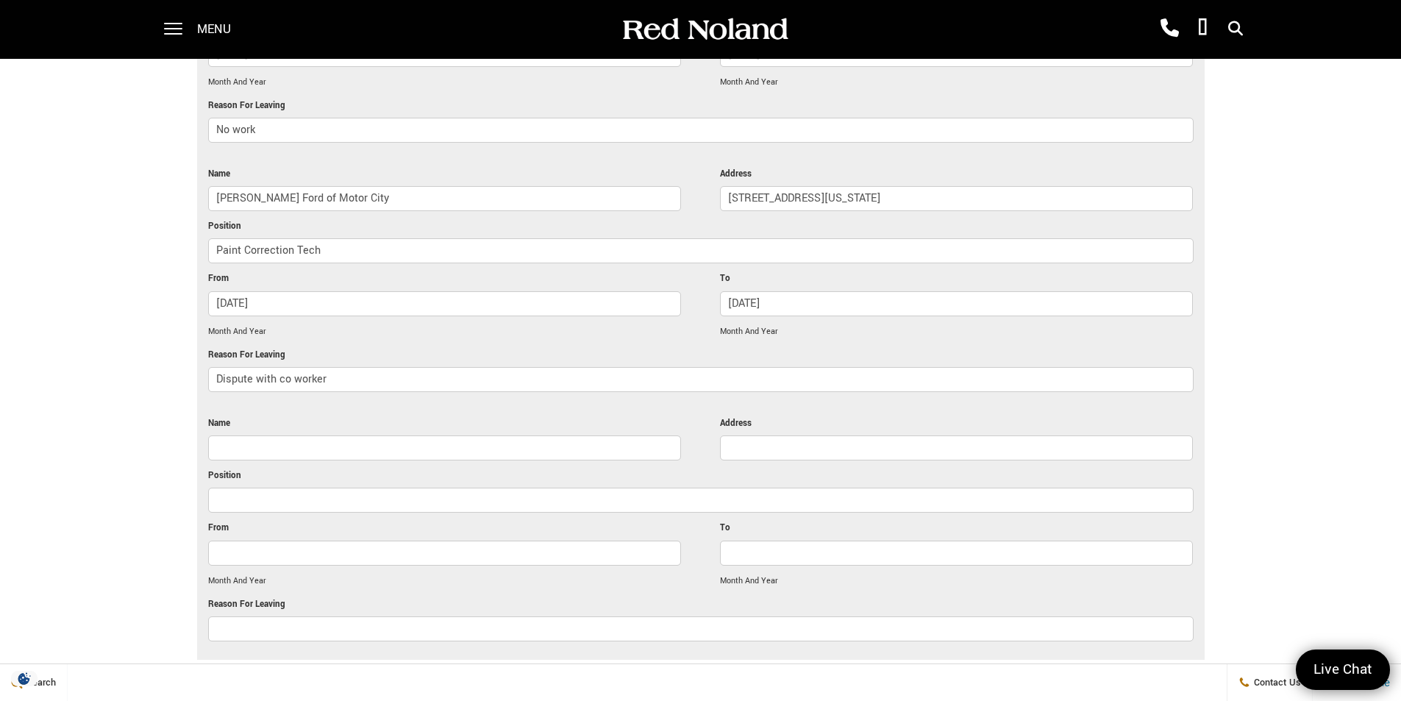
scroll to position [3274, 0]
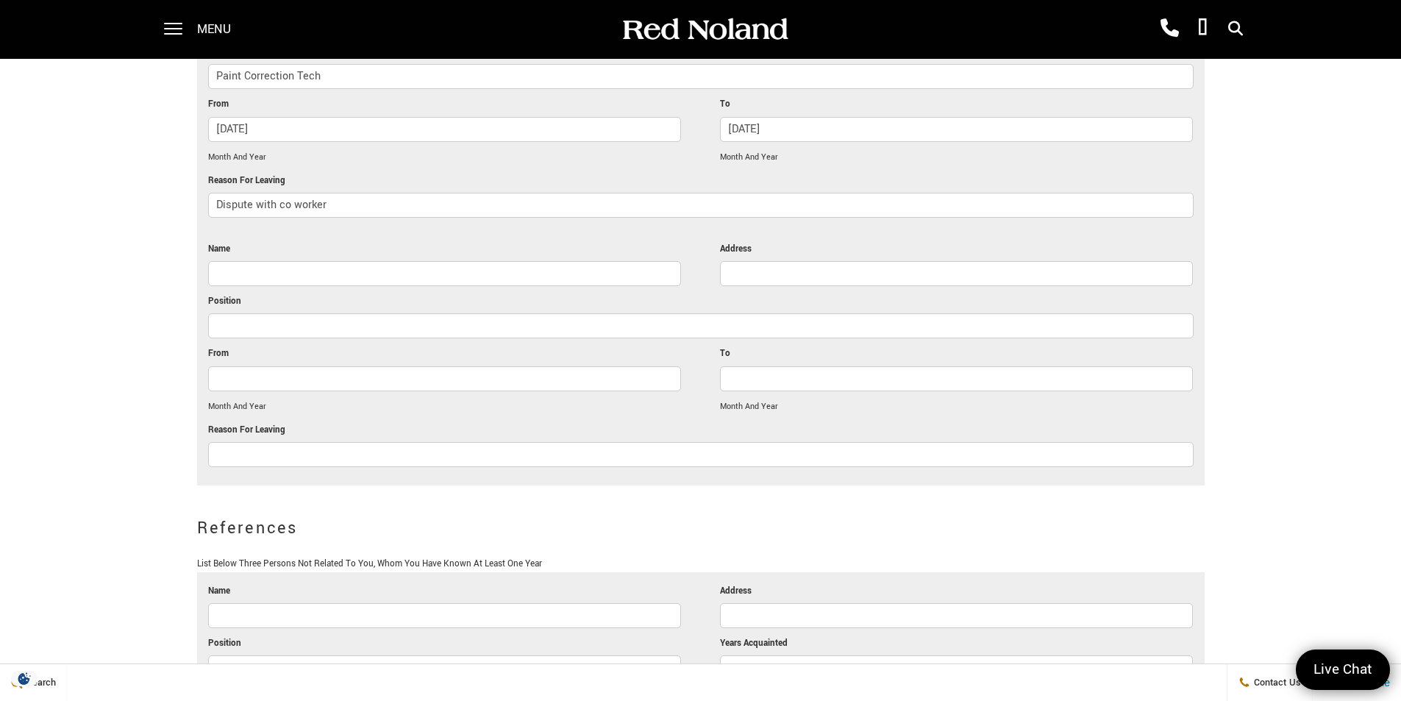
click at [266, 261] on input "Name" at bounding box center [444, 273] width 473 height 25
paste input "Ceramic Pro Auto Spa"
drag, startPoint x: 259, startPoint y: 242, endPoint x: 55, endPoint y: 244, distance: 203.7
type input "Pro Auto Spa"
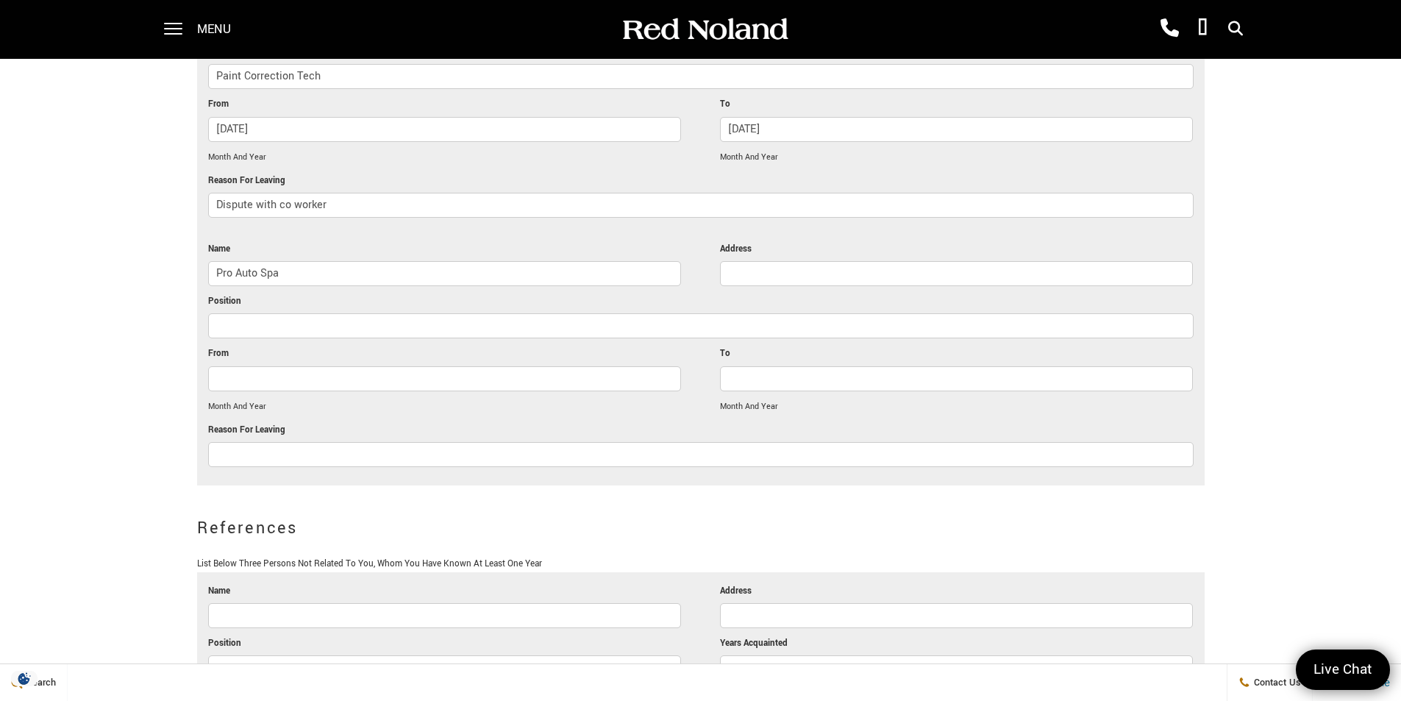
paste input "[STREET_ADDRESS][US_STATE]"
type input "[STREET_ADDRESS][US_STATE]"
click at [329, 313] on input "Position" at bounding box center [700, 325] width 985 height 25
paste input "[STREET_ADDRESS][US_STATE]"
type input "[STREET_ADDRESS][US_STATE]"
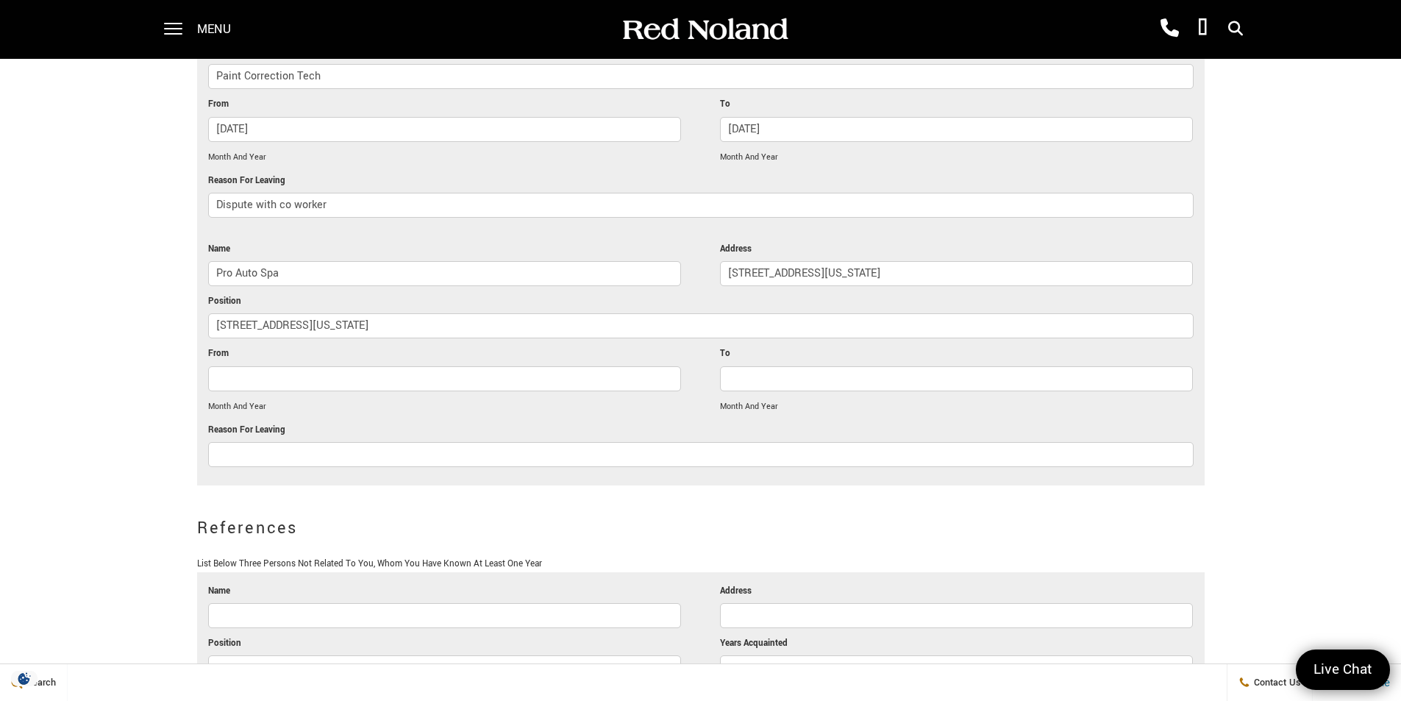
drag, startPoint x: 468, startPoint y: 297, endPoint x: 49, endPoint y: 210, distance: 427.4
paste input "Paint Correction Tech"
type input "Paint Correction Tech"
click at [395, 366] on div at bounding box center [444, 382] width 473 height 32
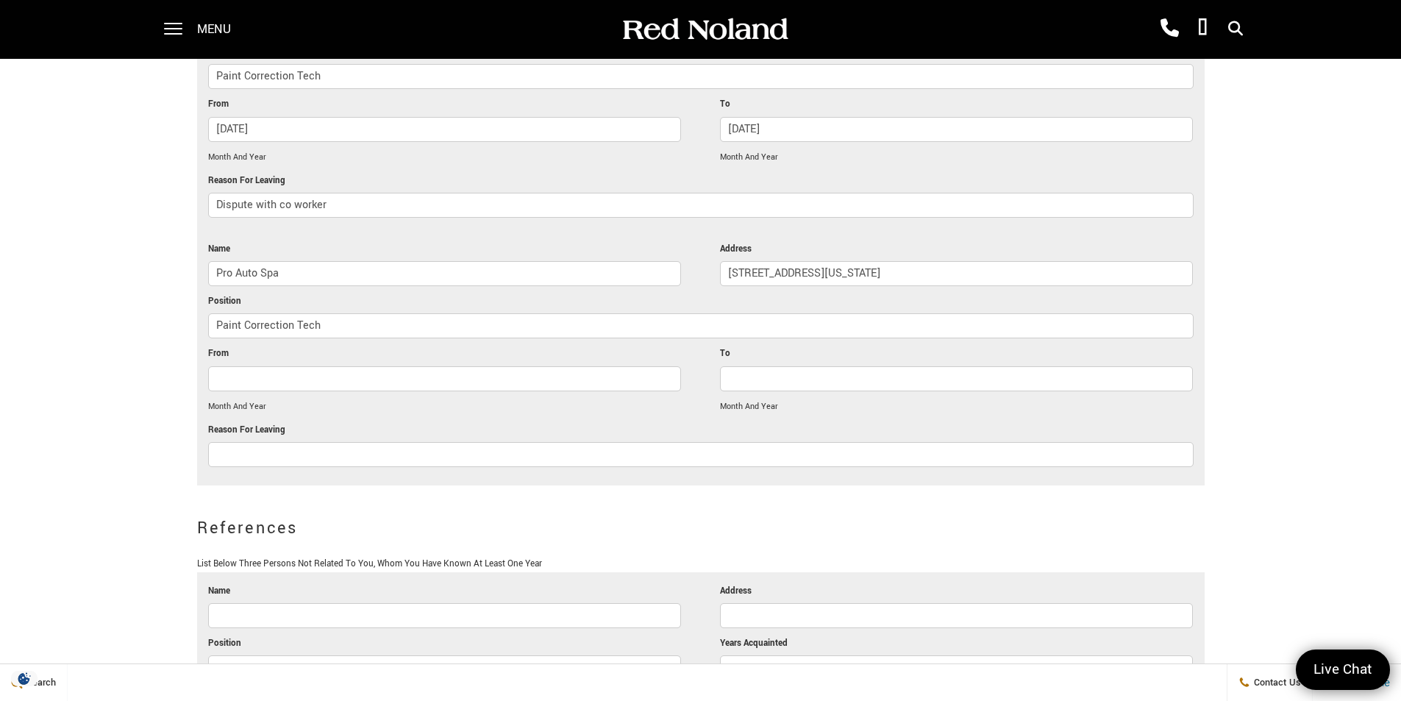
click at [388, 366] on input "From" at bounding box center [444, 378] width 473 height 25
paste input "[DATE]"
type input "[DATE]"
click at [818, 366] on input "To" at bounding box center [956, 378] width 473 height 25
paste input "[DATE]"
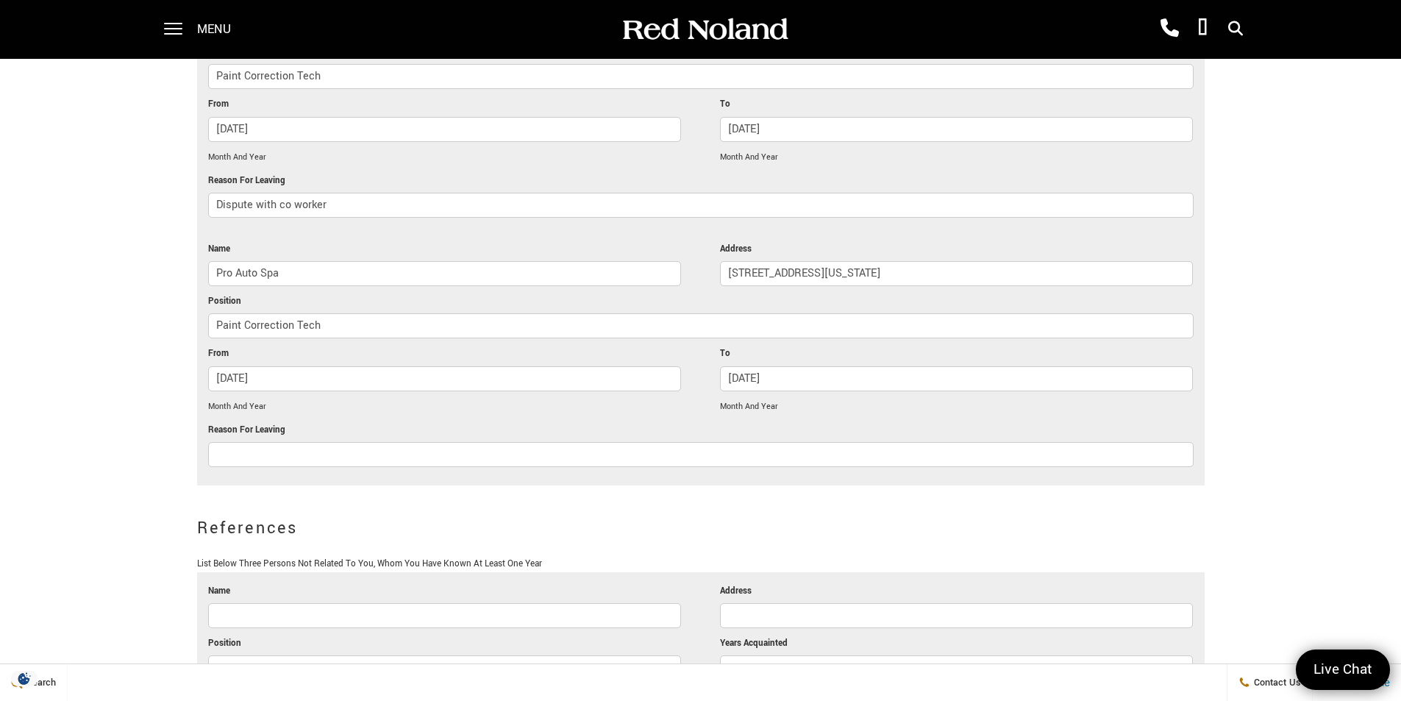
type input "[DATE]"
click at [249, 442] on input "Reason For Leaving" at bounding box center [700, 454] width 985 height 25
type input "Poor business owners"
click at [615, 500] on li "References List Below Three Persons Not Related To You, Whom You Have Known At …" at bounding box center [700, 536] width 1007 height 72
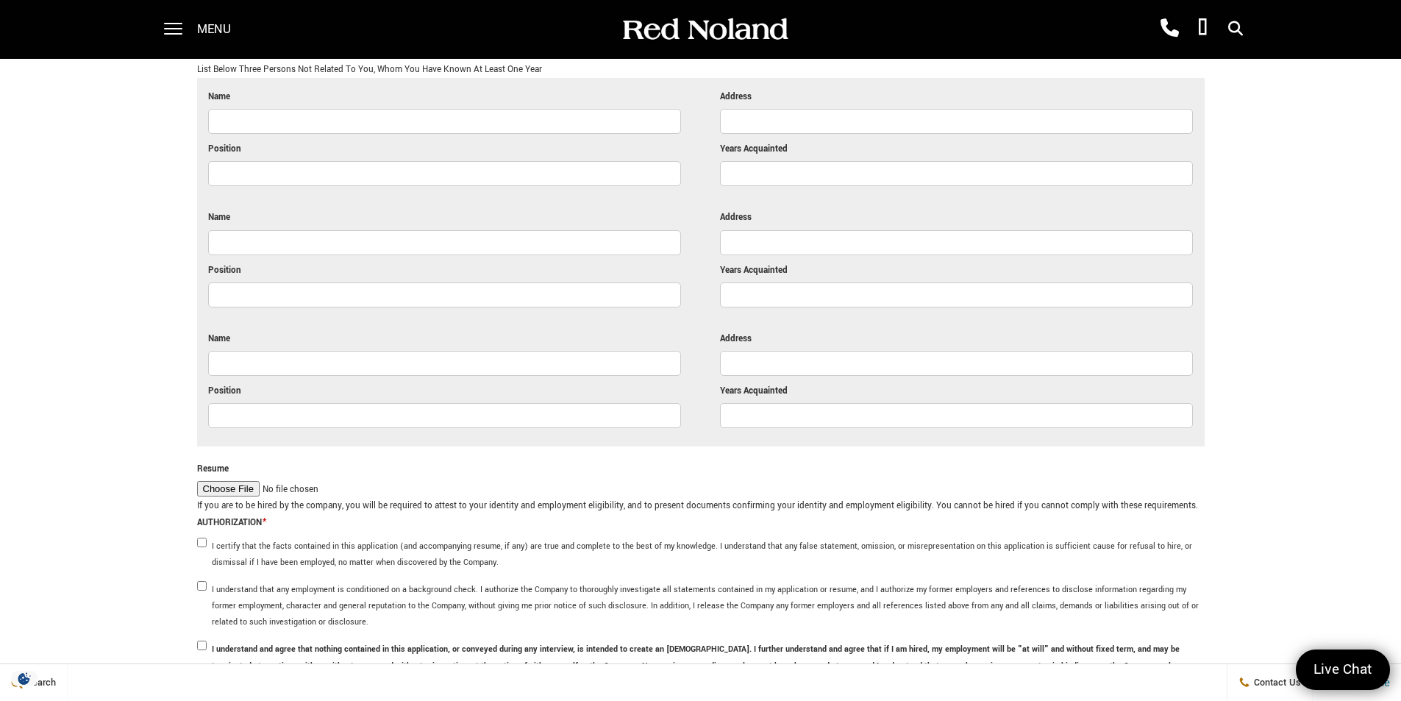
scroll to position [3641, 0]
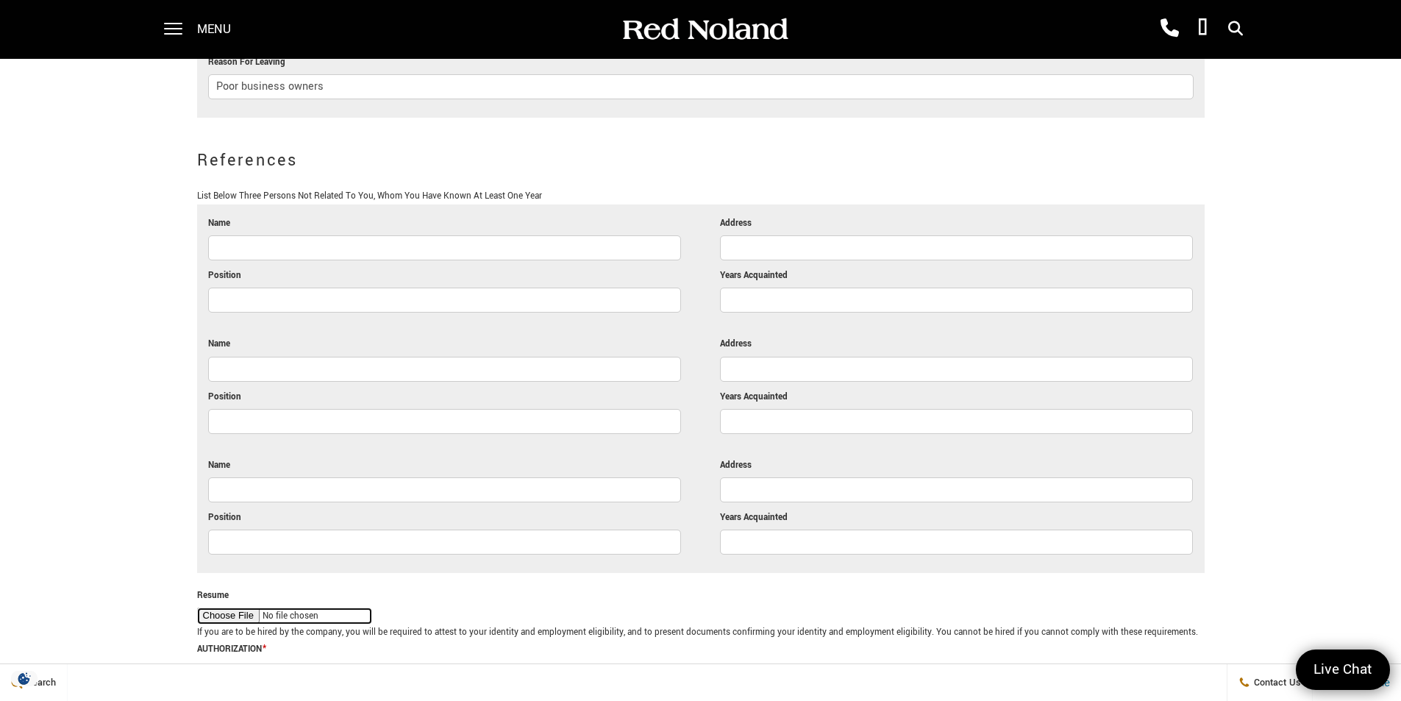
click at [210, 607] on input "Resume" at bounding box center [284, 615] width 175 height 17
type input "C:\fakepath\[PERSON_NAME] (1).pdf"
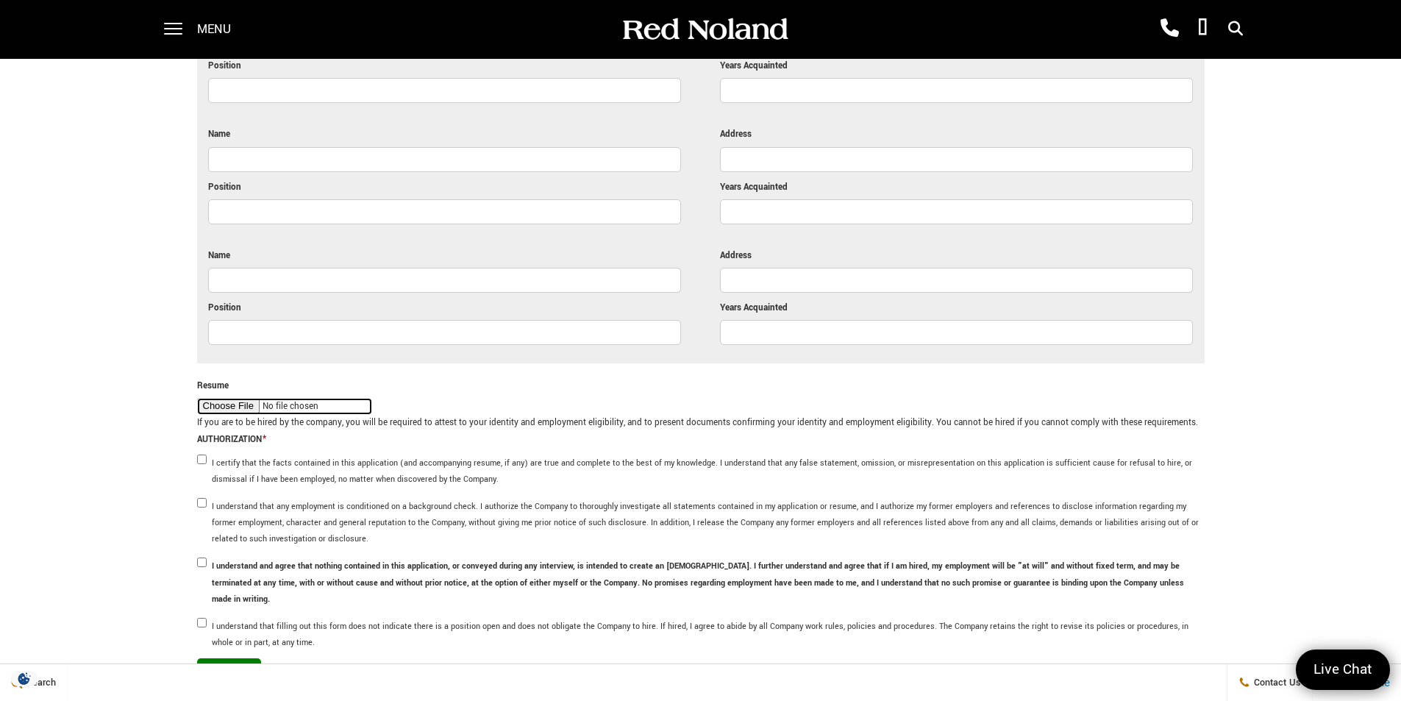
scroll to position [3862, 0]
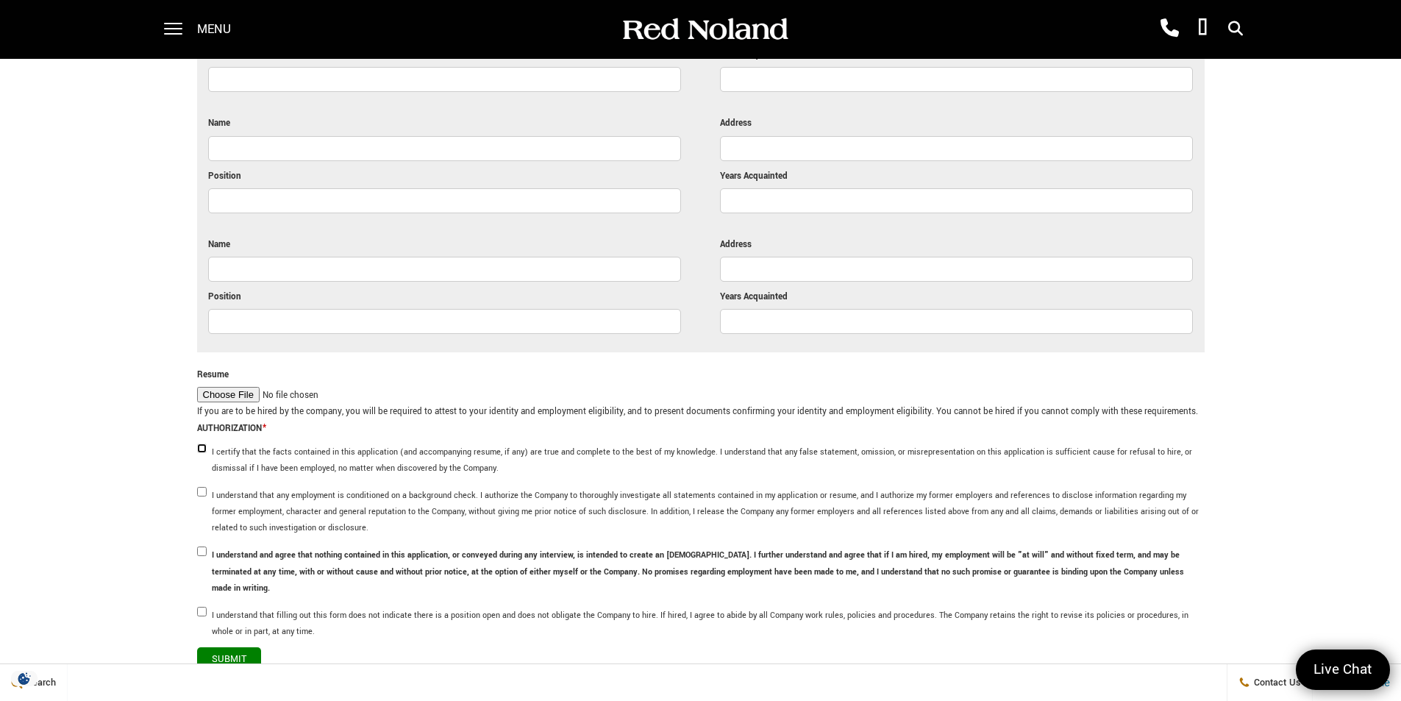
click at [201, 443] on input "I certify that the facts contained in this application (and accompanying resume…" at bounding box center [202, 448] width 10 height 10
checkbox input "true"
click at [200, 487] on input "I understand that any employment is conditioned on a background check. I author…" at bounding box center [202, 492] width 10 height 10
checkbox input "true"
click at [204, 546] on input "I understand and agree that nothing contained in this application, or conveyed …" at bounding box center [202, 551] width 10 height 10
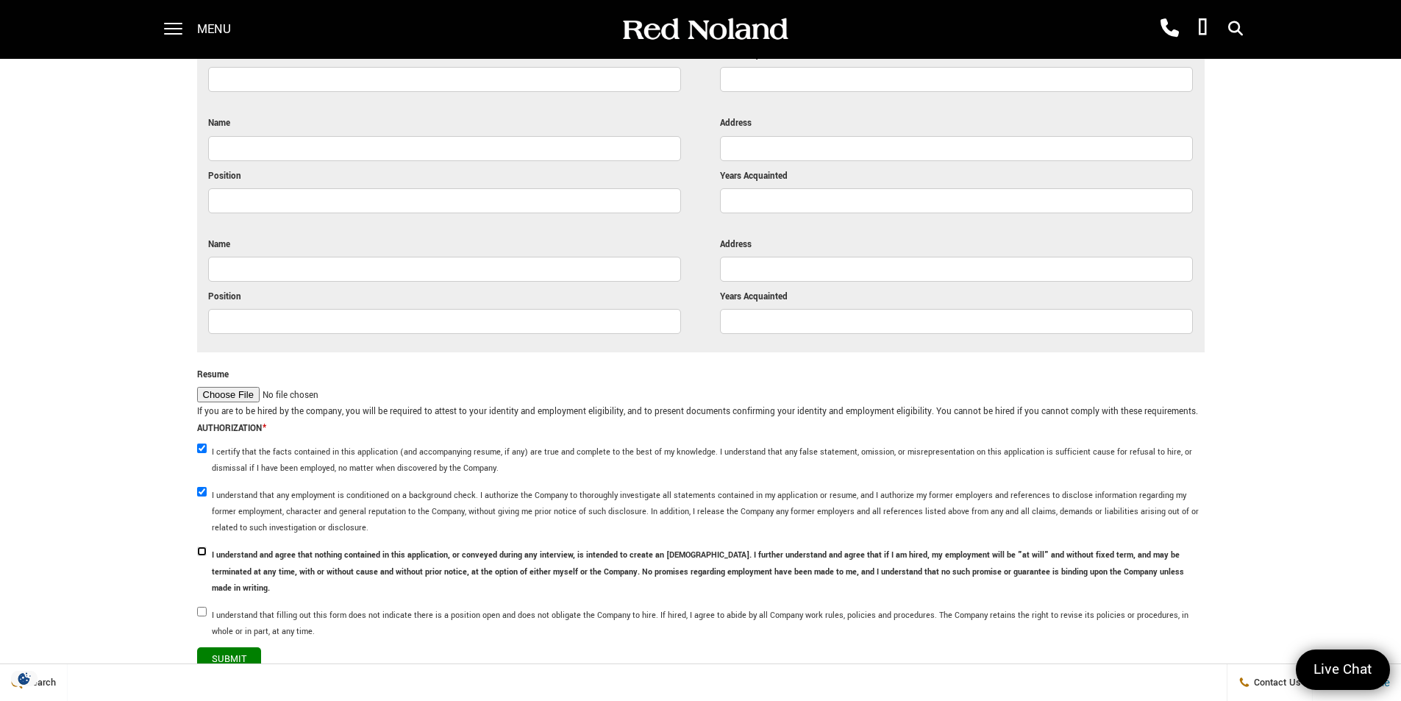
checkbox input "true"
click at [202, 607] on input "I understand that filling out this form does not indicate there is a position o…" at bounding box center [202, 612] width 10 height 10
checkbox input "true"
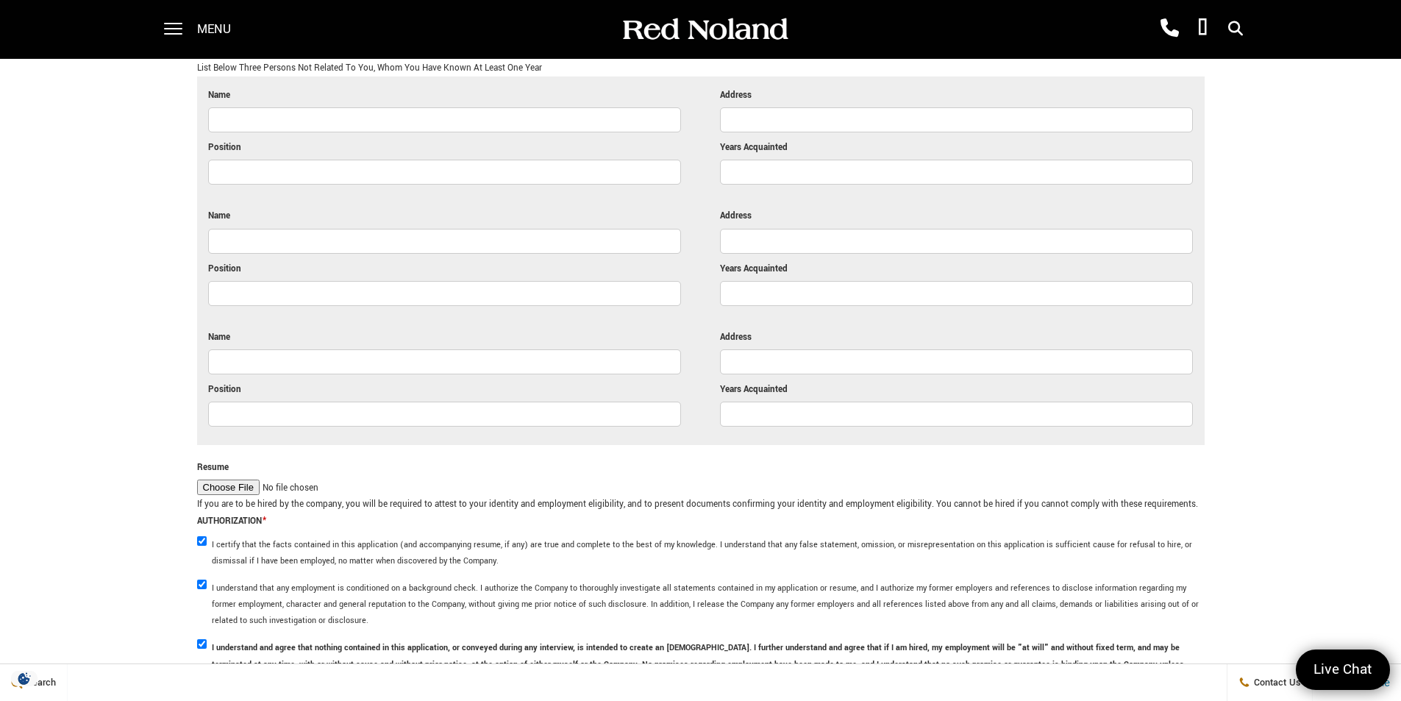
scroll to position [3641, 0]
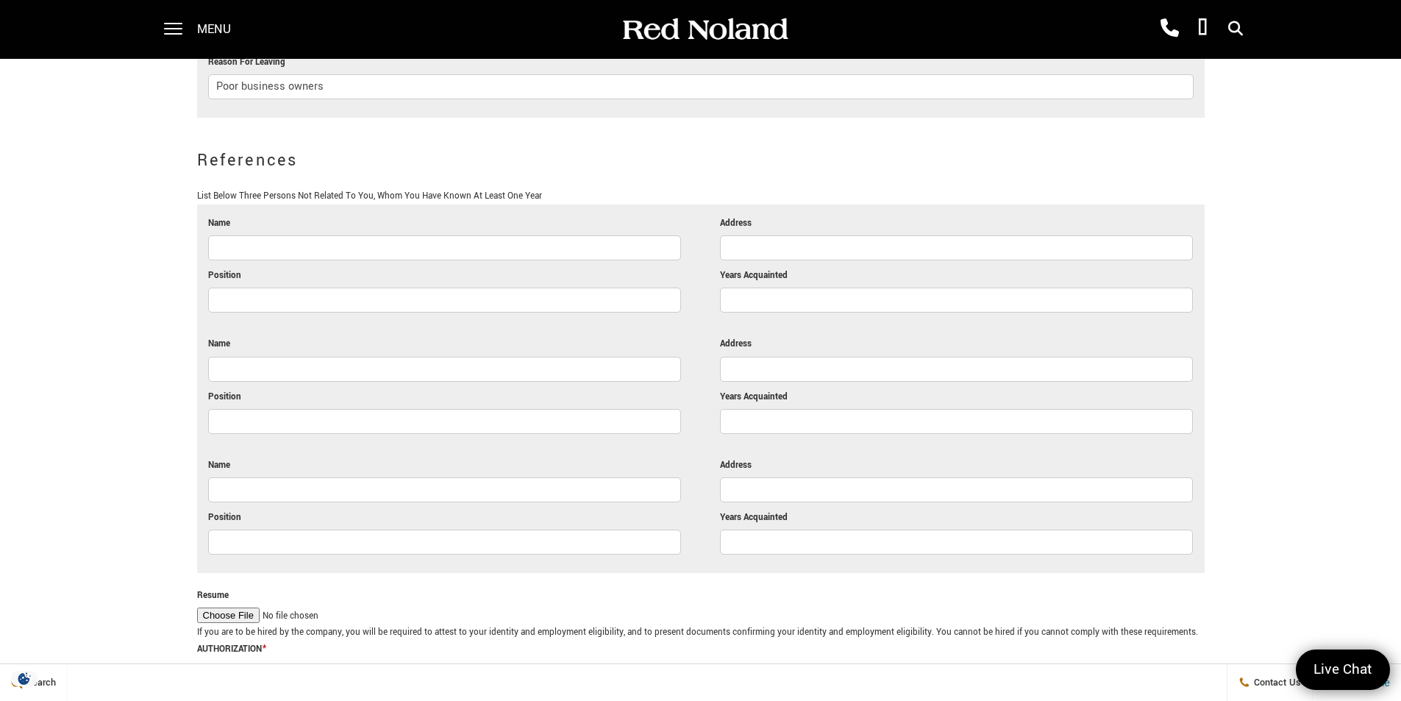
paste input "[PERSON_NAME]"
type input "[PERSON_NAME]"
click at [785, 288] on input "Years Acquainted" at bounding box center [956, 300] width 473 height 25
type input "1.5"
click at [695, 320] on li at bounding box center [700, 328] width 985 height 16
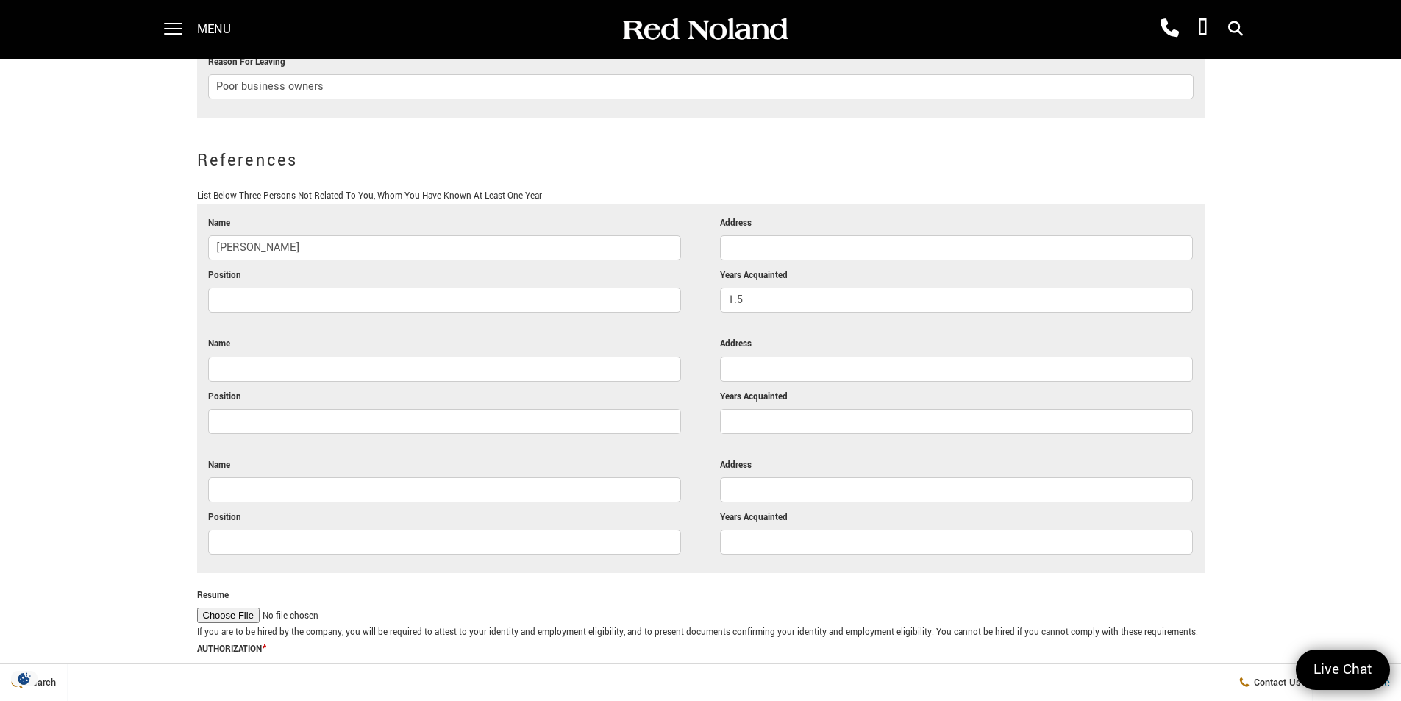
paste input "Girl Friend"
type input "Girl Friend"
drag, startPoint x: 776, startPoint y: 204, endPoint x: 731, endPoint y: 151, distance: 69.4
click at [727, 146] on h2 "References" at bounding box center [700, 160] width 1007 height 41
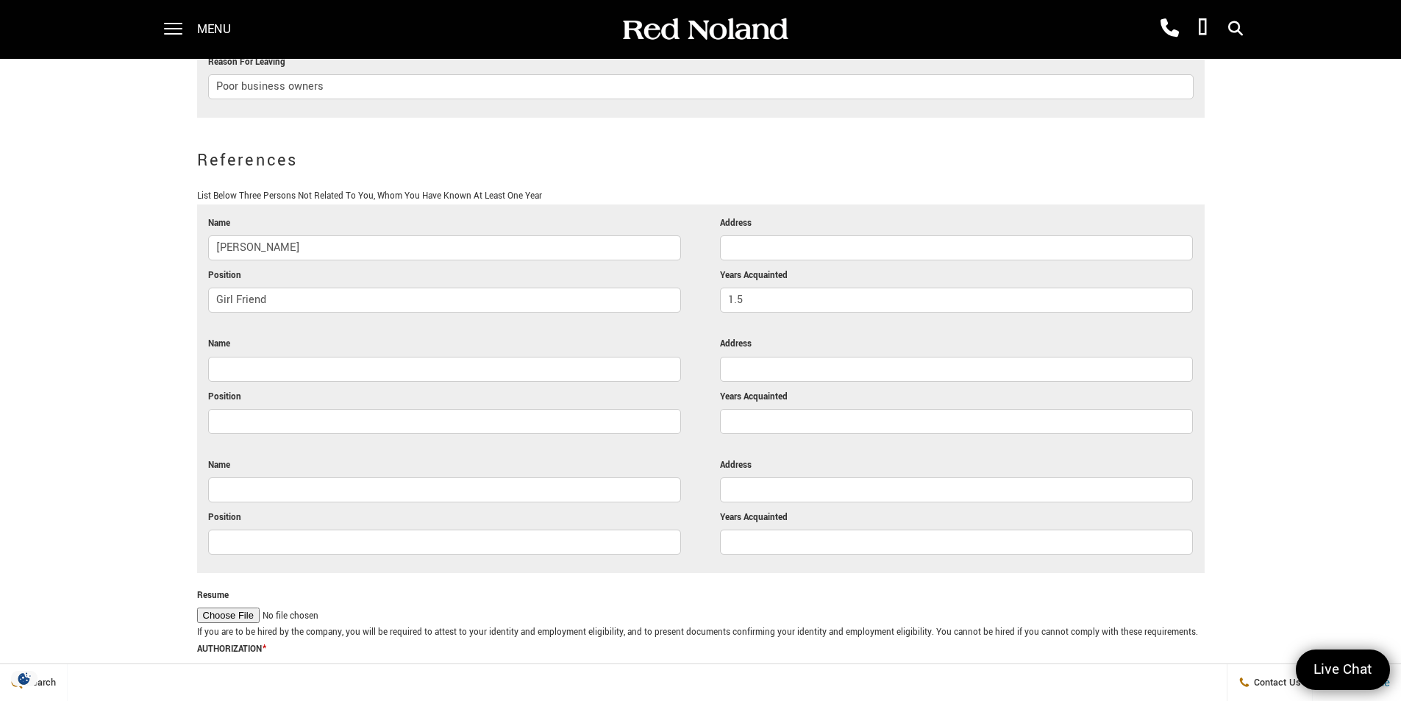
paste input "[PHONE_NUMBER]"
type input "[PHONE_NUMBER]"
click at [279, 357] on input "Name" at bounding box center [444, 369] width 473 height 25
paste input "[PERSON_NAME]"
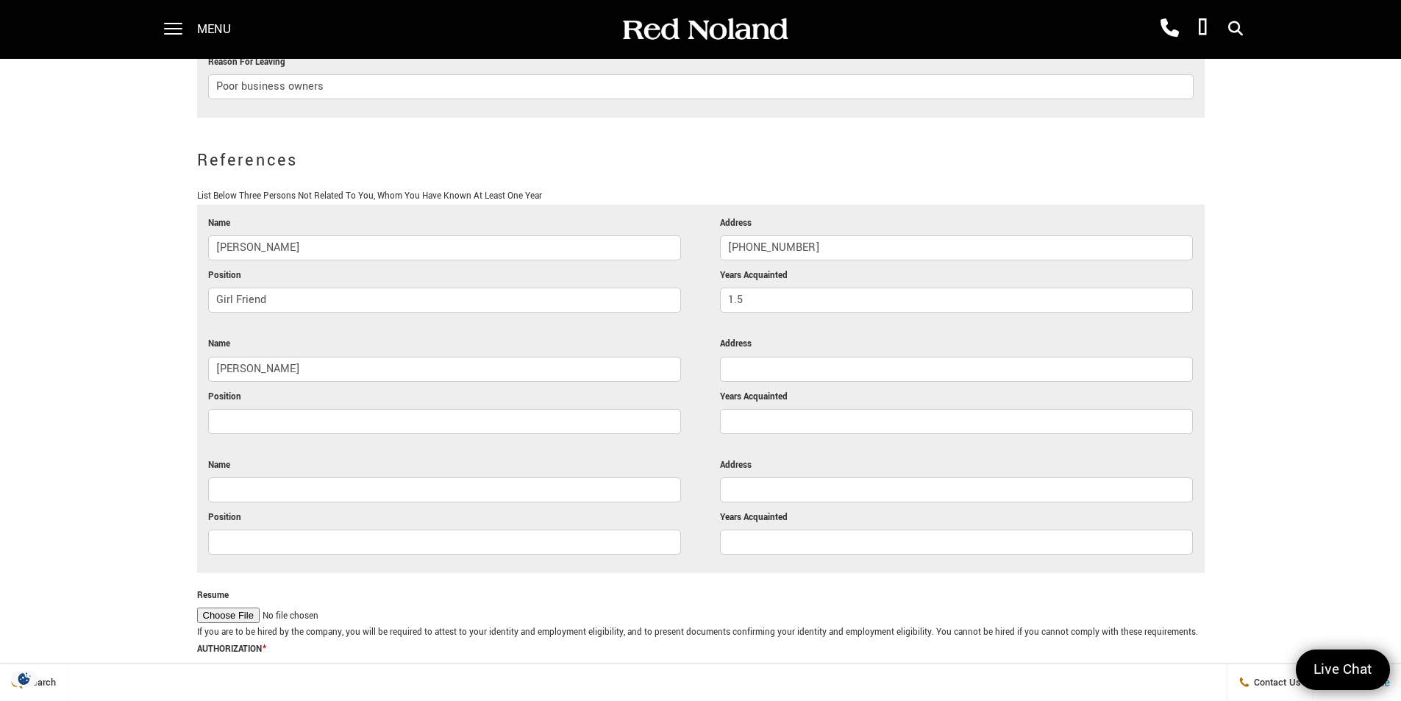
type input "[PERSON_NAME]"
paste input "best friend"
type input "best friend"
click at [785, 409] on input "Years Acquainted" at bounding box center [956, 421] width 473 height 25
type input "4"
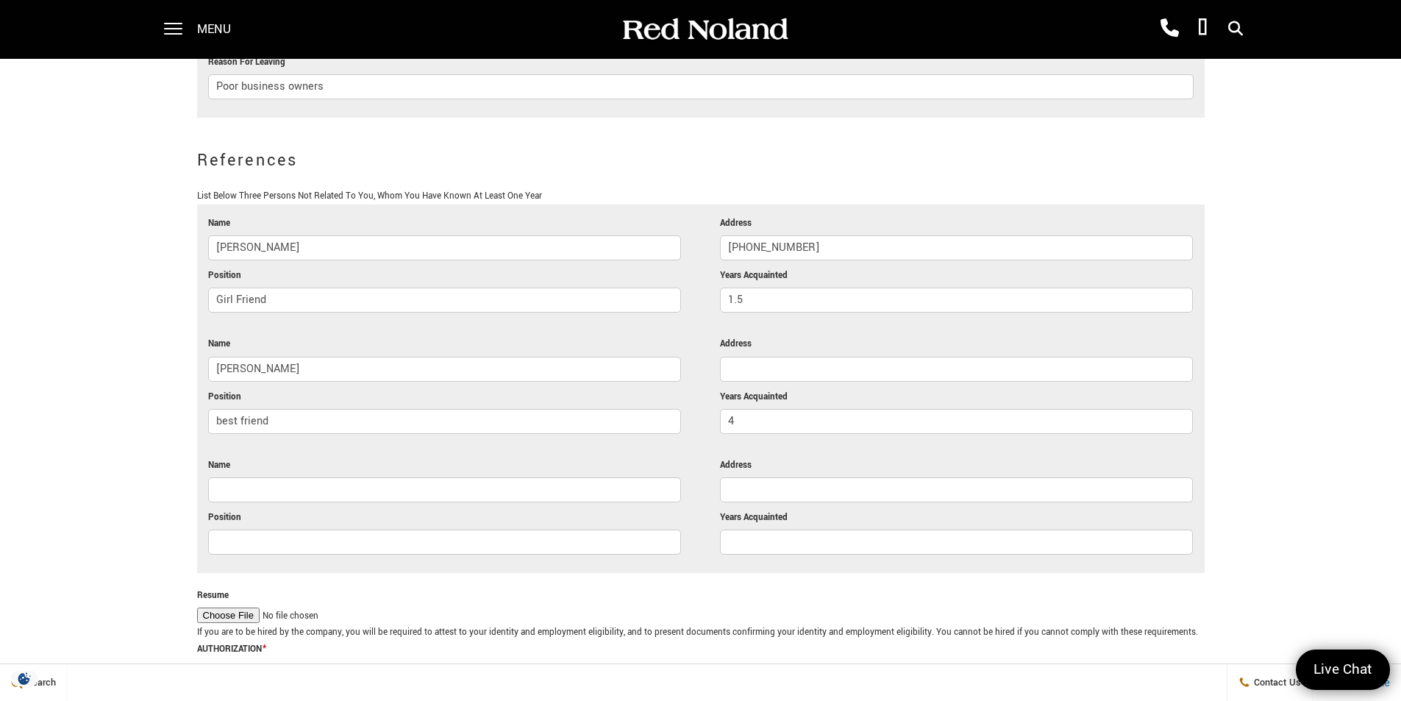
click at [772, 357] on input "Address" at bounding box center [956, 369] width 473 height 25
paste input "[PHONE_NUMBER]"
type input "[PHONE_NUMBER]"
click at [564, 538] on ul "Name [PERSON_NAME] Address [PHONE_NUMBER] Position Girl Friend Years Acquainted…" at bounding box center [700, 388] width 1007 height 368
click at [371, 477] on input "Name" at bounding box center [444, 489] width 473 height 25
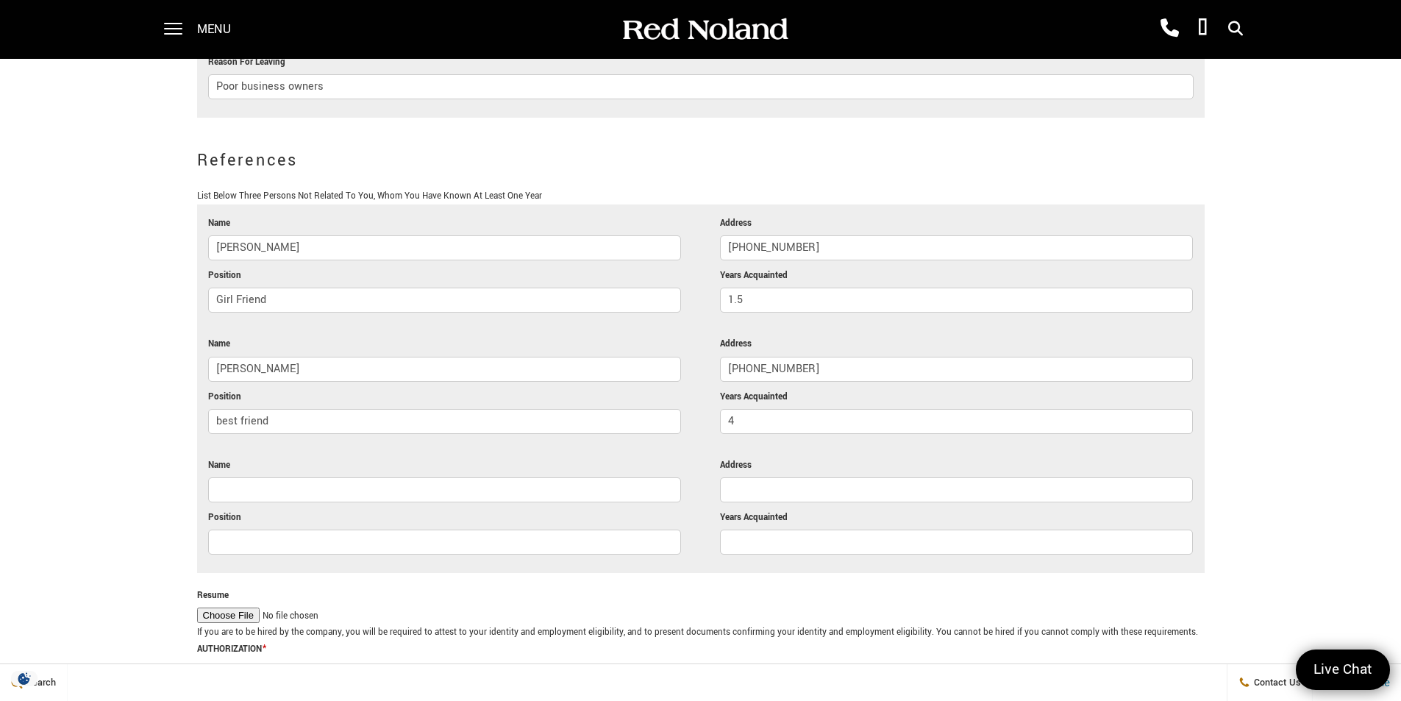
paste input "[PERSON_NAME]"
type input "[PERSON_NAME]"
click at [801, 529] on input "Years Acquainted" at bounding box center [956, 541] width 473 height 25
click at [790, 529] on input "Years Acquainted" at bounding box center [956, 541] width 473 height 25
click at [507, 529] on input "Position" at bounding box center [444, 541] width 473 height 25
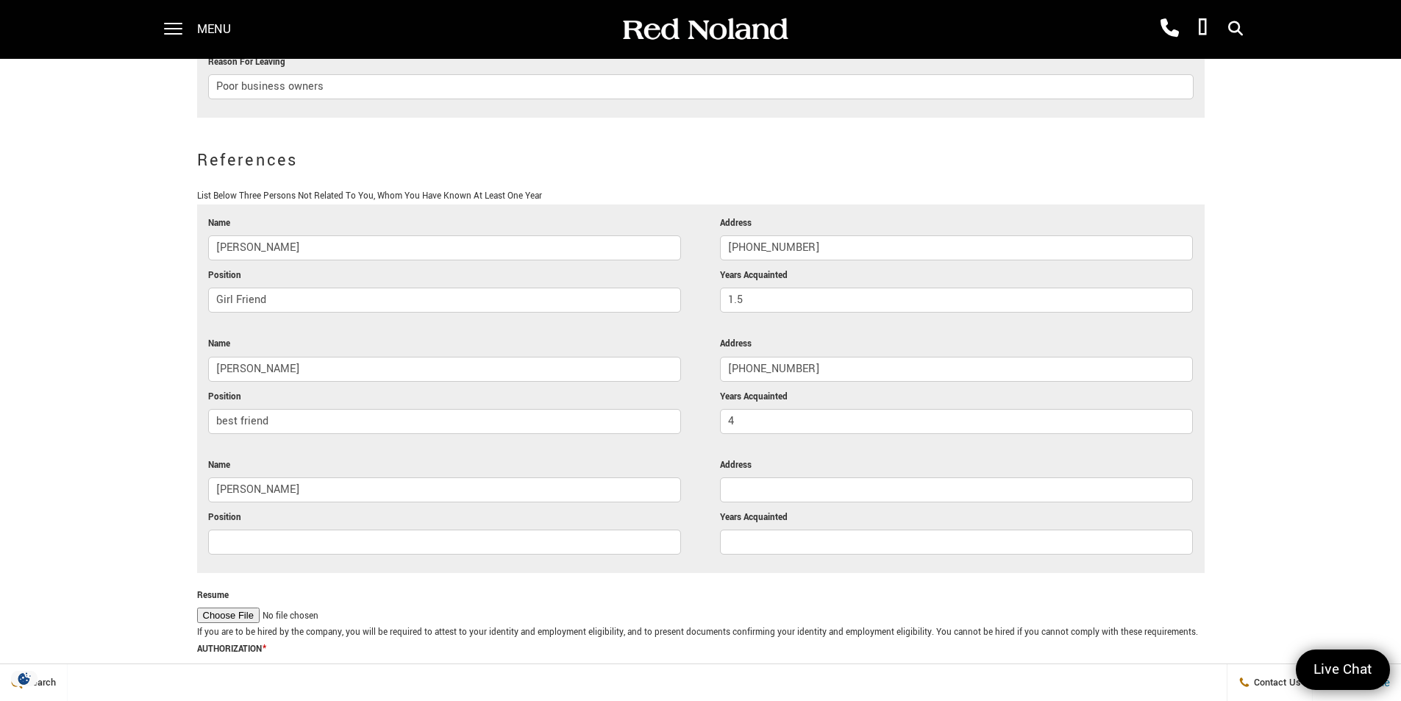
paste input "Former Co worker and friend"
type input "Former Co worker and friend"
click at [771, 529] on input "Years Acquainted" at bounding box center [956, 541] width 473 height 25
type input "5"
click at [773, 477] on input "Address" at bounding box center [956, 489] width 473 height 25
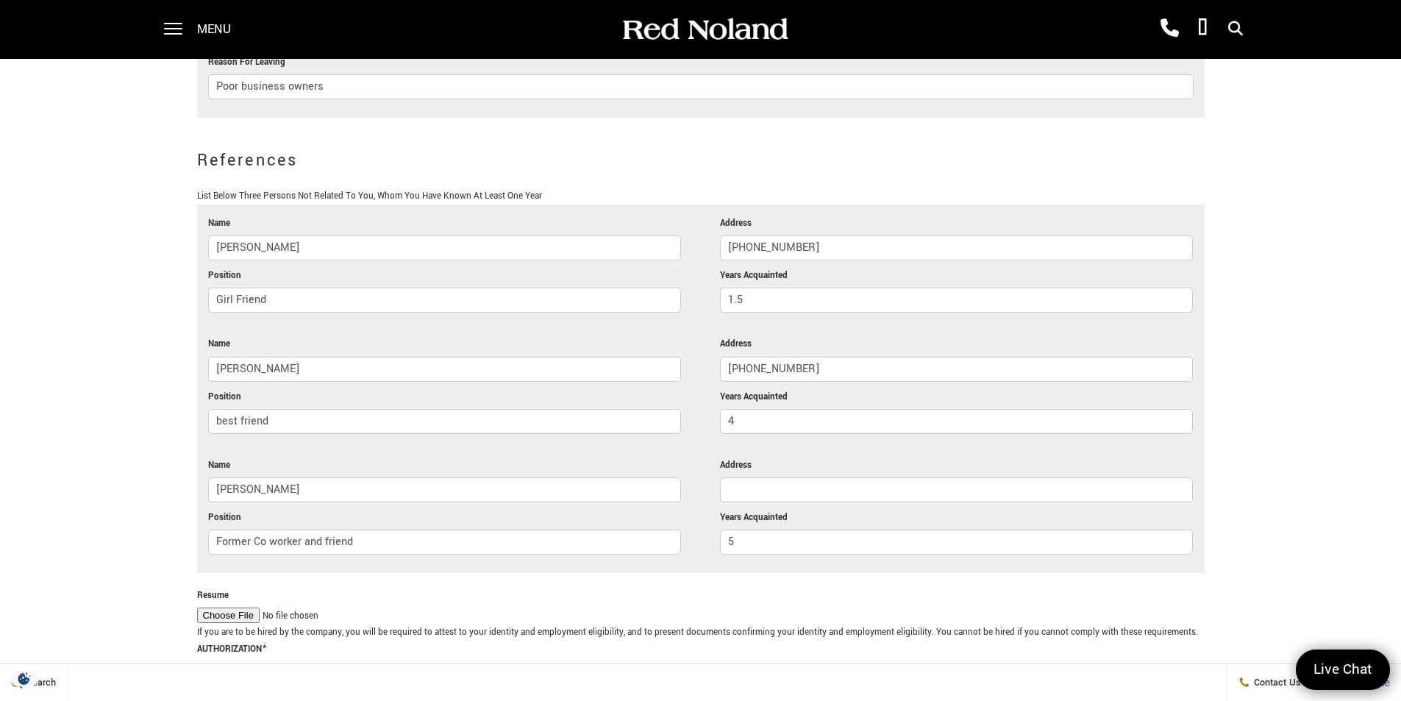
paste input "[PHONE_NUMBER]"
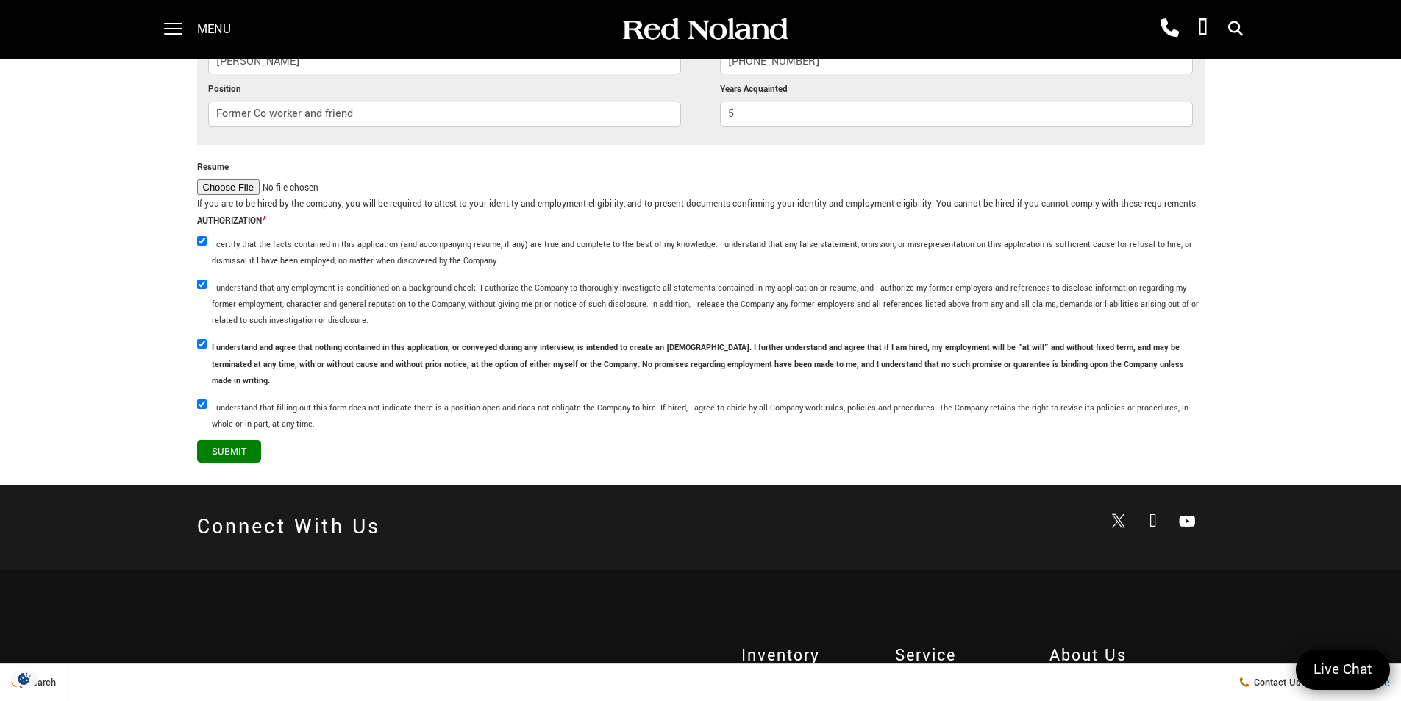
scroll to position [4090, 0]
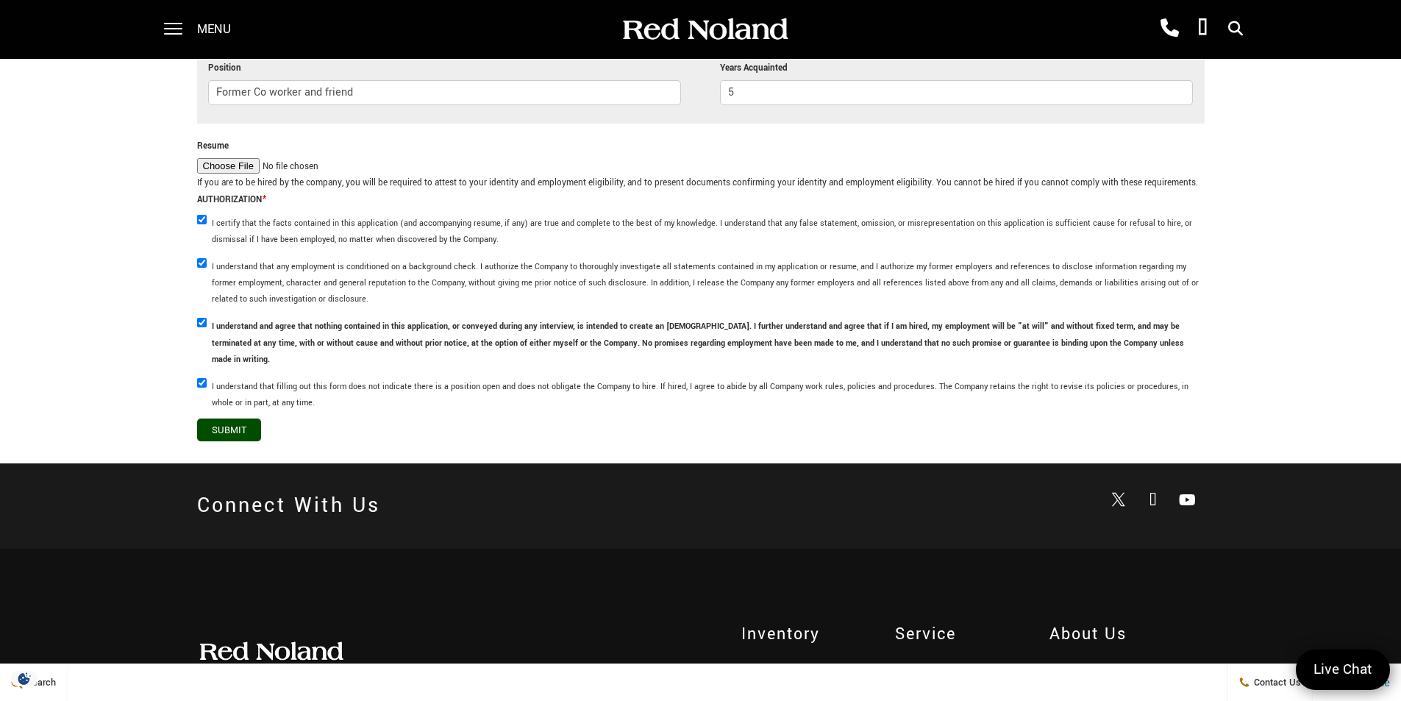
type input "[PHONE_NUMBER]"
click at [241, 418] on input "Submit" at bounding box center [229, 429] width 64 height 23
